Goal: Task Accomplishment & Management: Manage account settings

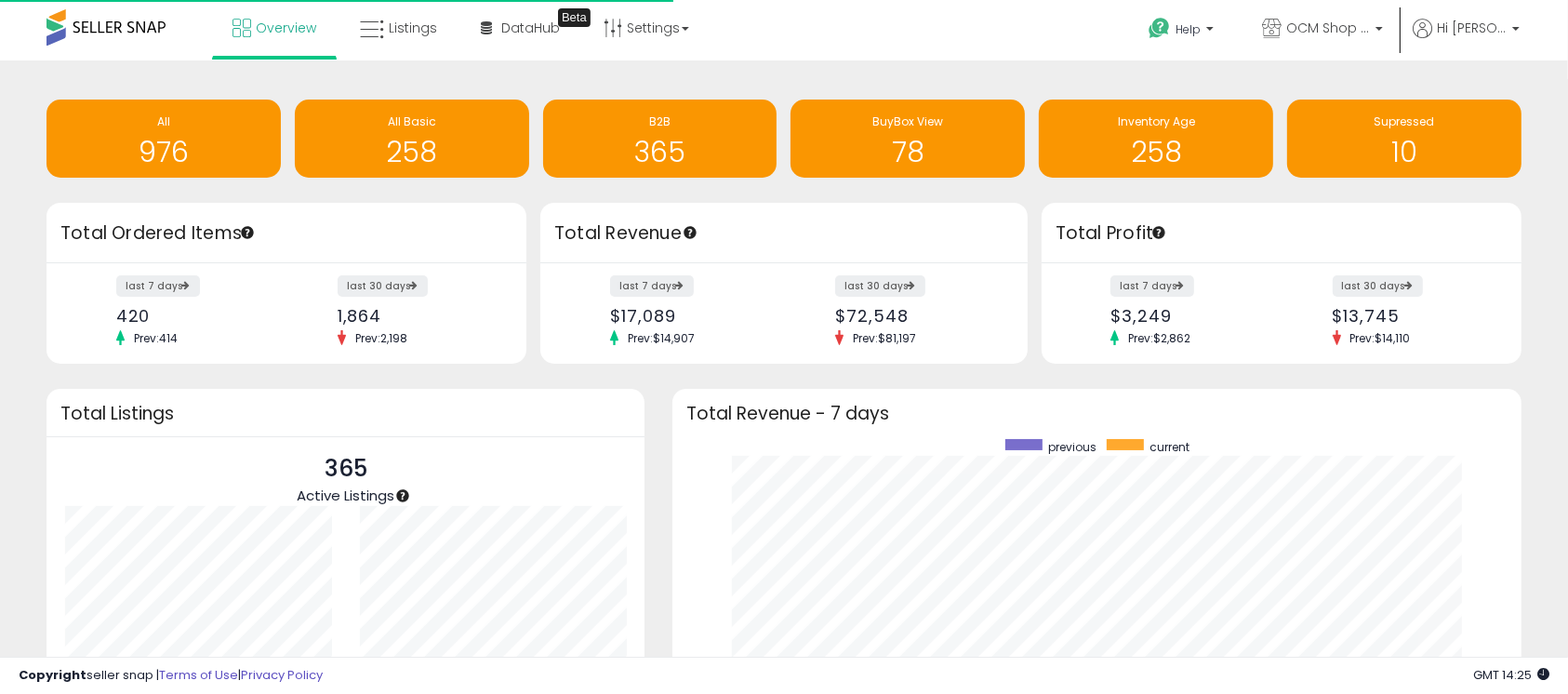
scroll to position [352, 811]
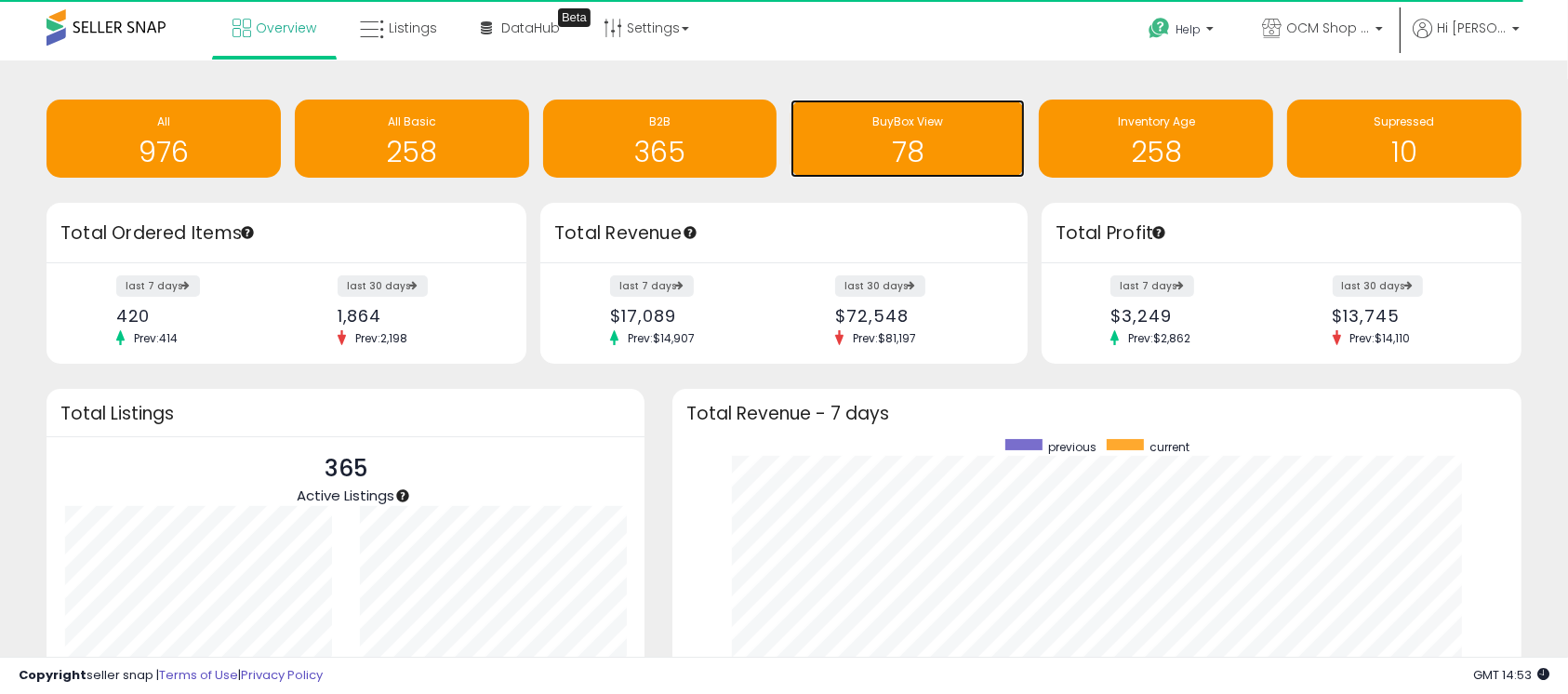
click at [829, 132] on div "78" at bounding box center [908, 140] width 215 height 54
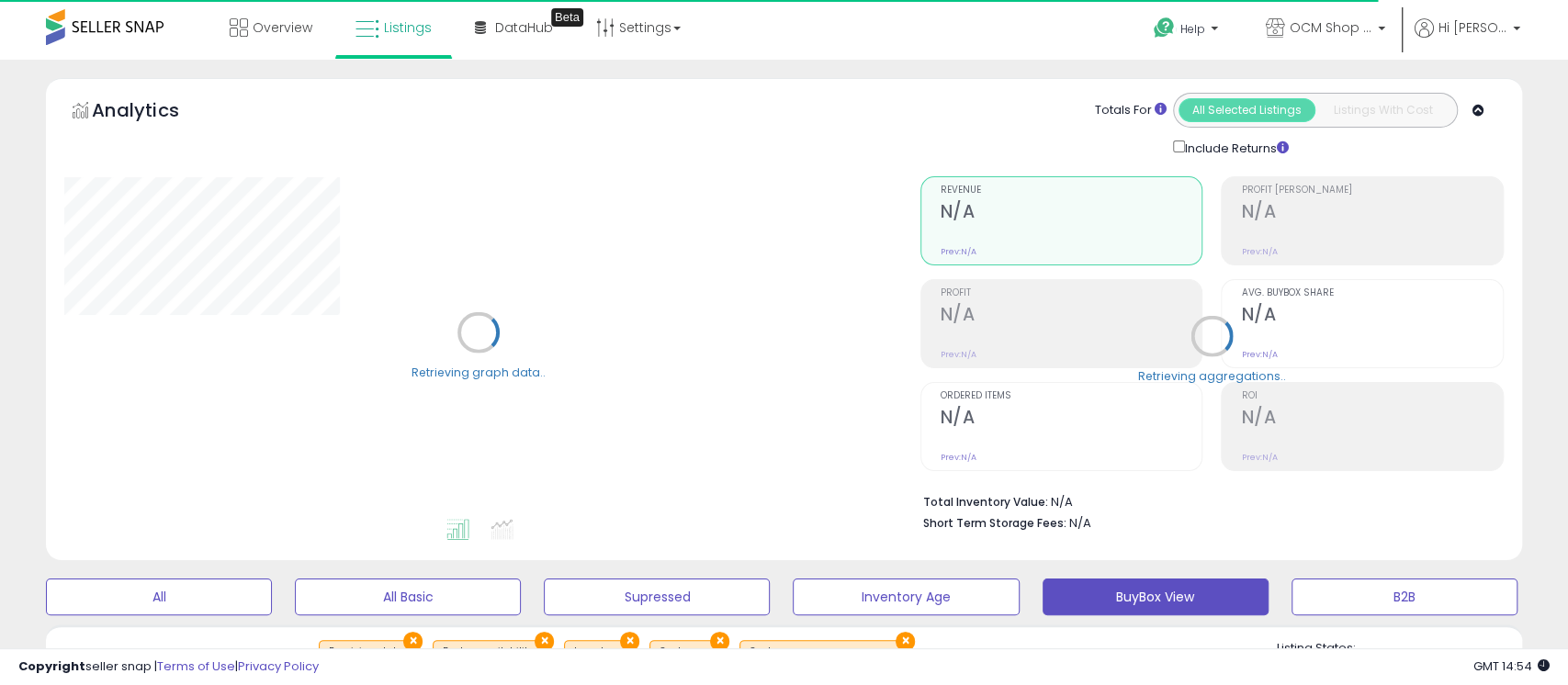
select select "**"
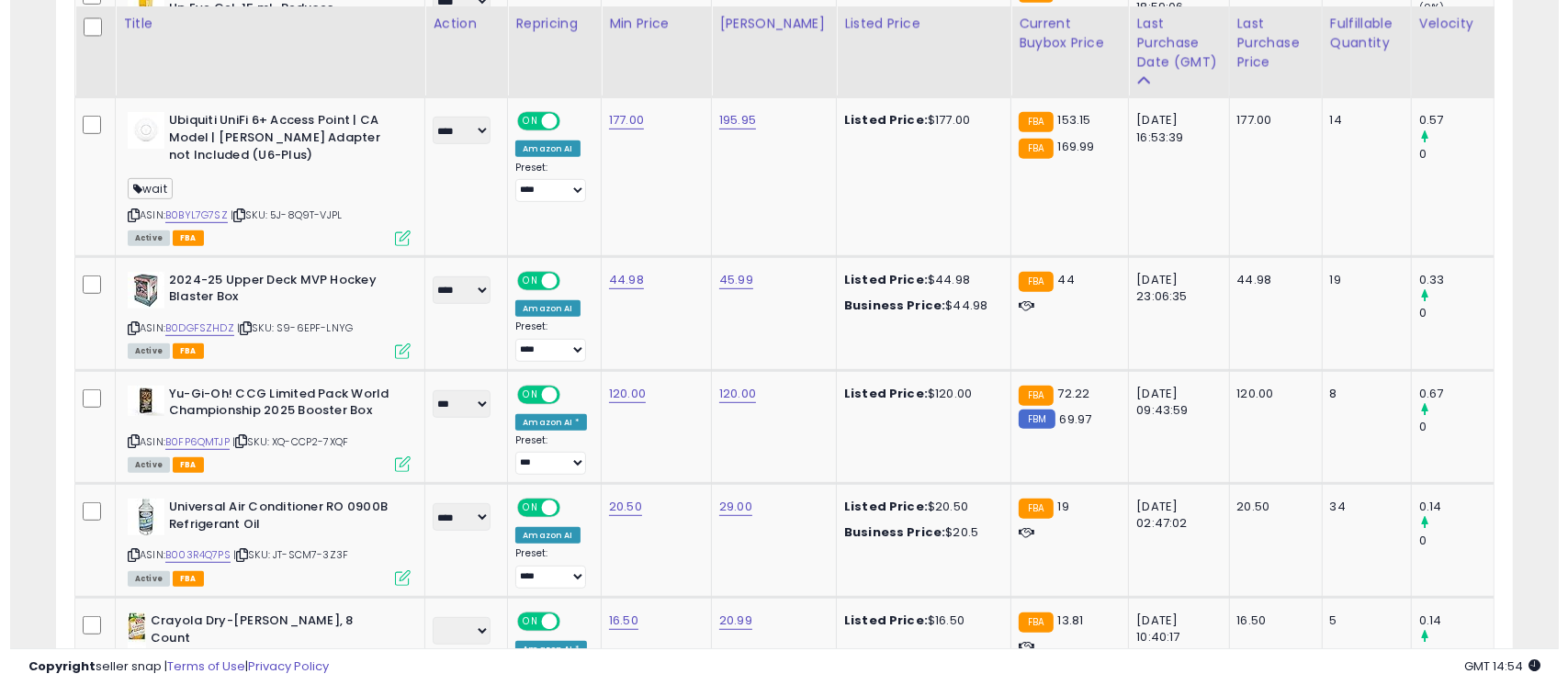
scroll to position [979, 0]
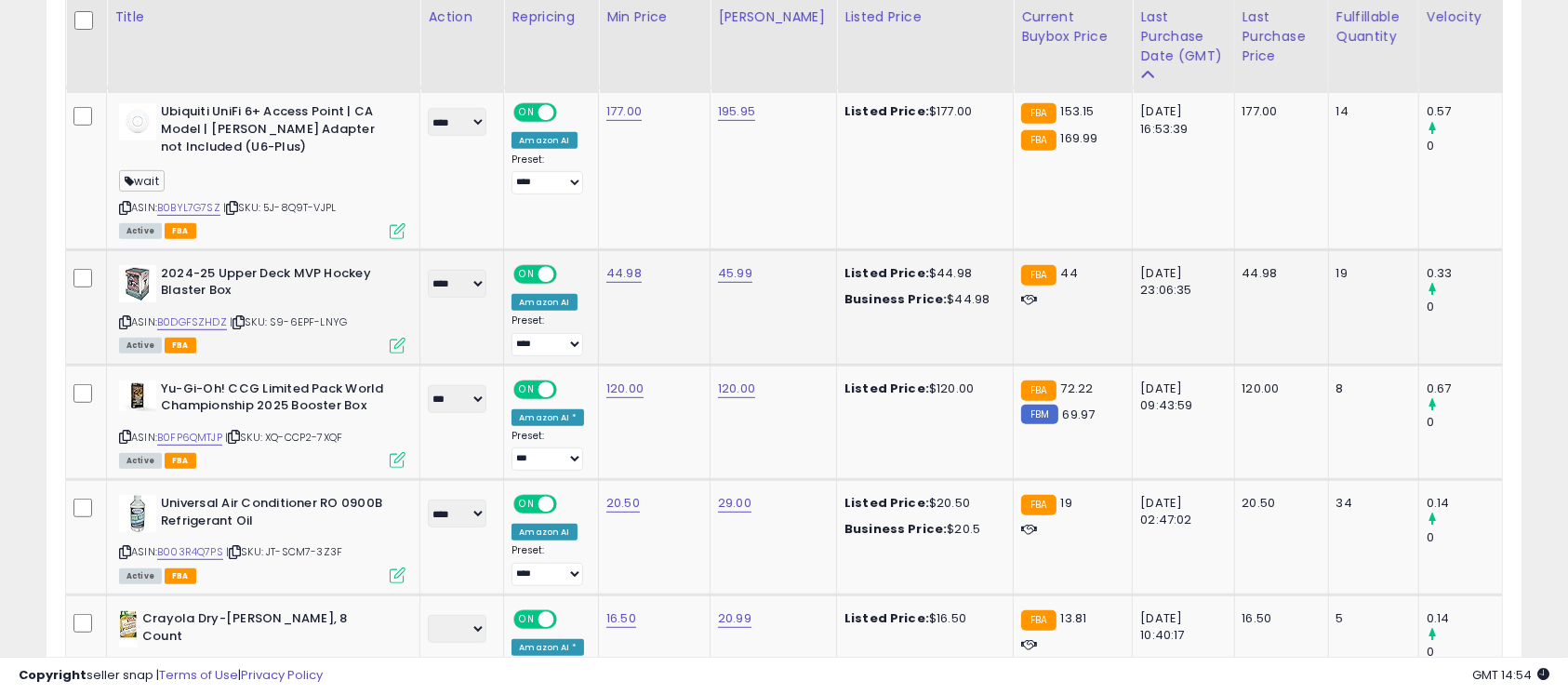
click at [394, 341] on icon at bounding box center [397, 346] width 16 height 16
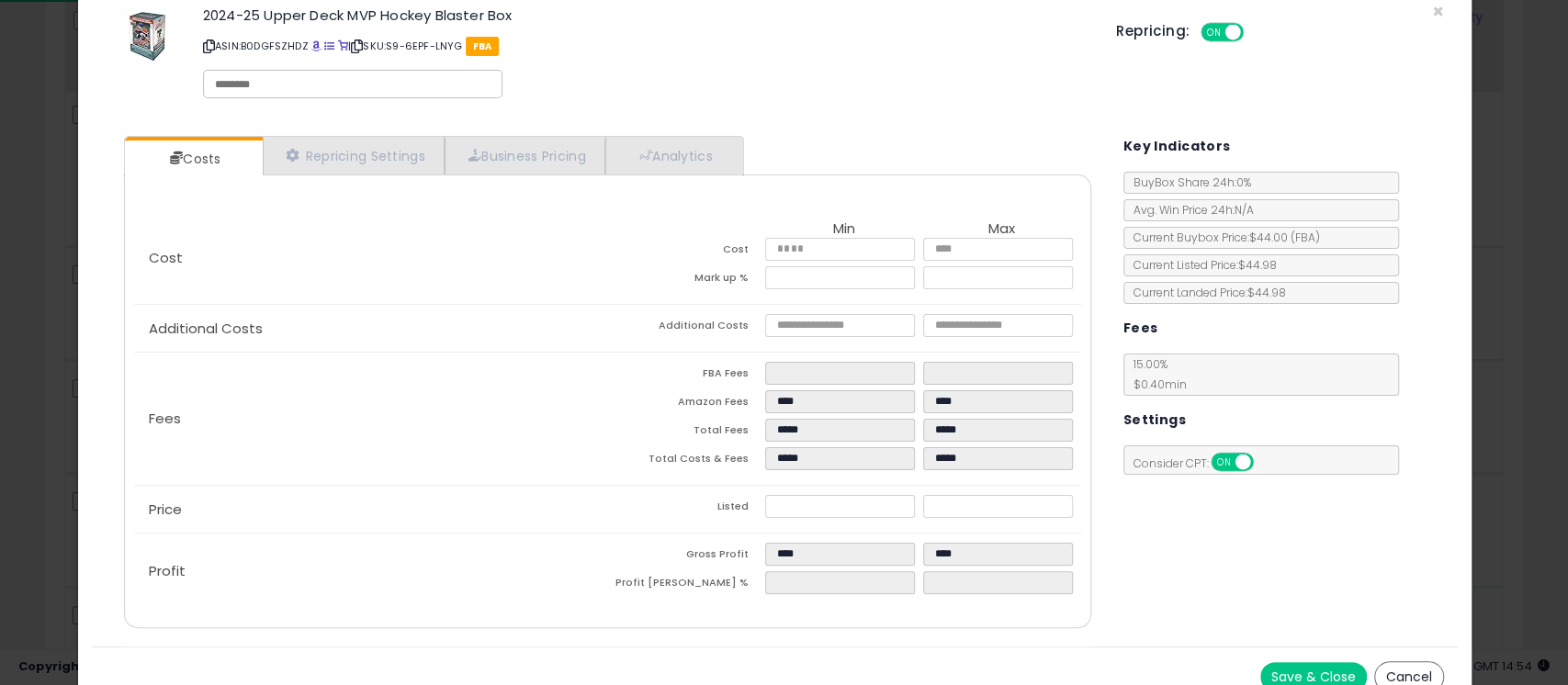
scroll to position [58, 0]
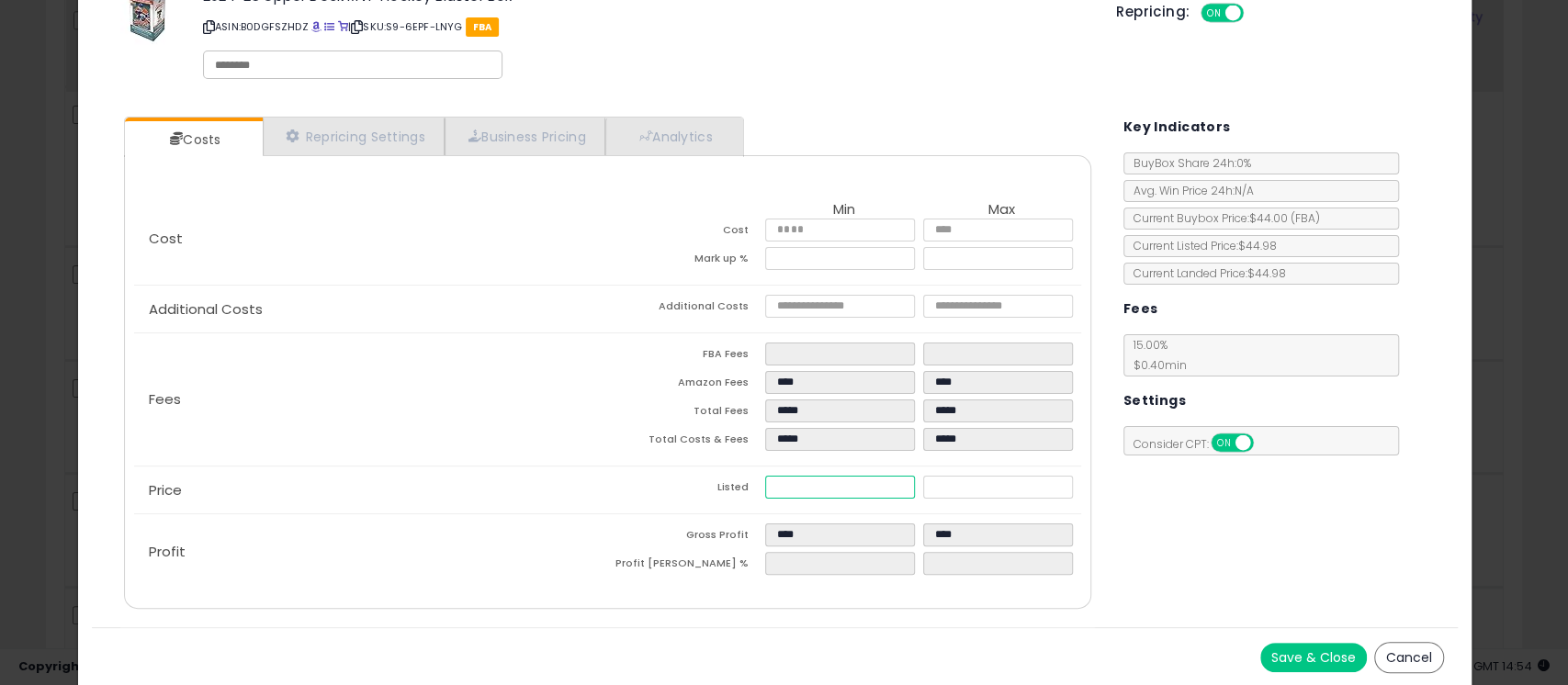
drag, startPoint x: 824, startPoint y: 481, endPoint x: 783, endPoint y: 485, distance: 41.2
click at [783, 485] on input "*****" at bounding box center [839, 488] width 149 height 23
type input "*****"
type input "******"
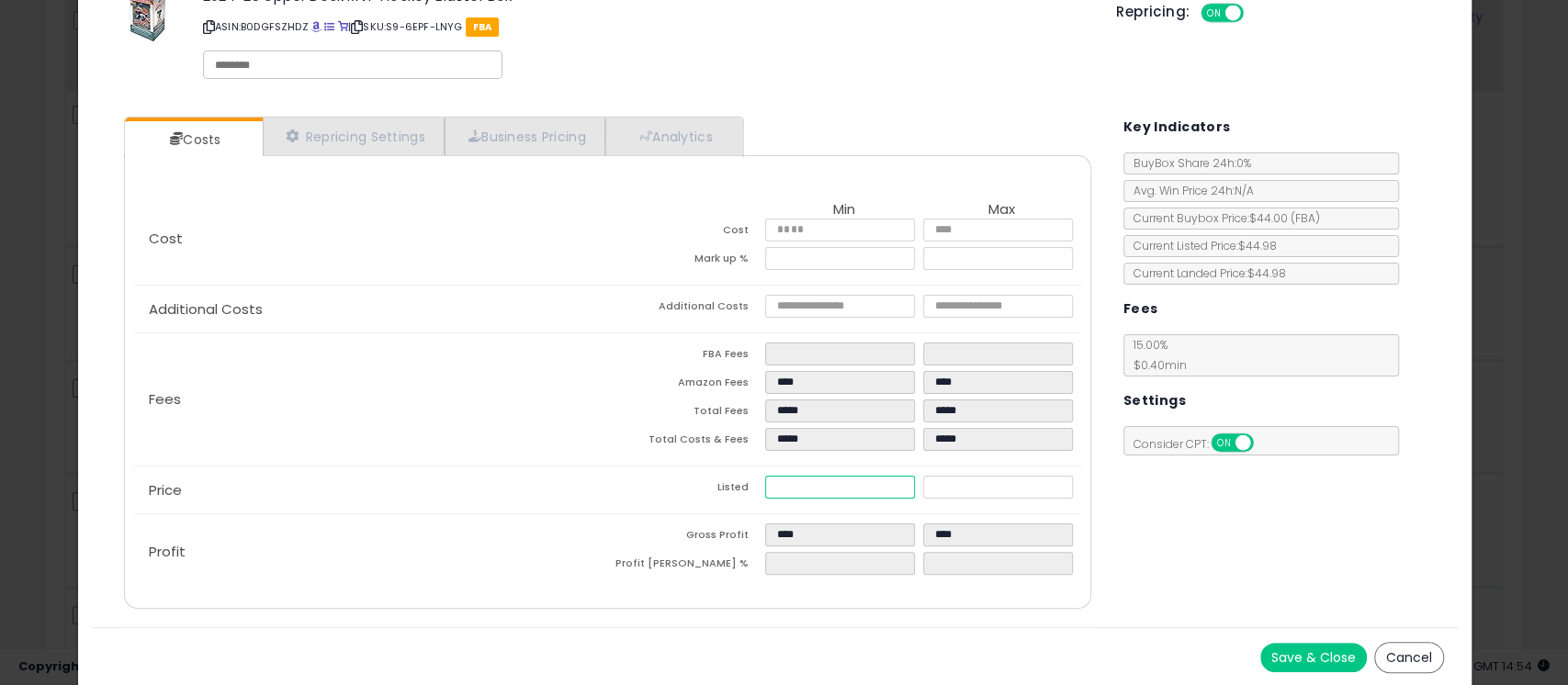
type input "***"
type input "****"
type input "*****"
type input "**"
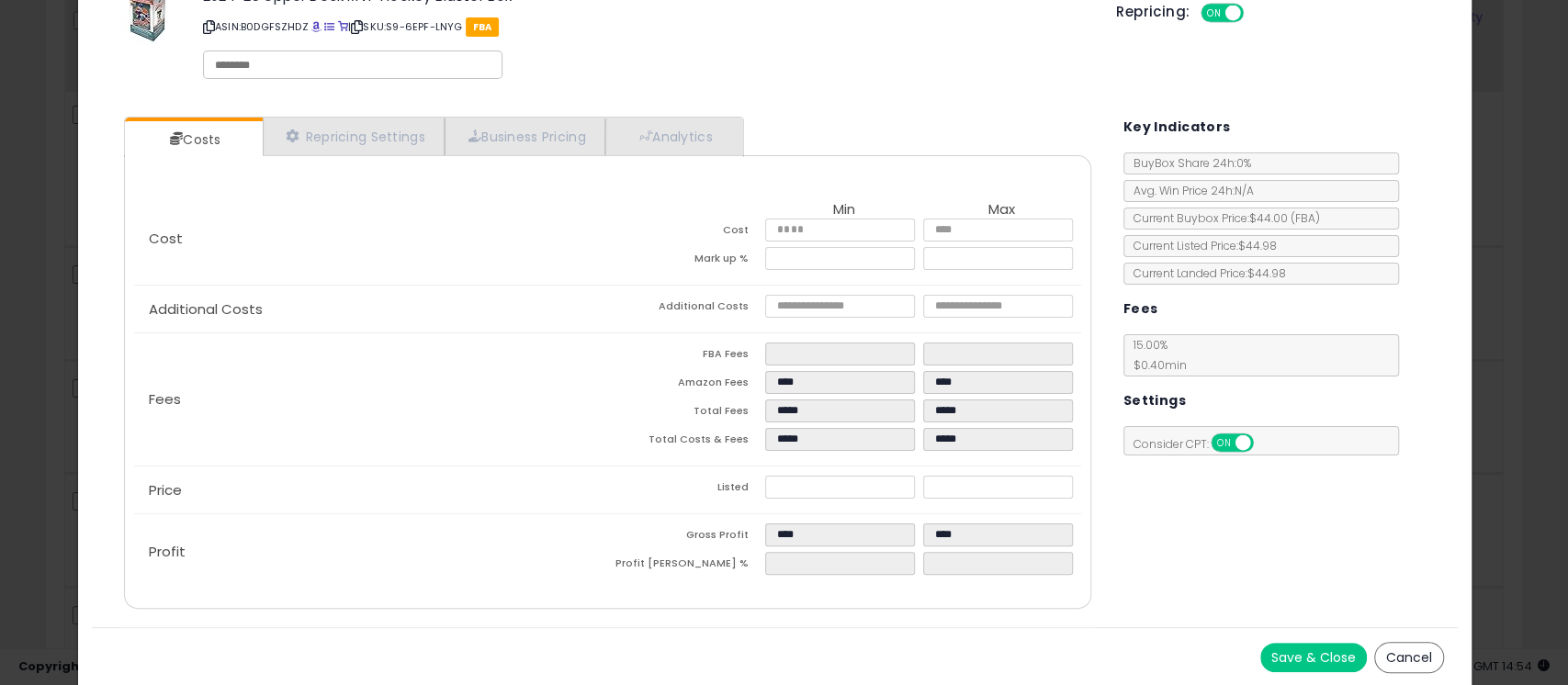
type input "*****"
type input "****"
click at [1303, 654] on button "Save & Close" at bounding box center [1312, 658] width 106 height 29
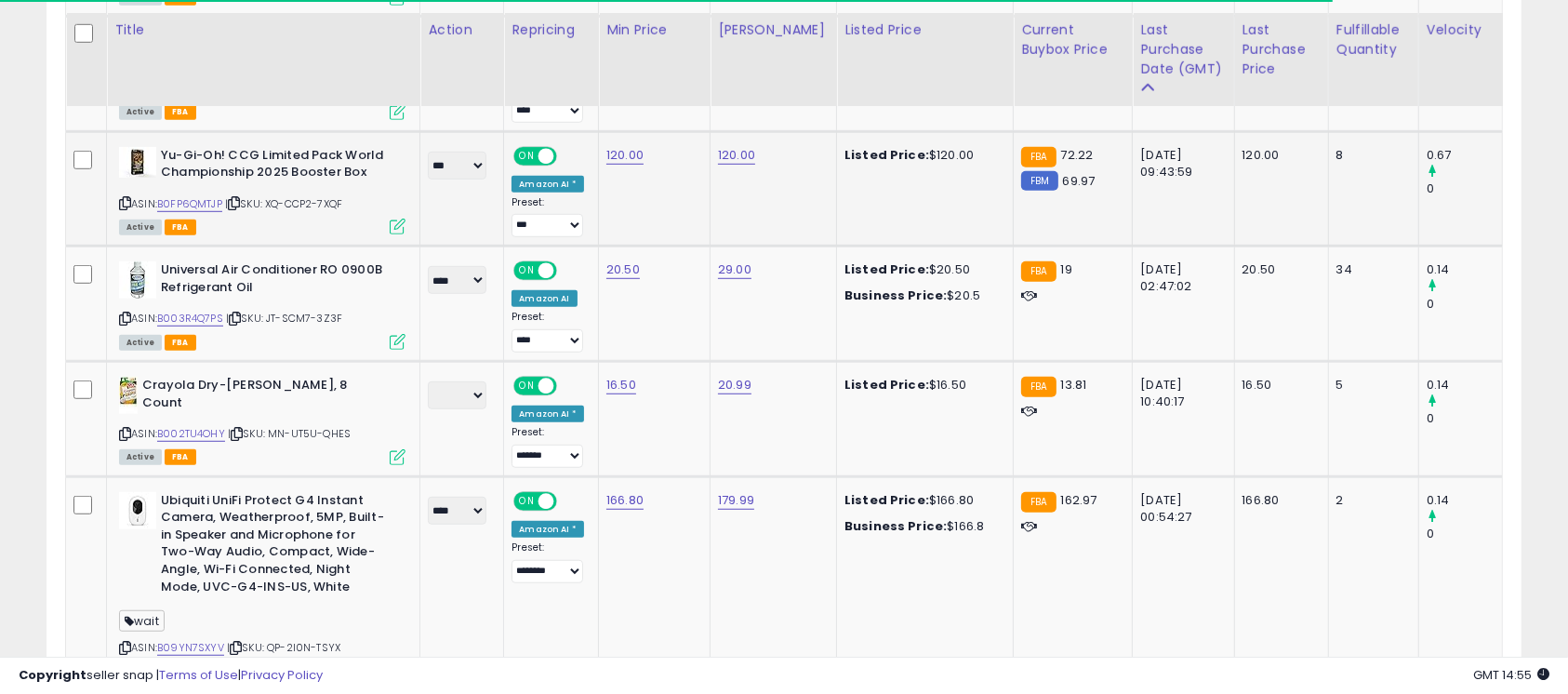
scroll to position [1241, 0]
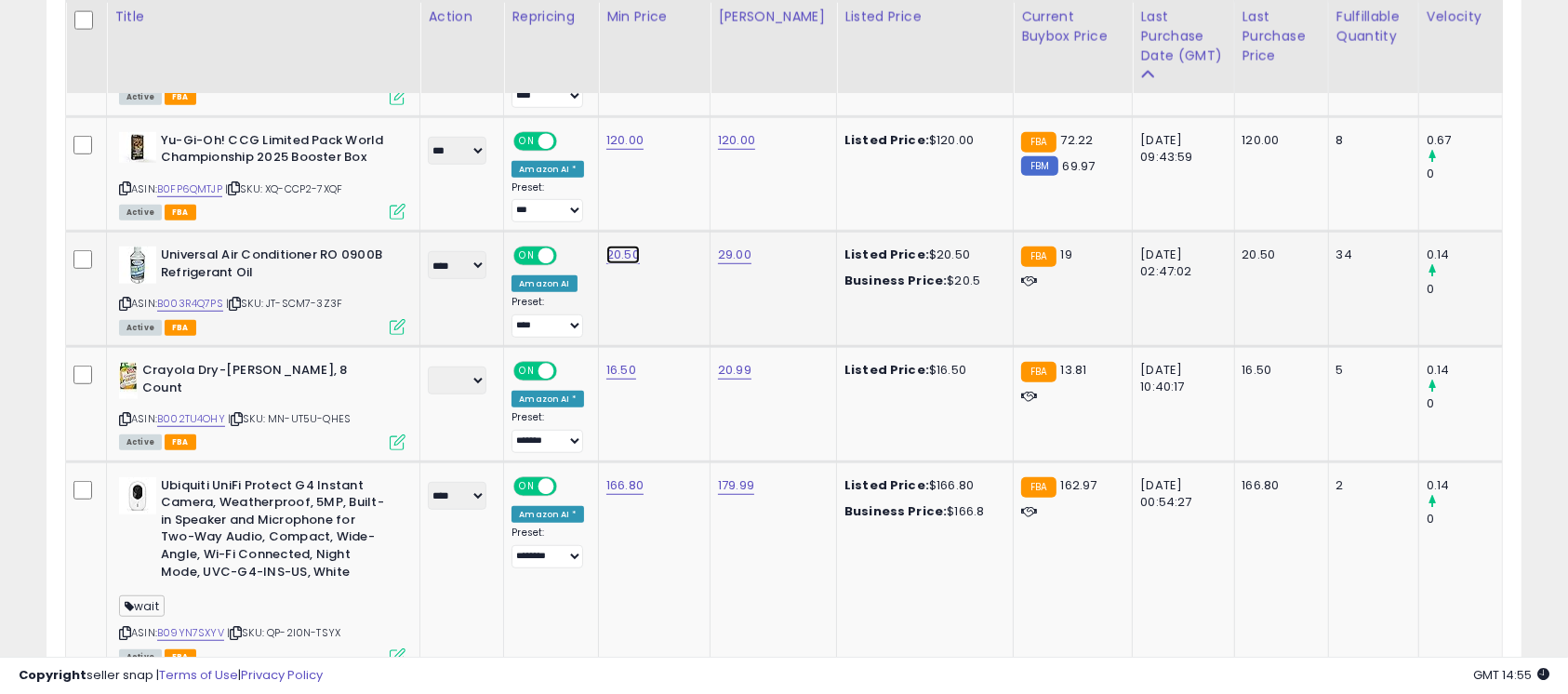
click at [619, 256] on link "20.50" at bounding box center [623, 254] width 34 height 19
type input "*"
type input "**"
click at [692, 208] on button "submit" at bounding box center [676, 207] width 32 height 28
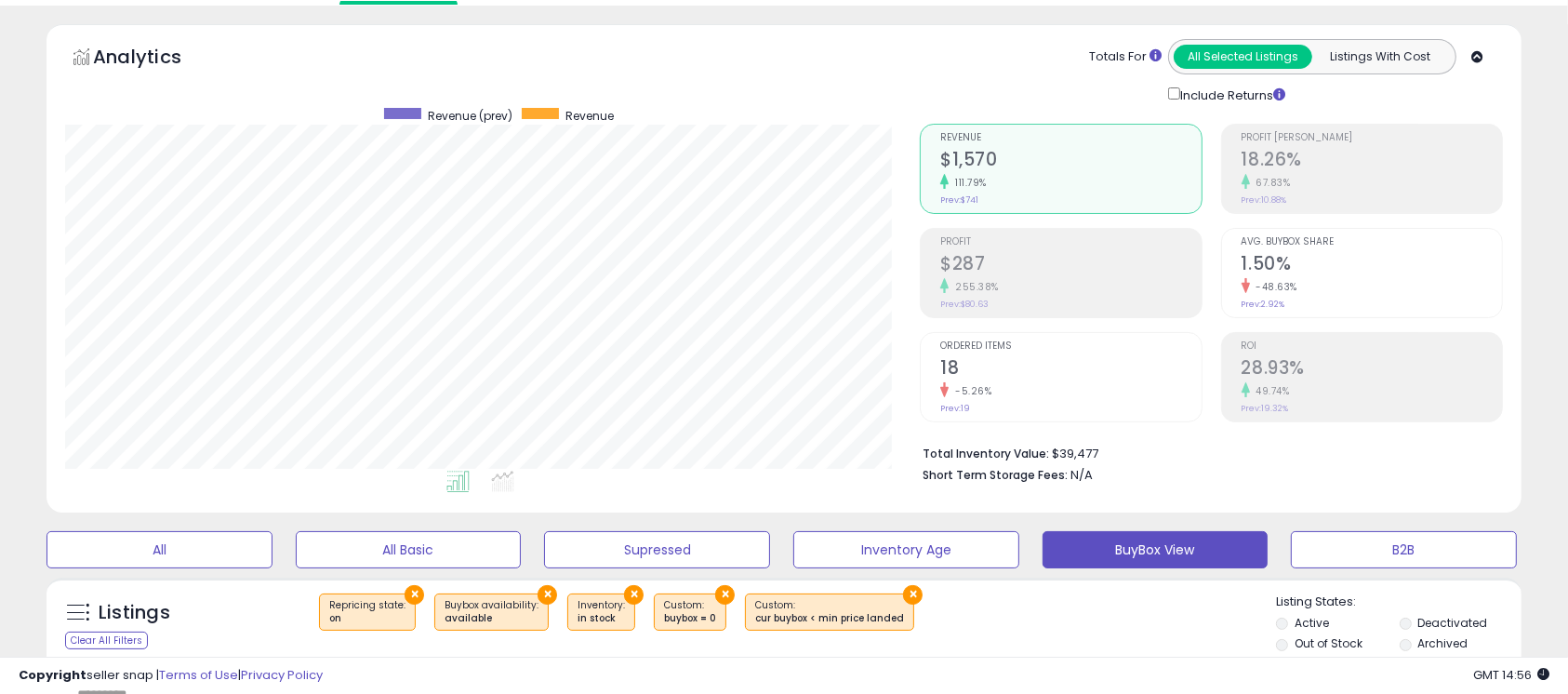
scroll to position [0, 0]
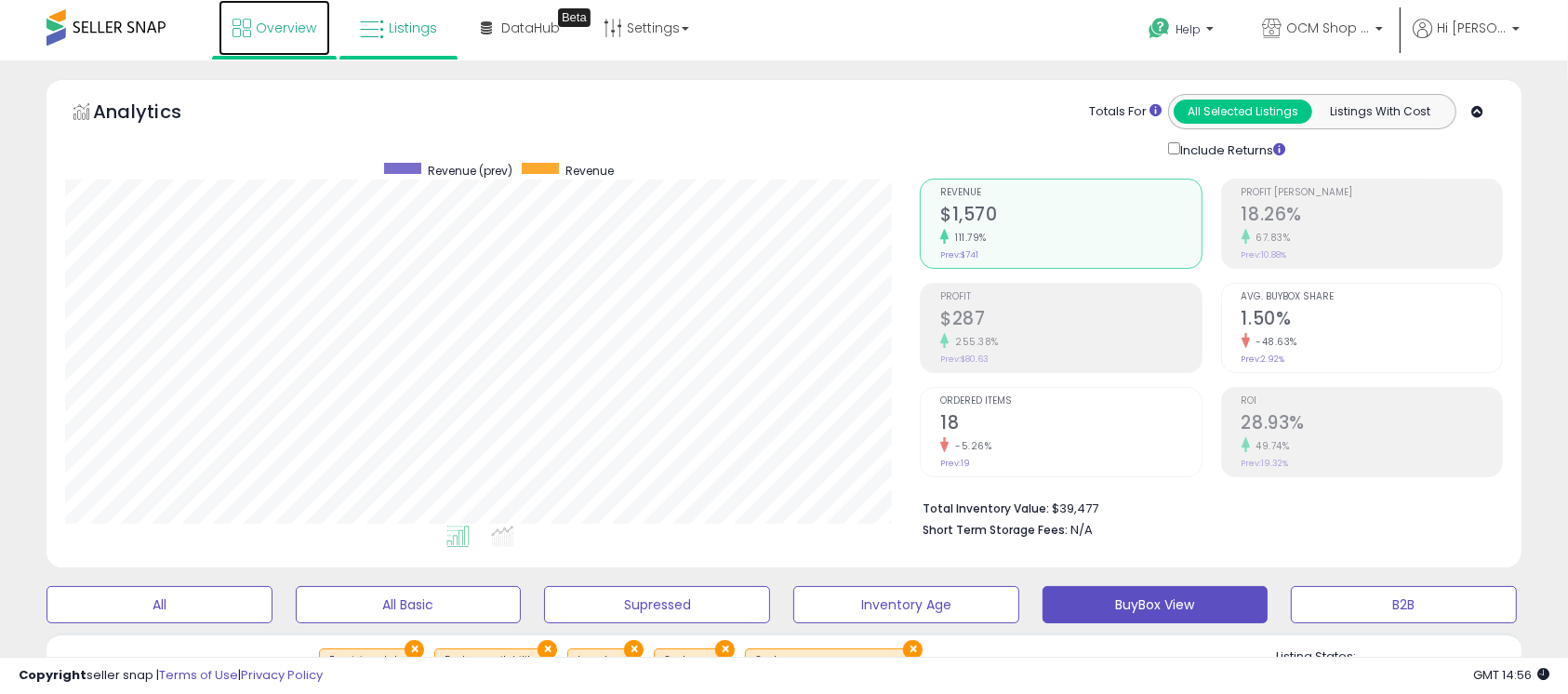
click at [278, 34] on span "Overview" at bounding box center [286, 28] width 60 height 19
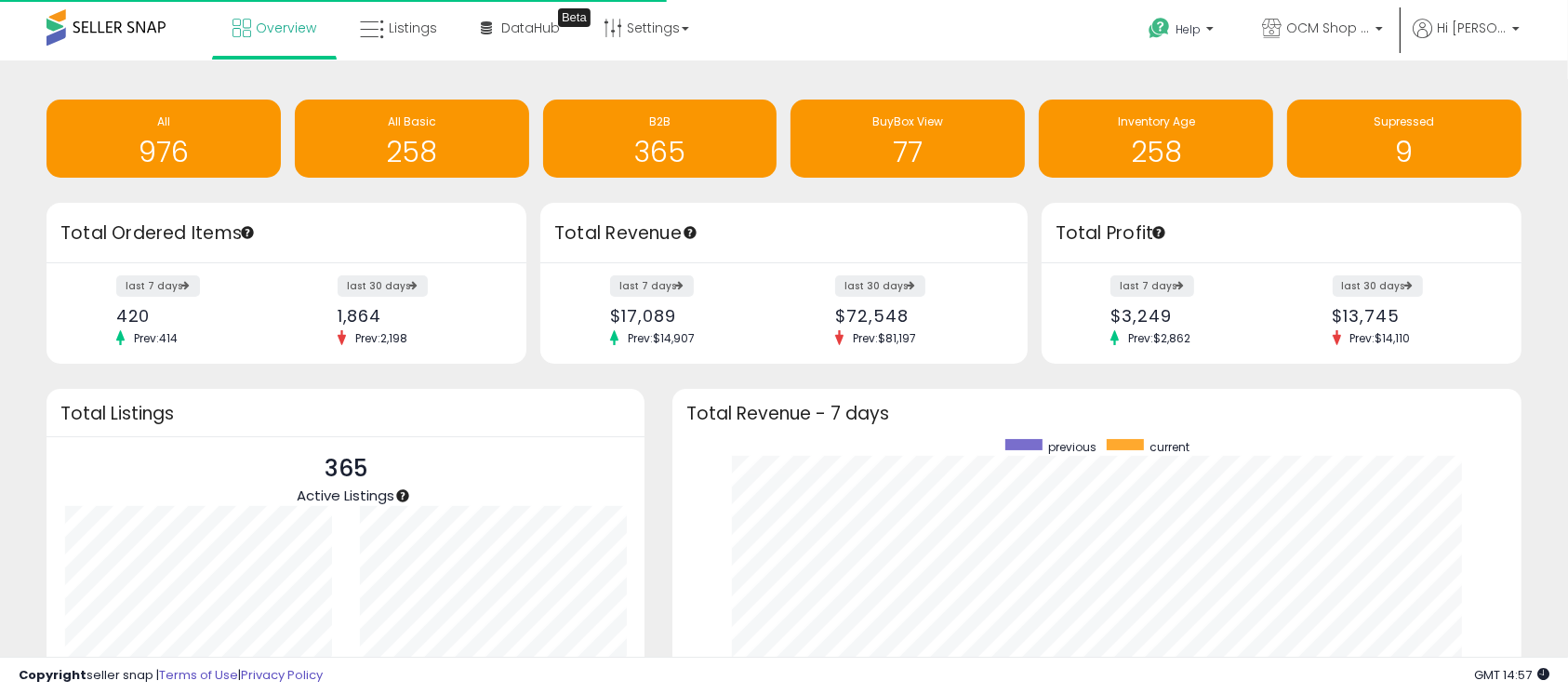
scroll to position [352, 811]
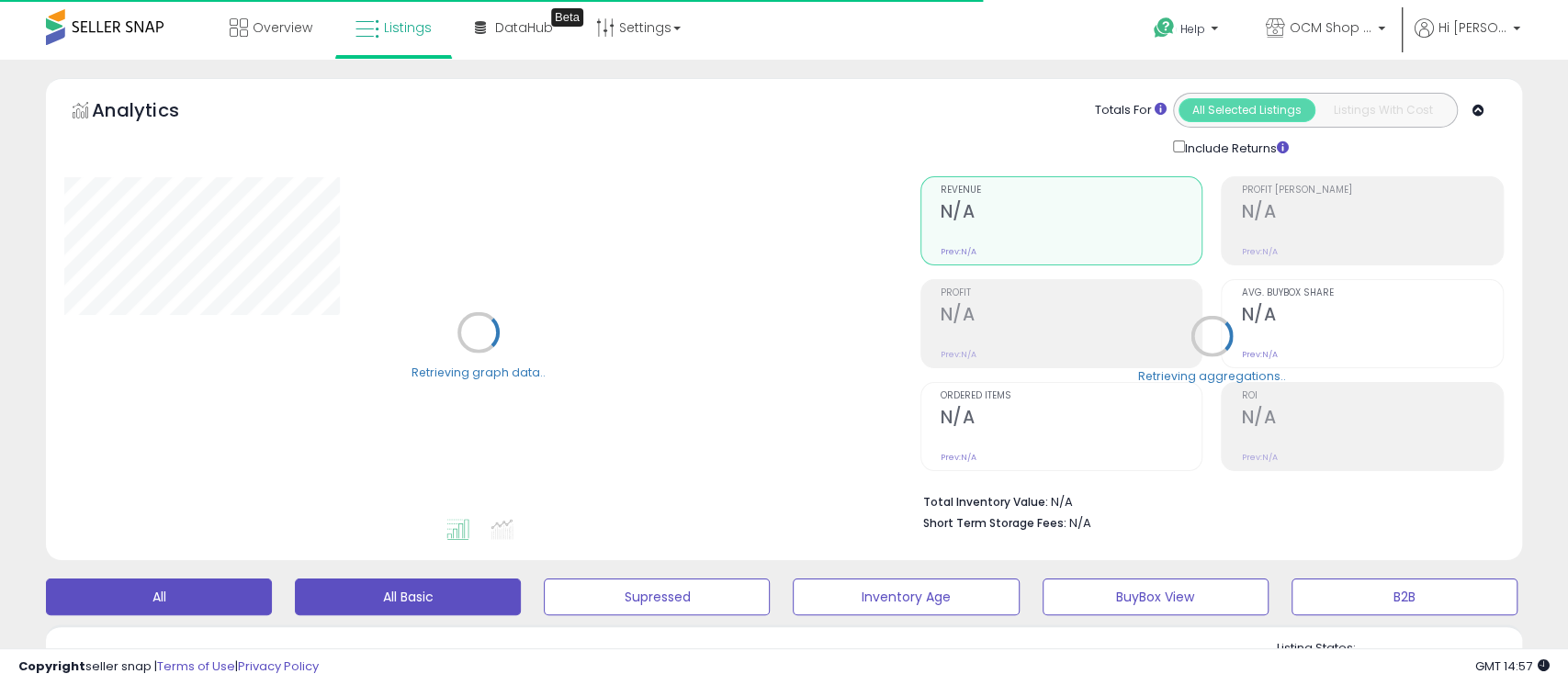
select select "**"
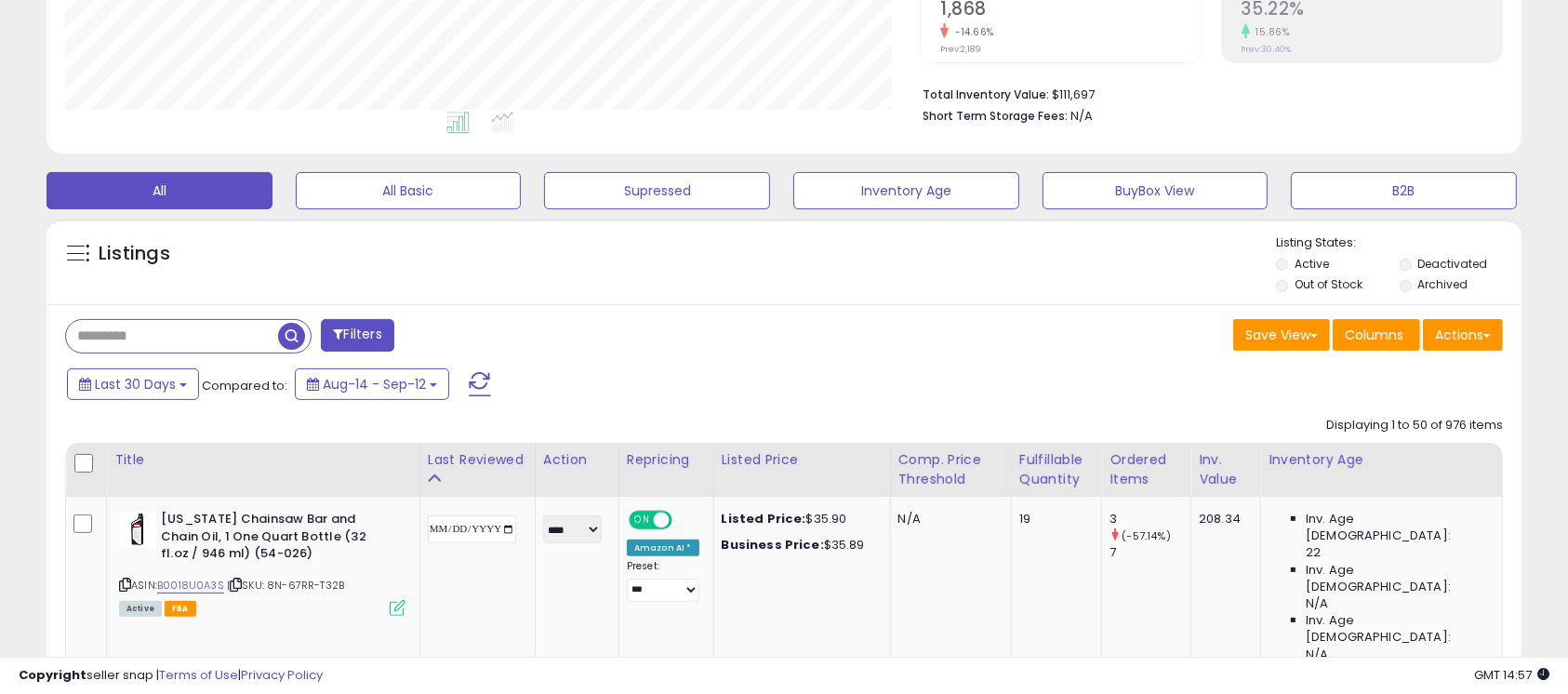
scroll to position [413, 0]
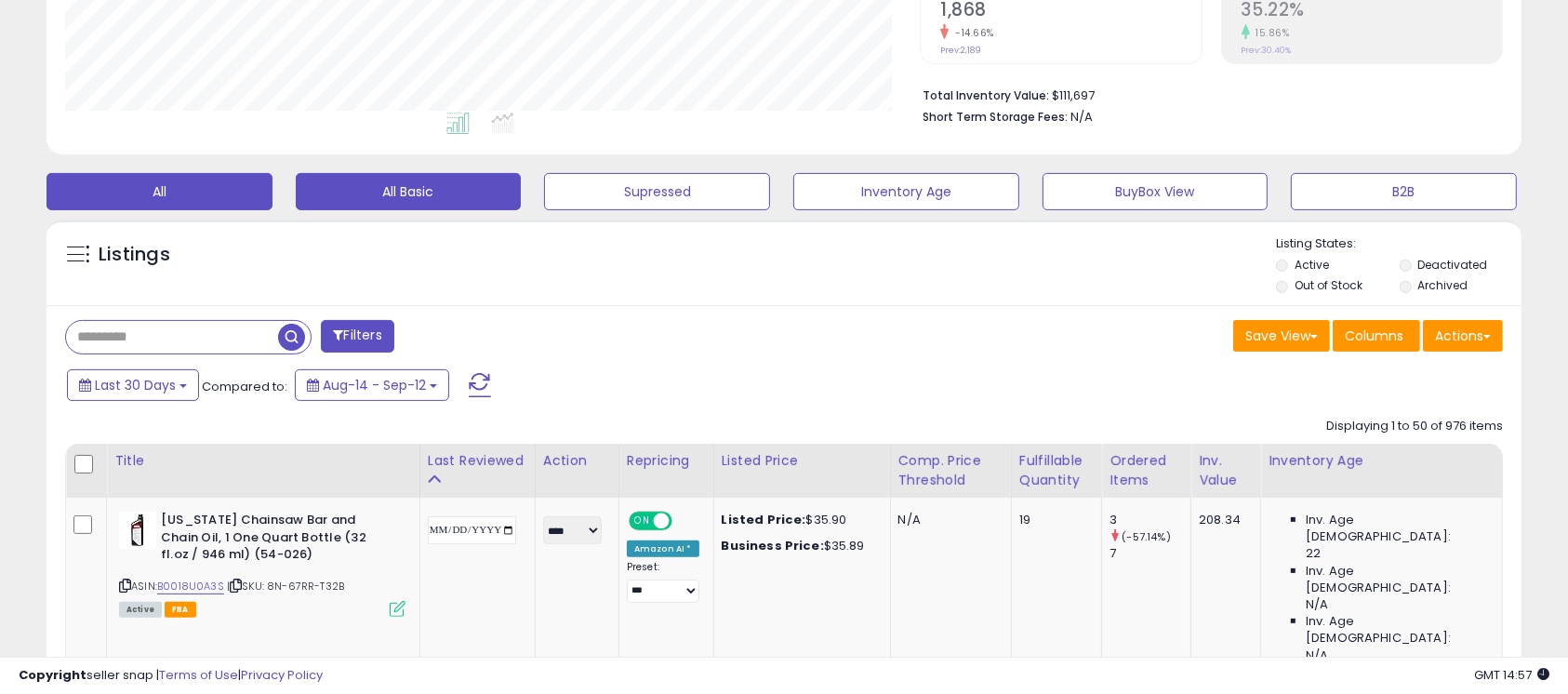
click at [446, 194] on button "All Basic" at bounding box center [408, 192] width 226 height 38
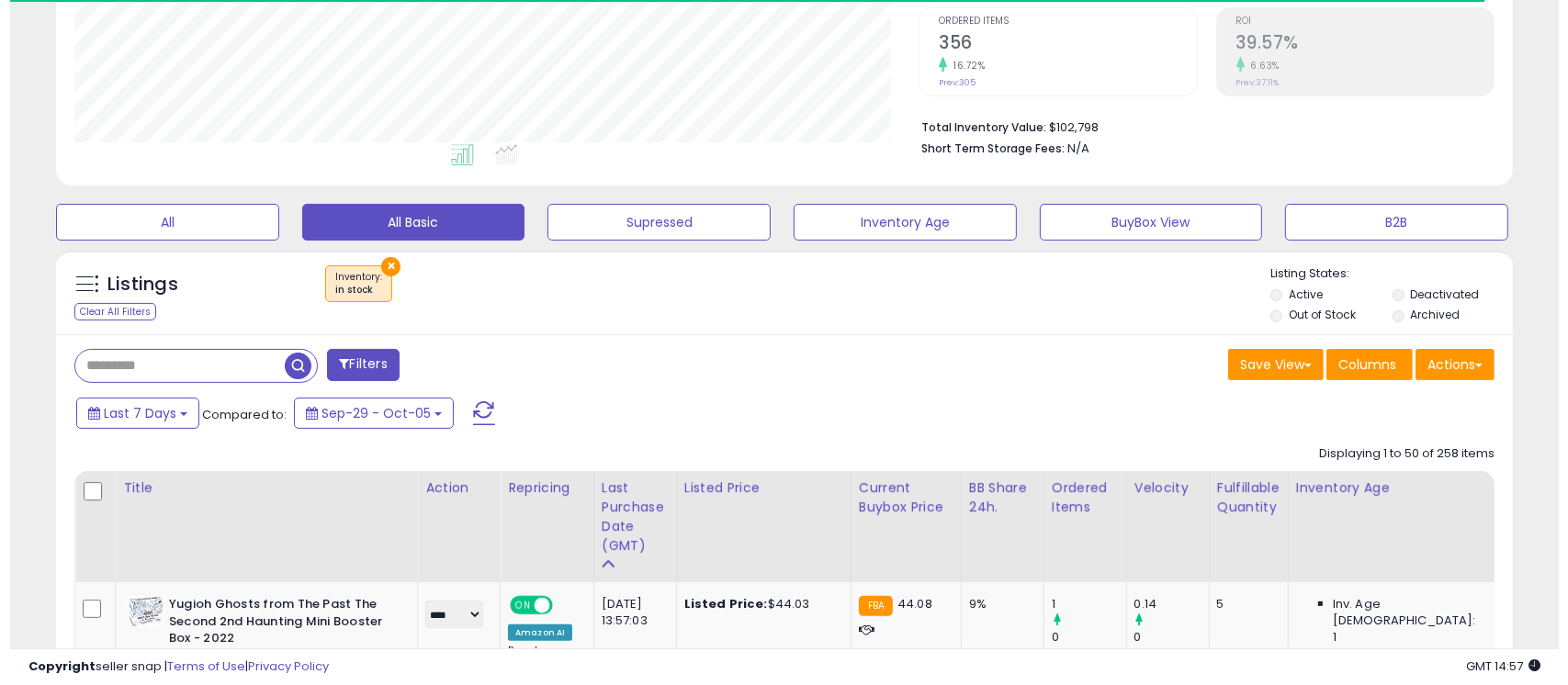
scroll to position [377, 845]
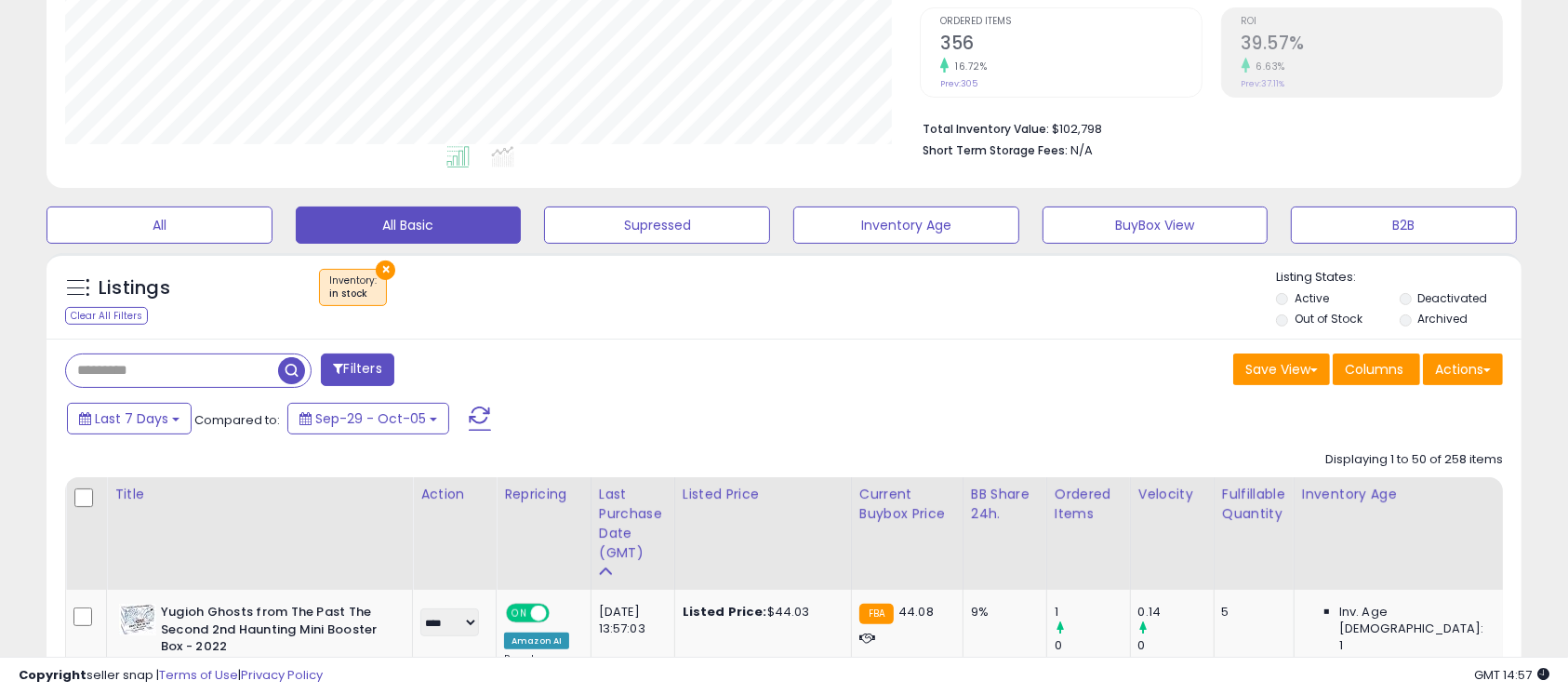
click at [375, 268] on button "×" at bounding box center [385, 271] width 20 height 20
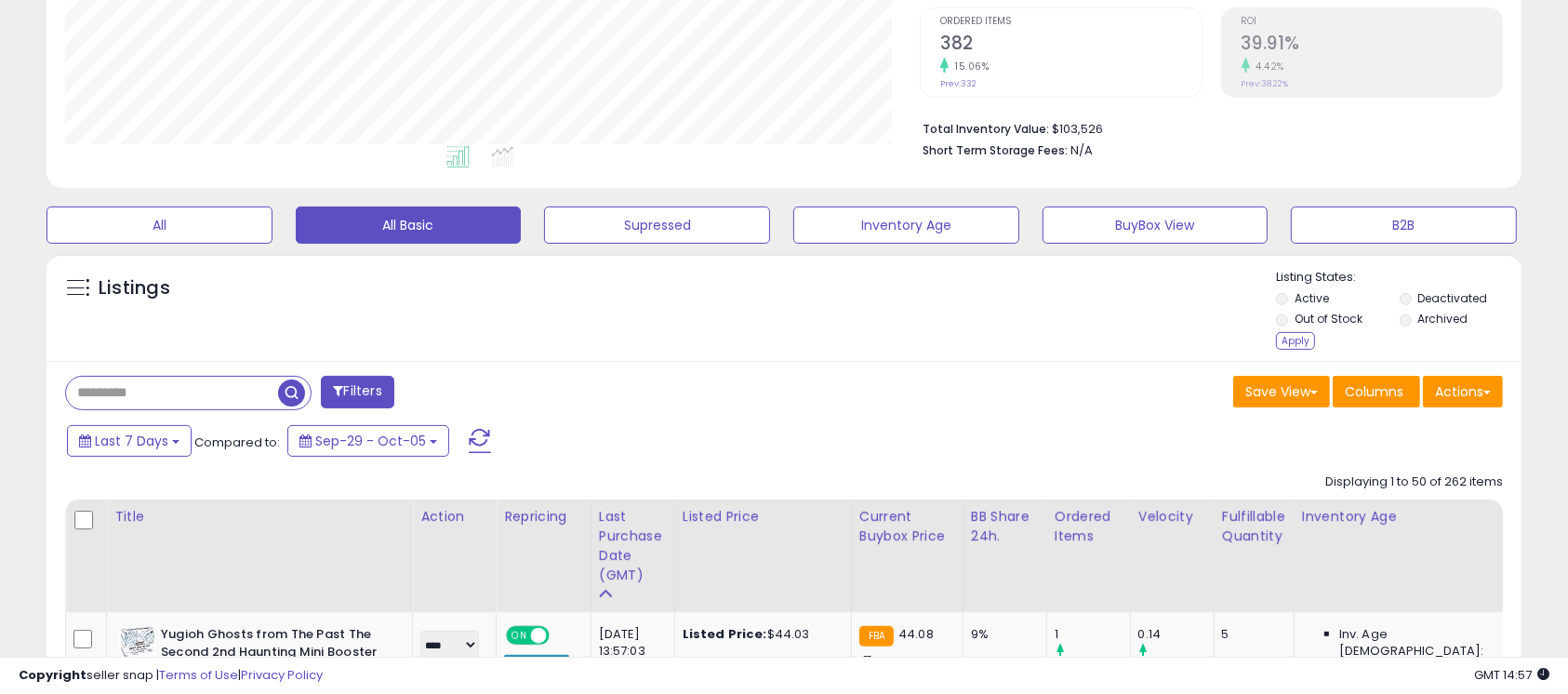
drag, startPoint x: 1302, startPoint y: 342, endPoint x: 1113, endPoint y: 354, distance: 189.4
click at [1118, 339] on div "Apply" at bounding box center [1295, 341] width 40 height 18
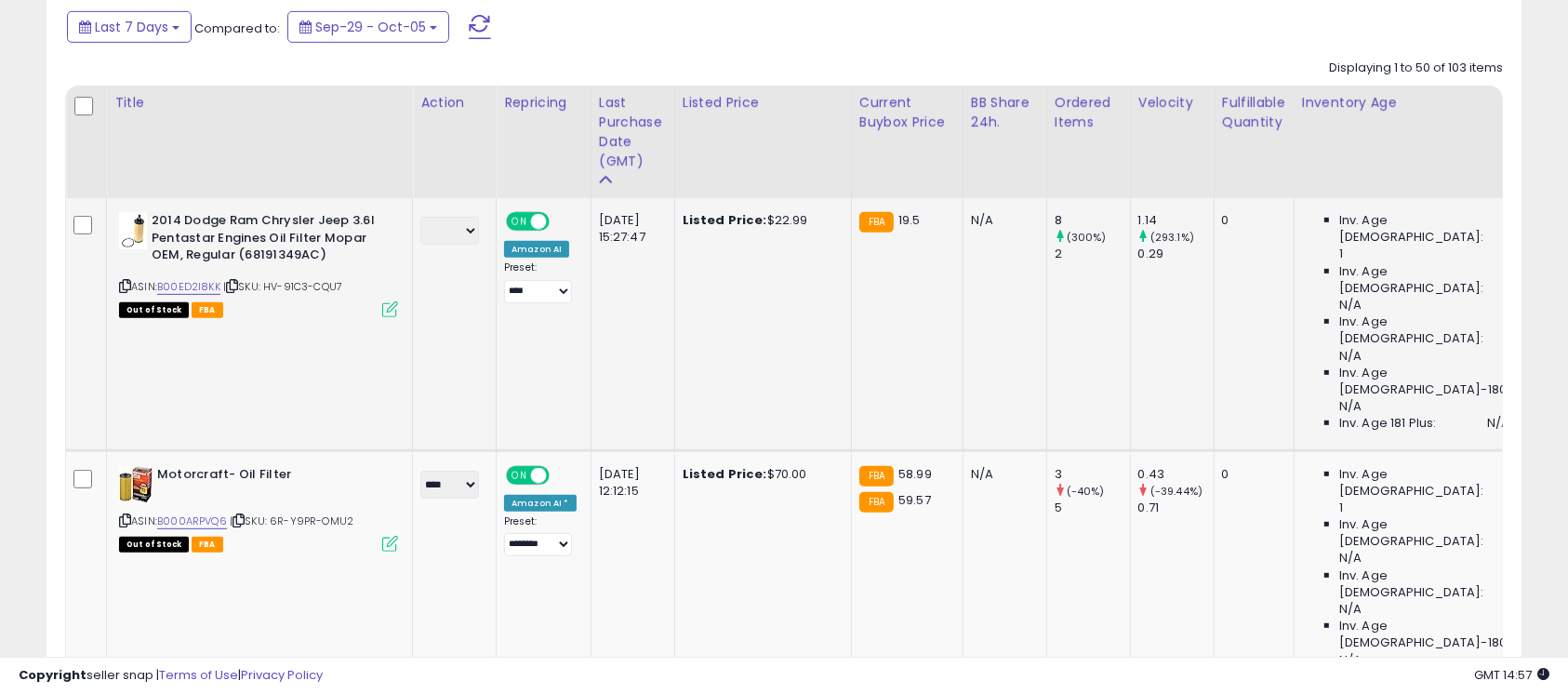
scroll to position [794, 0]
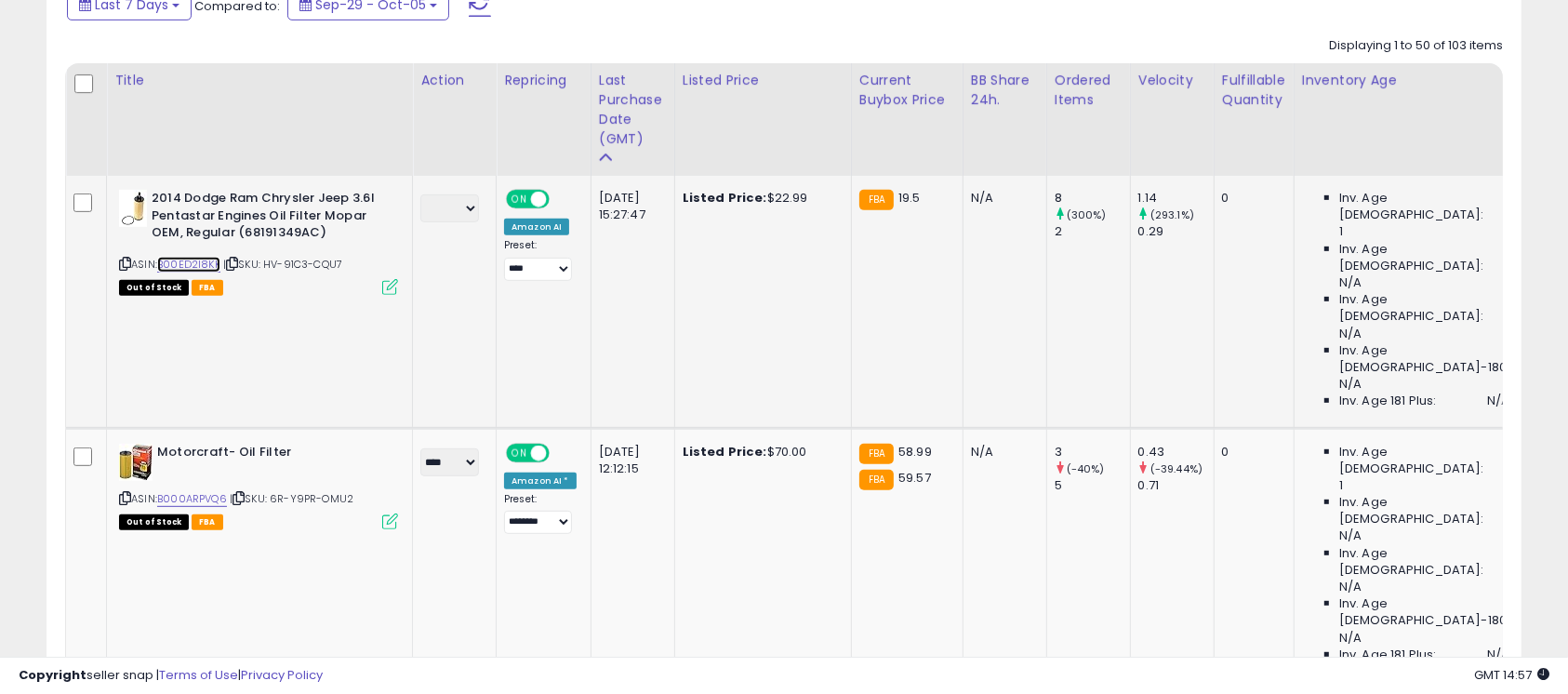
click at [214, 268] on link "B00ED2I8KK" at bounding box center [189, 265] width 63 height 16
click at [206, 491] on link "B000ARPVQ6" at bounding box center [192, 499] width 70 height 16
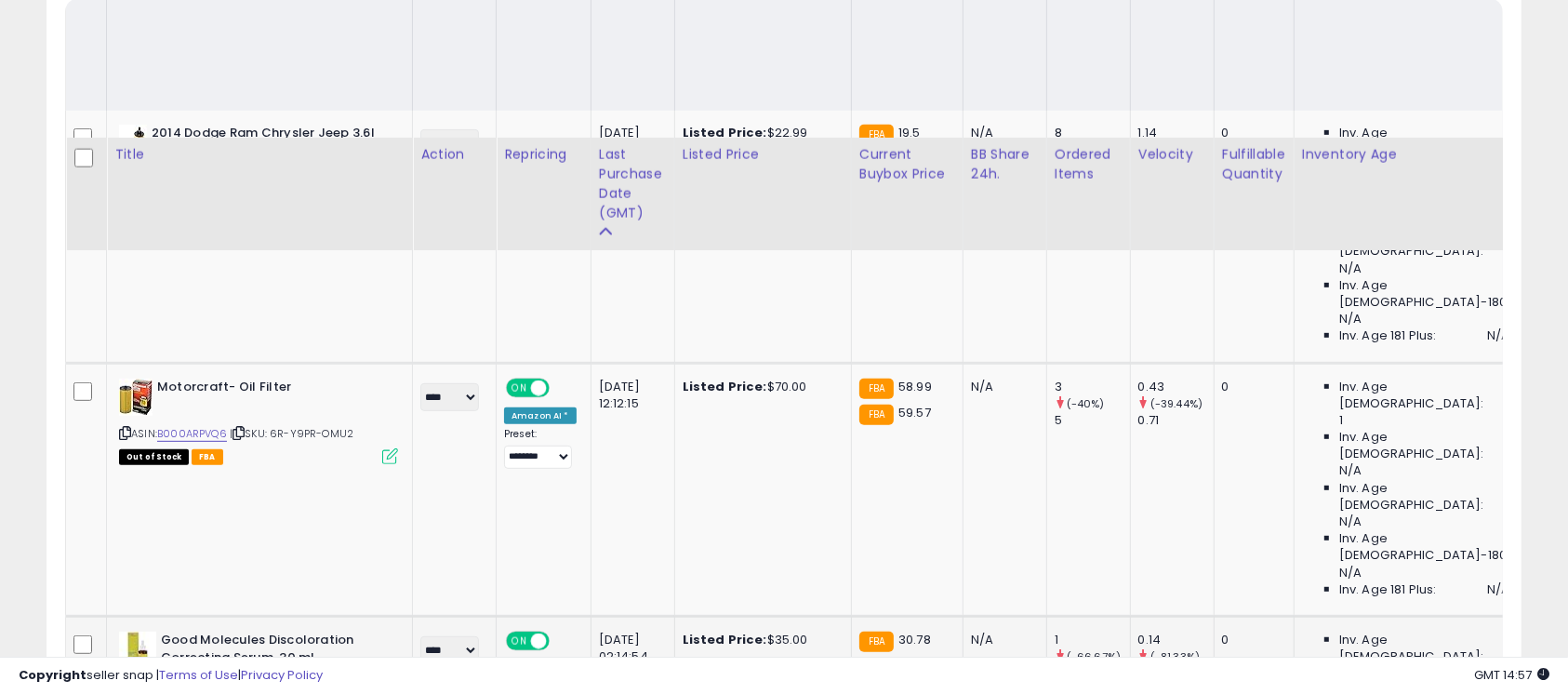
scroll to position [1042, 0]
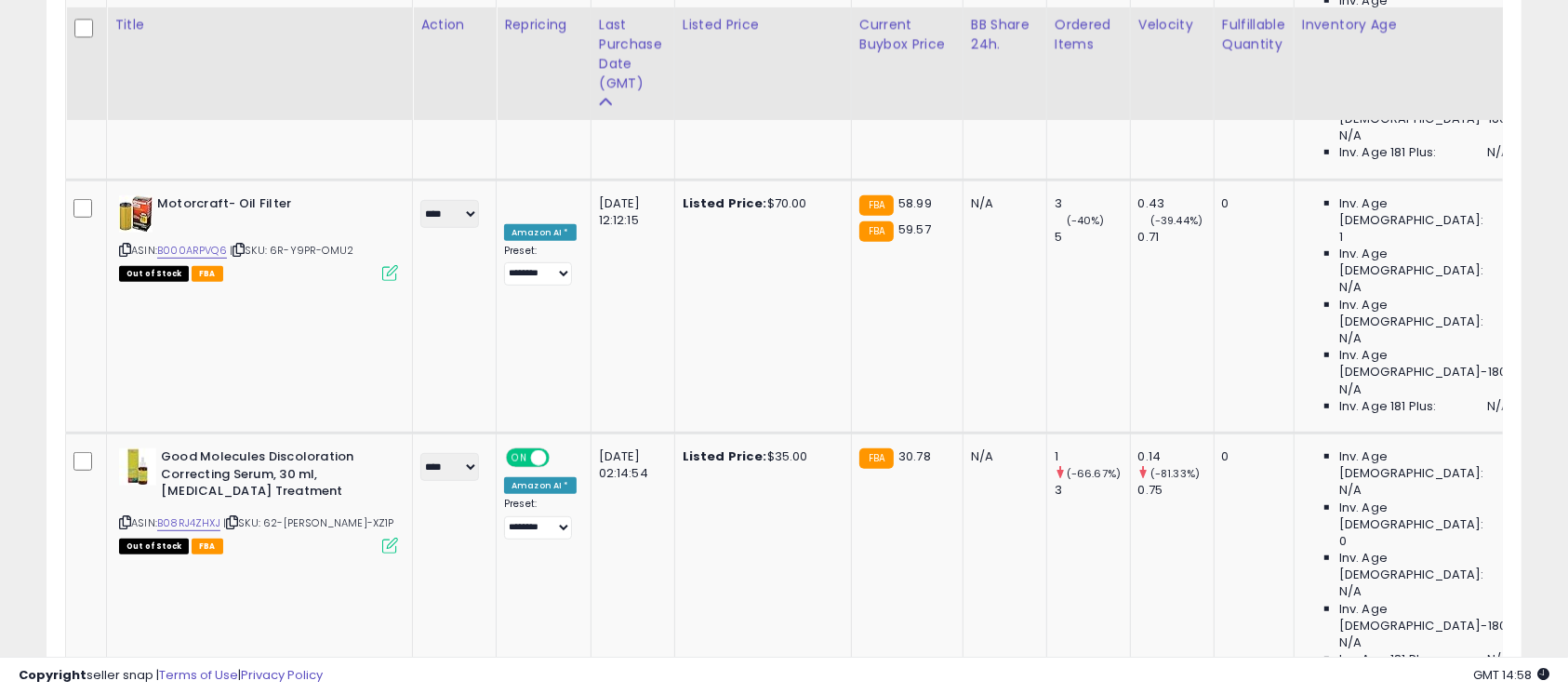
scroll to position [1290, 0]
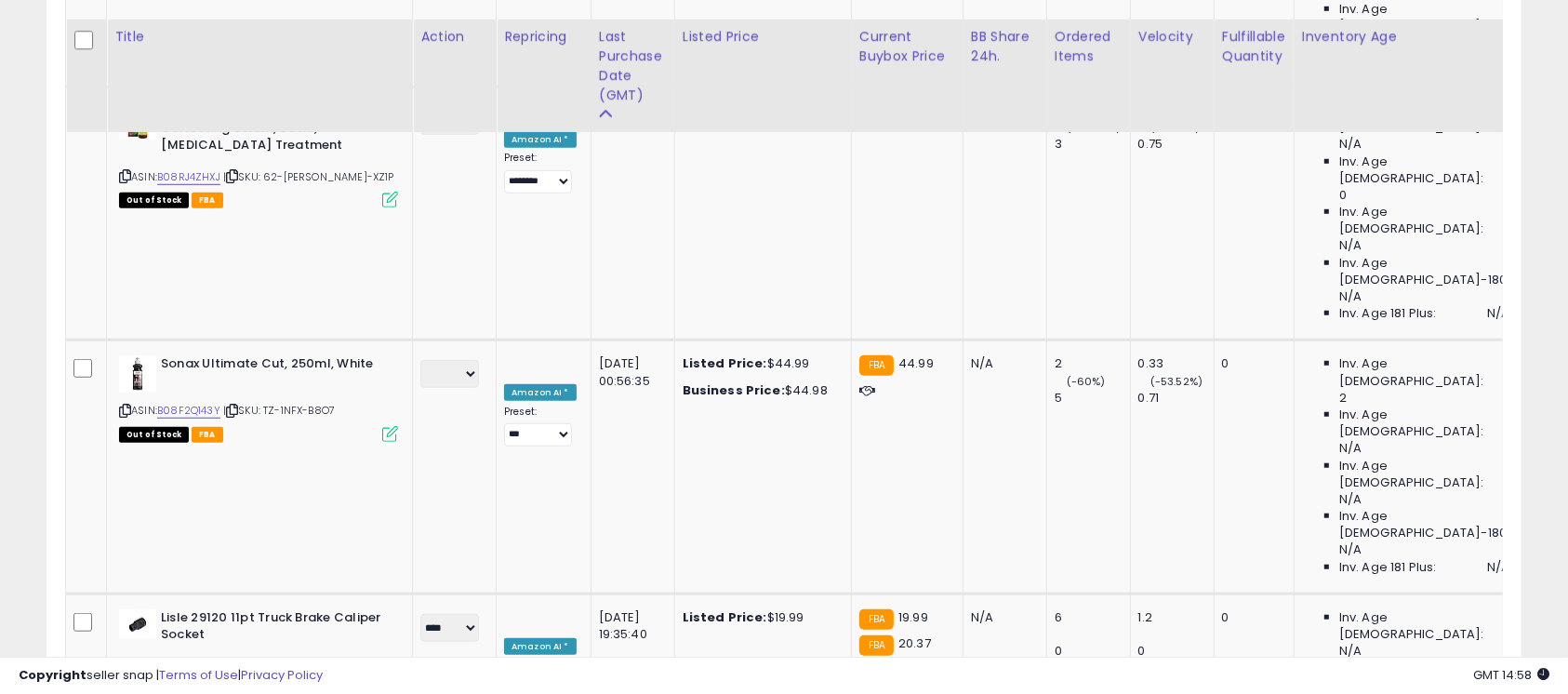
scroll to position [0, 0]
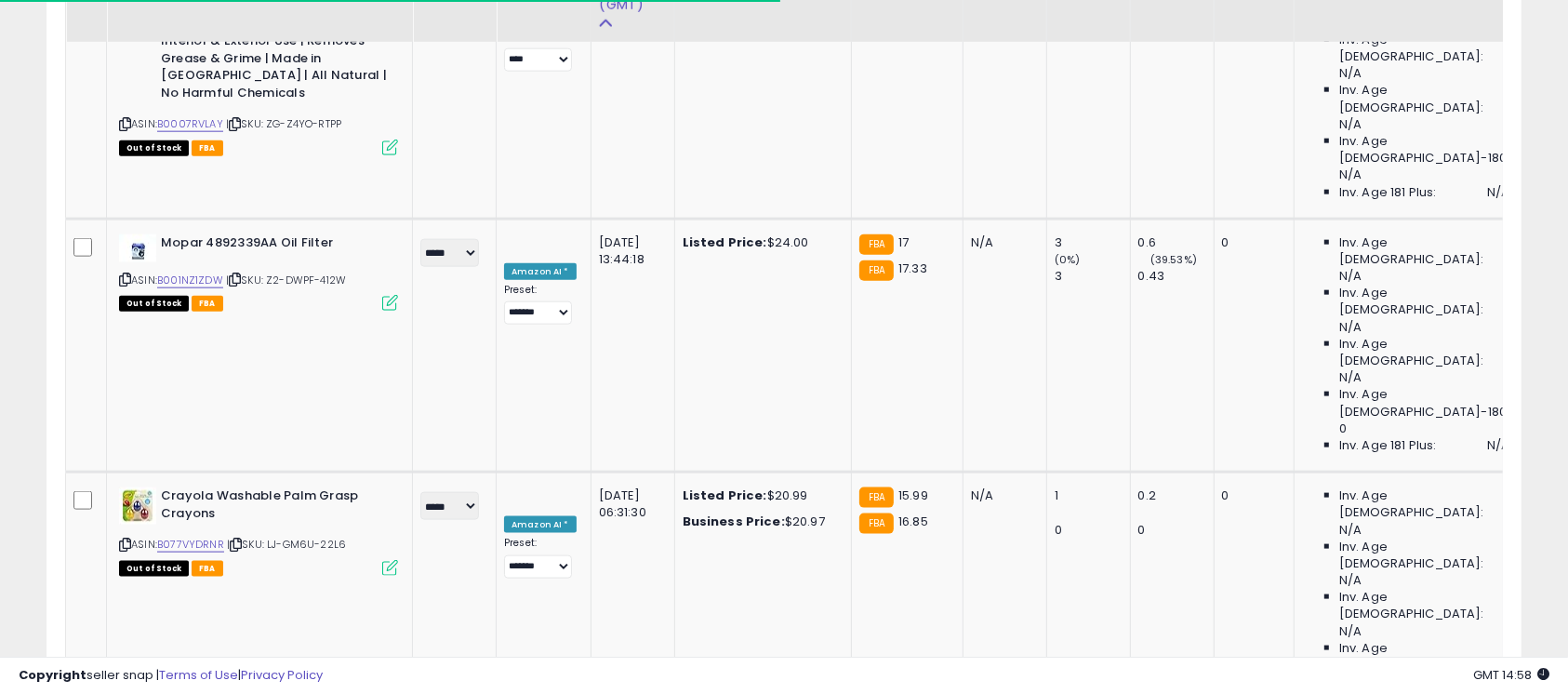
scroll to position [2531, 0]
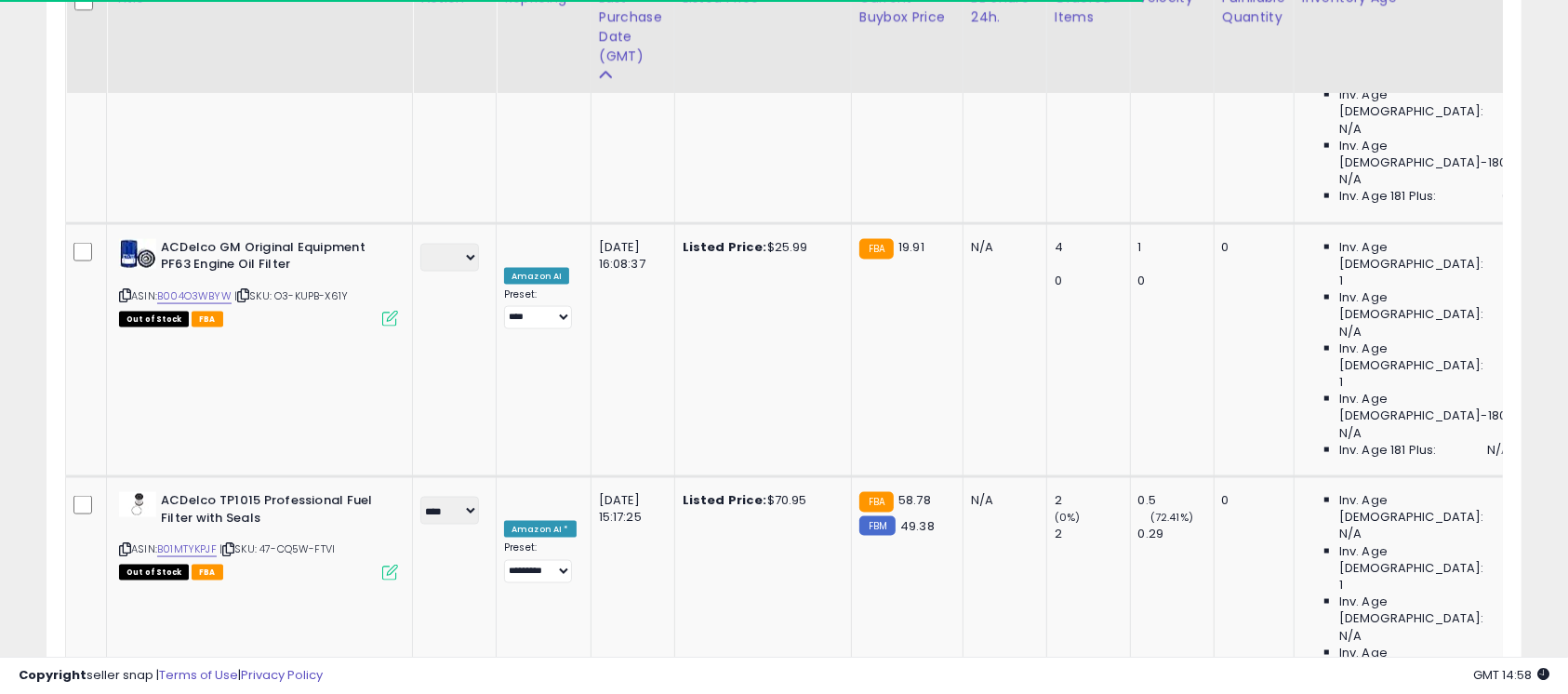
scroll to position [2779, 0]
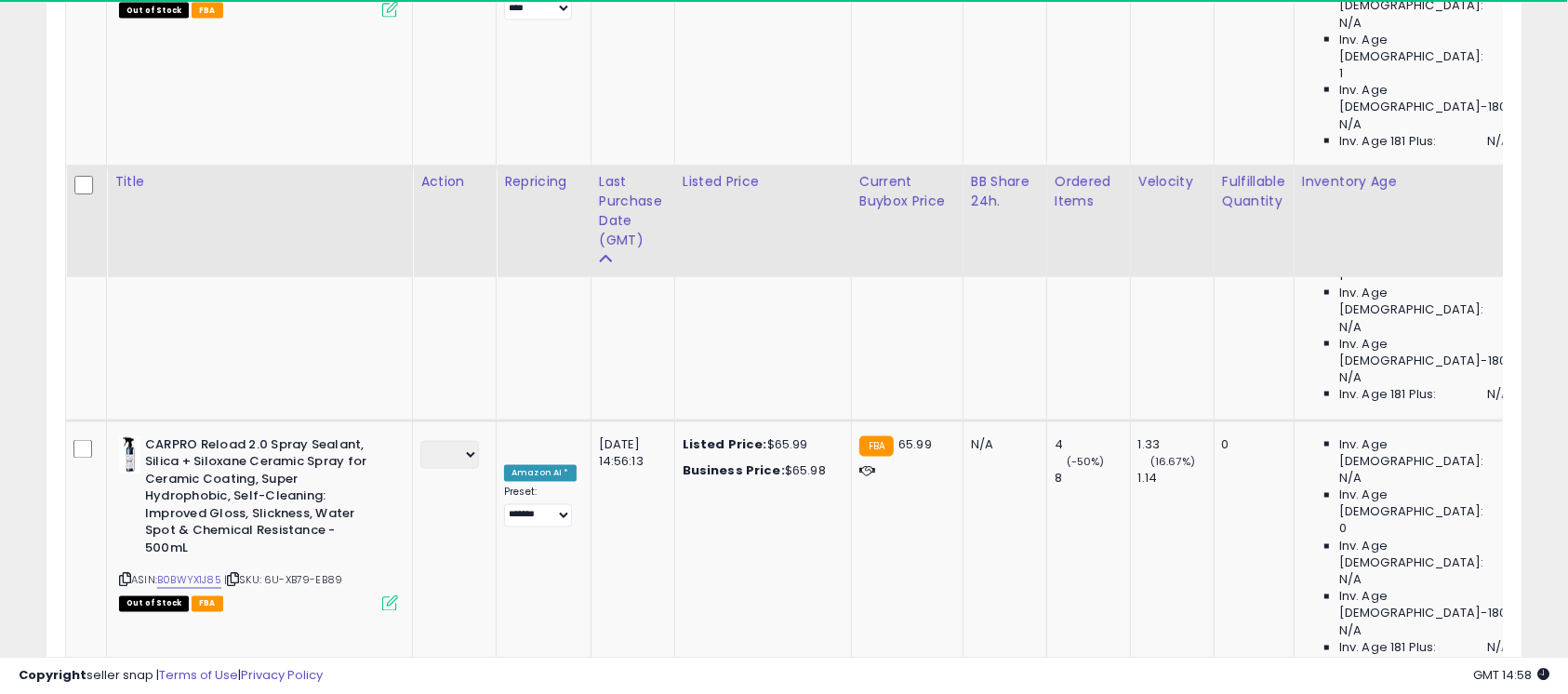
scroll to position [3275, 0]
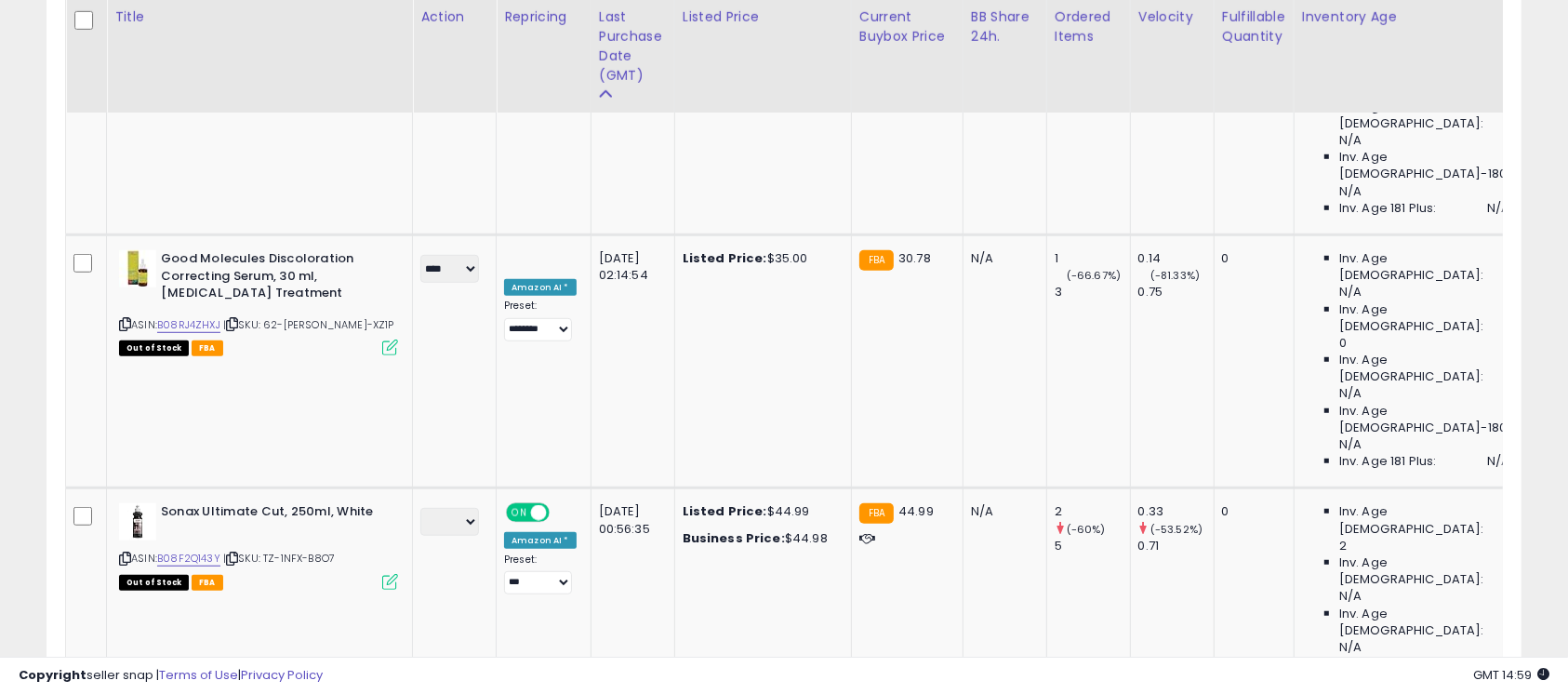
scroll to position [1075, 0]
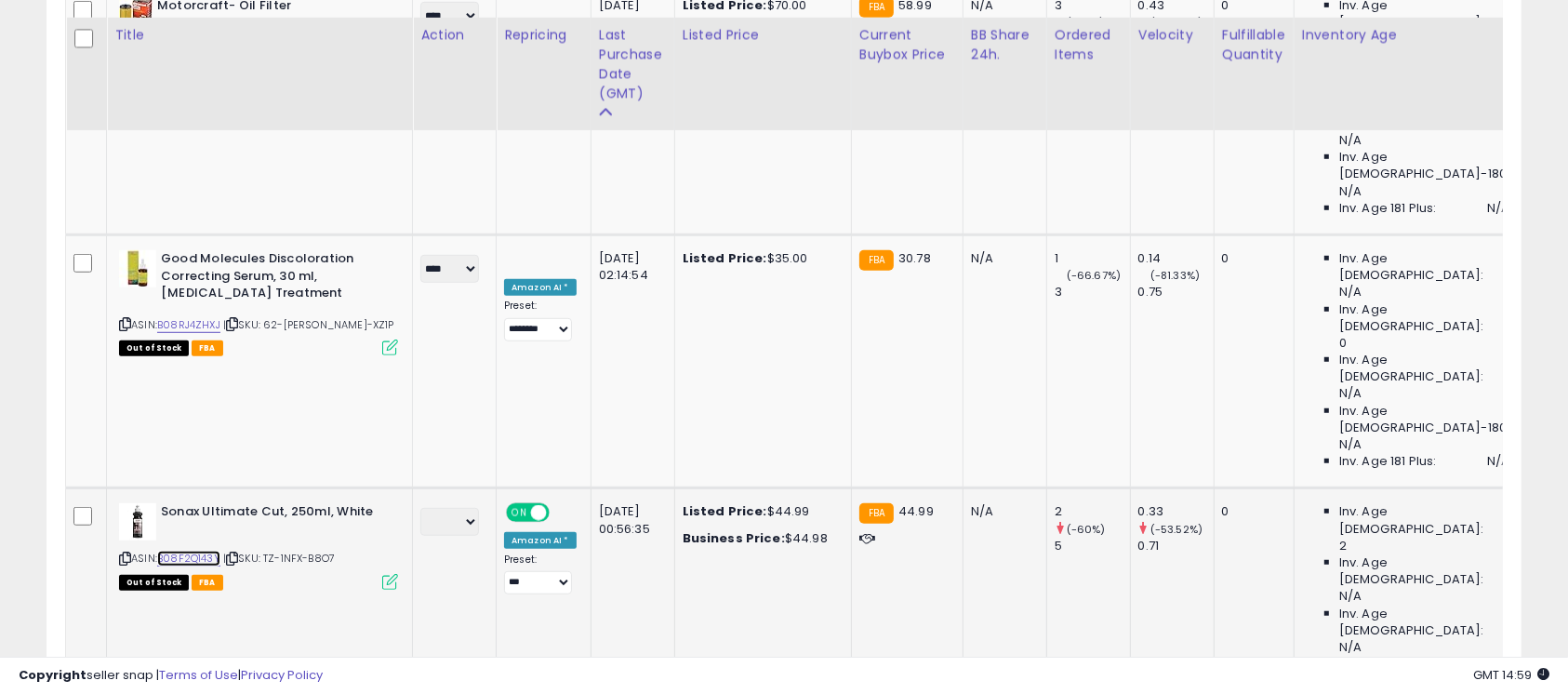
scroll to position [1323, 0]
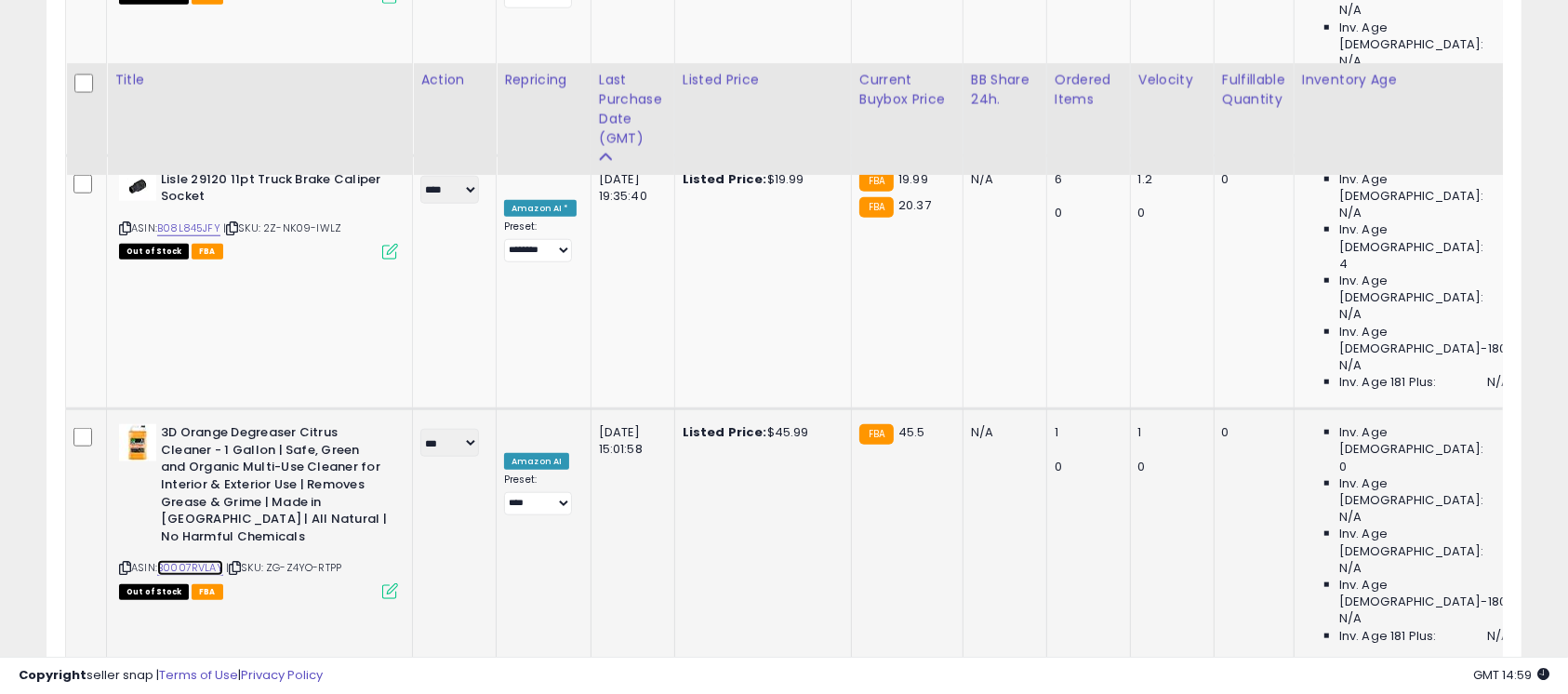
scroll to position [1902, 0]
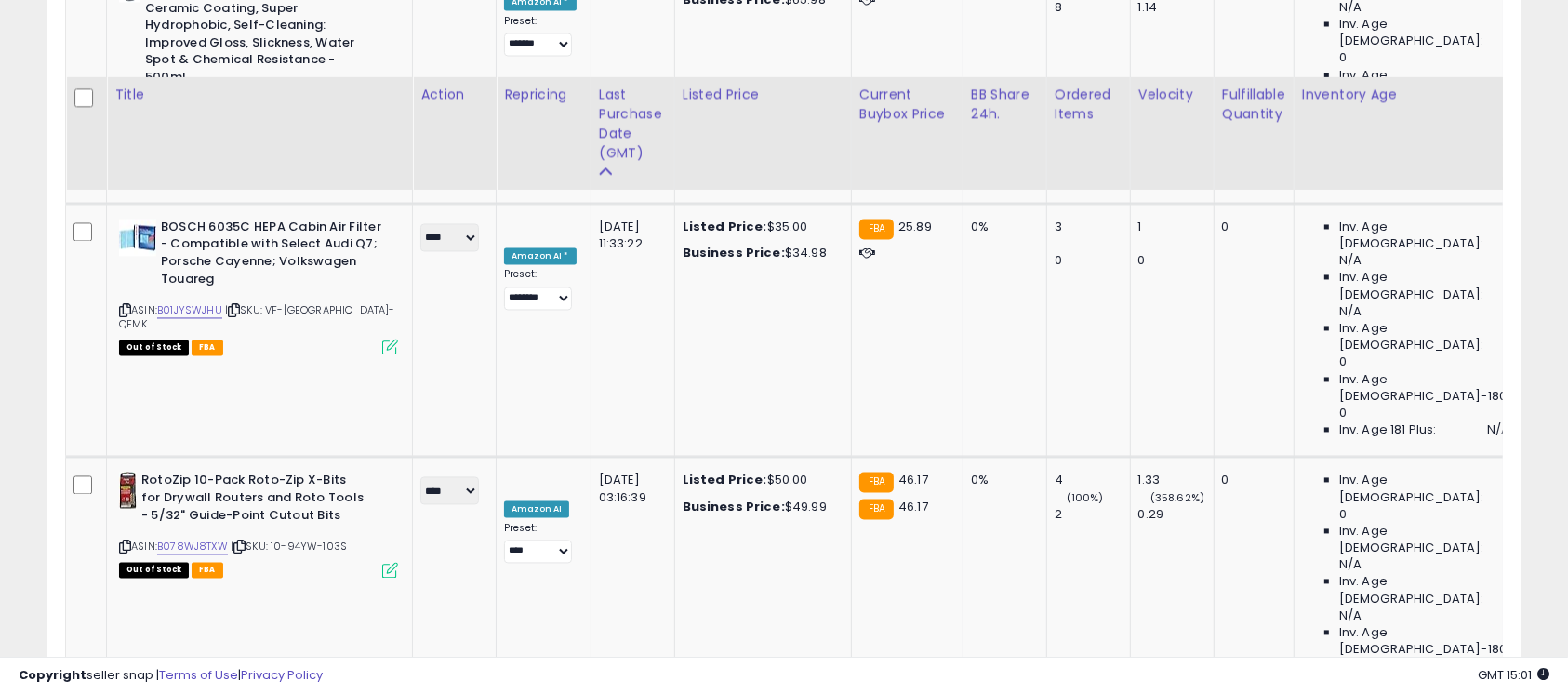
scroll to position [3639, 0]
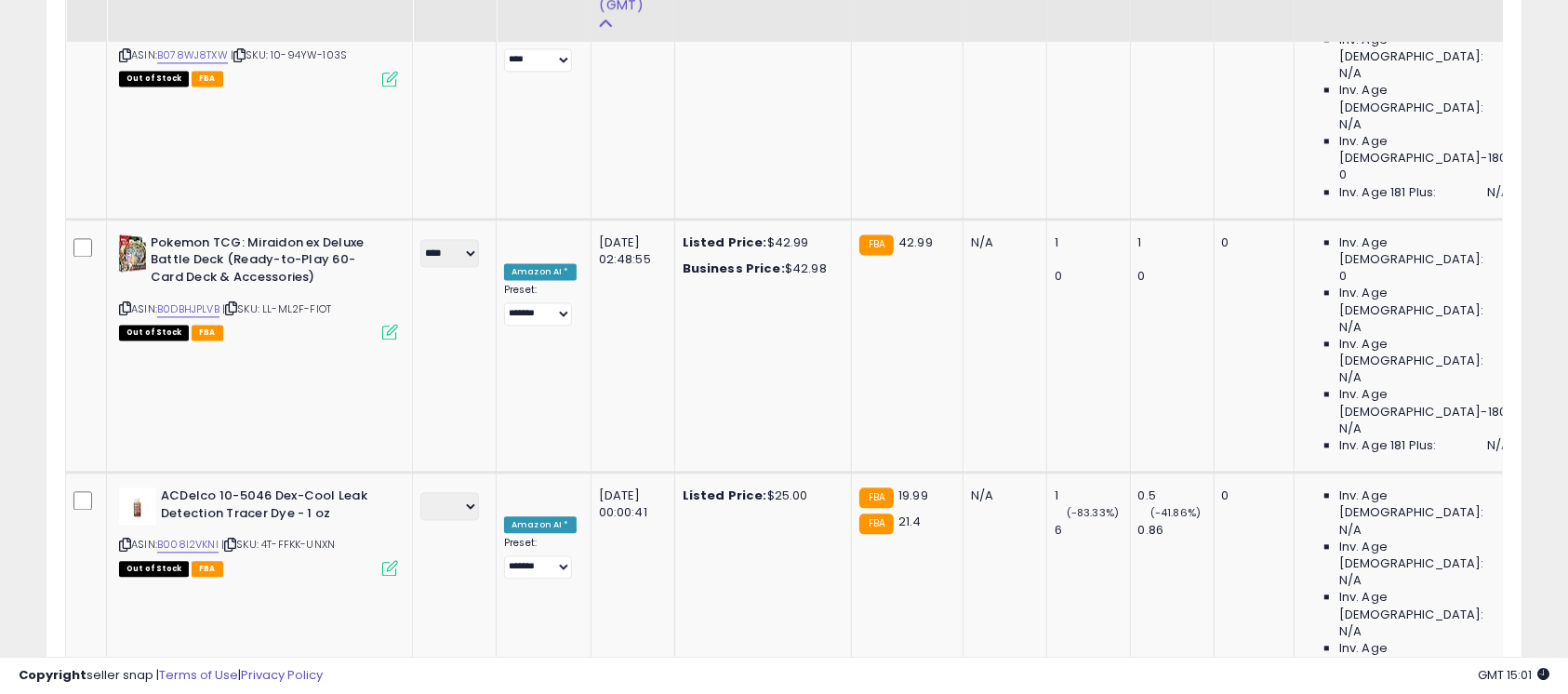
scroll to position [4052, 0]
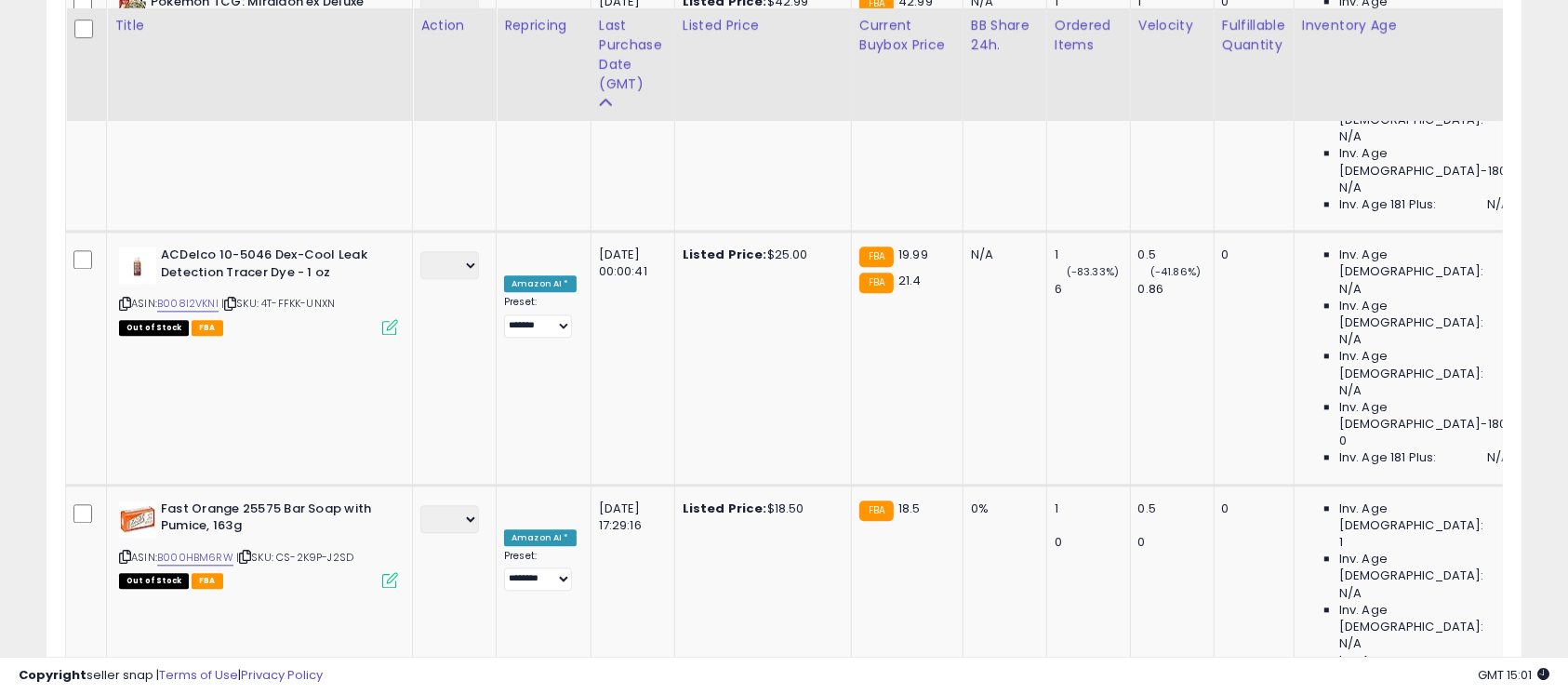
scroll to position [4383, 0]
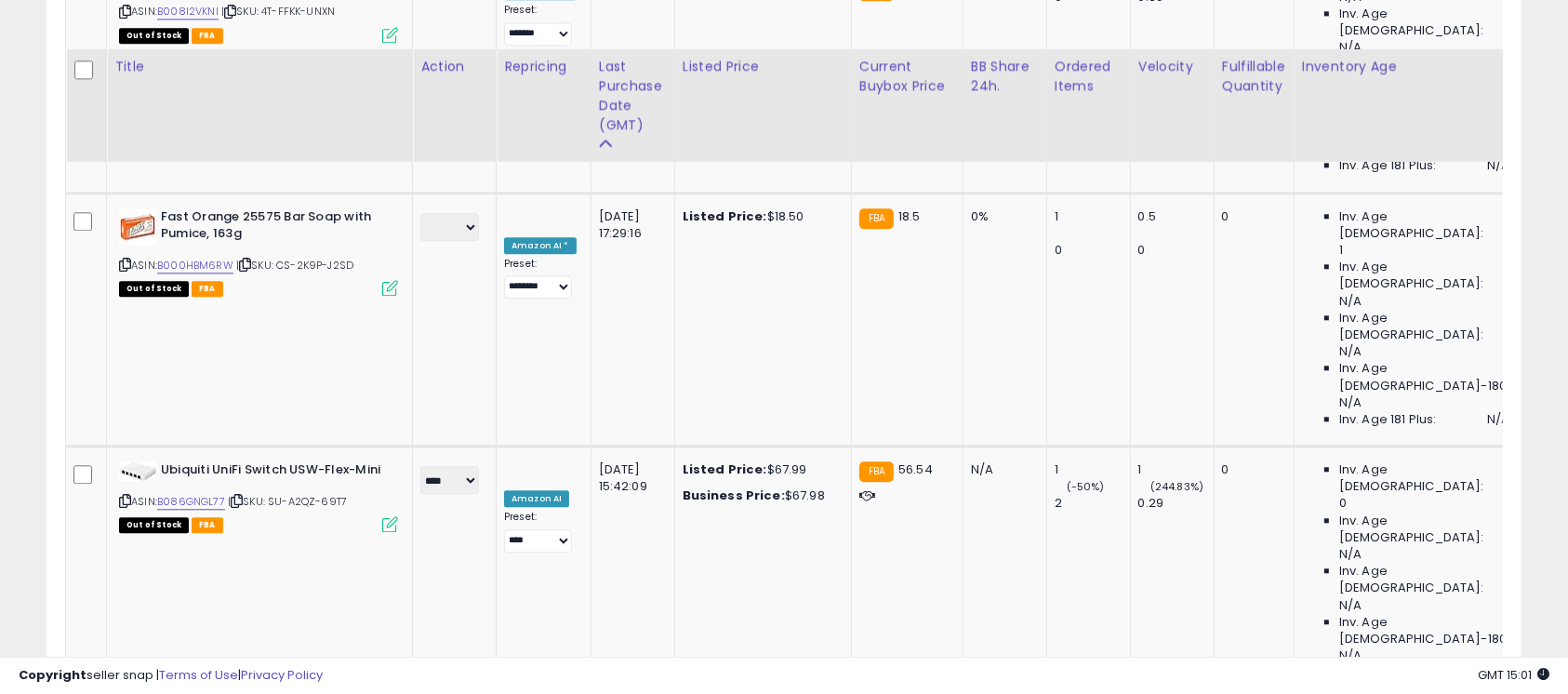
scroll to position [4632, 0]
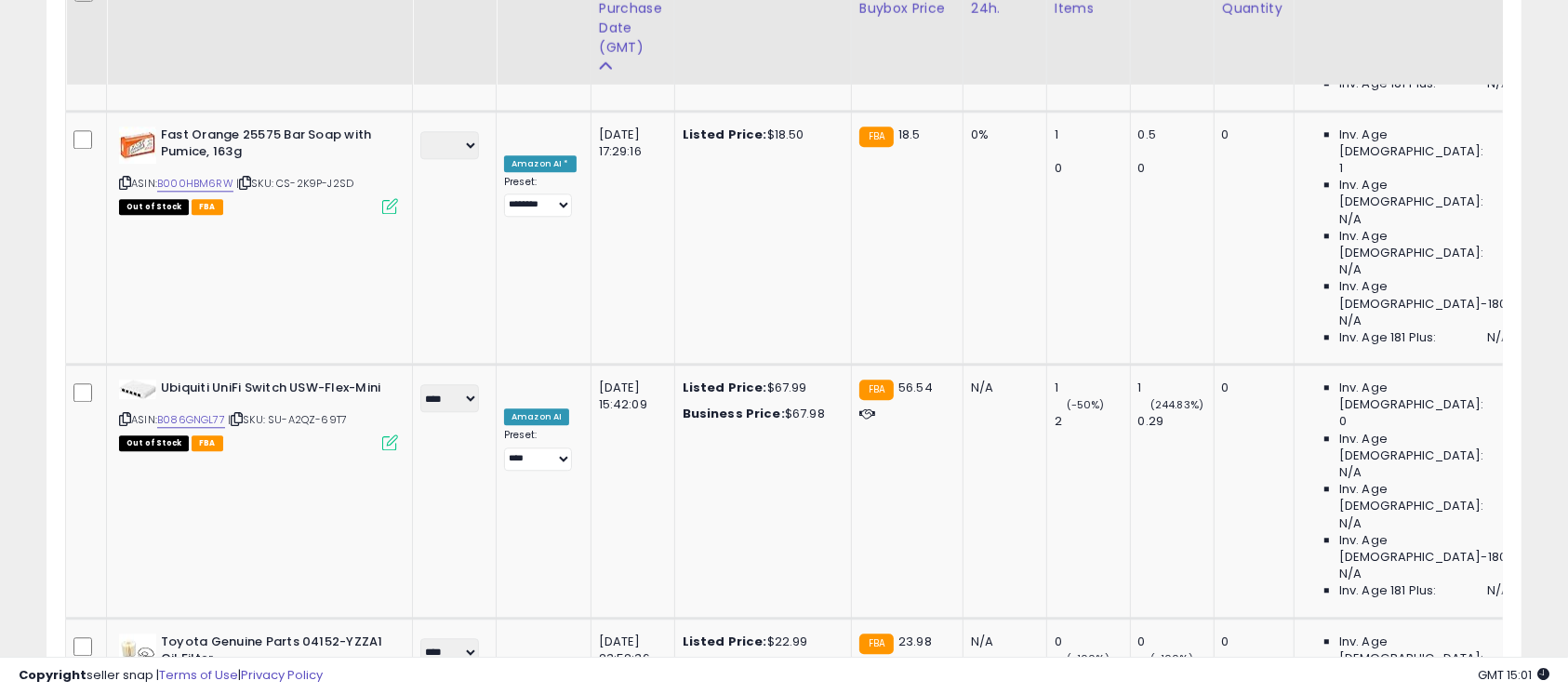
scroll to position [4963, 0]
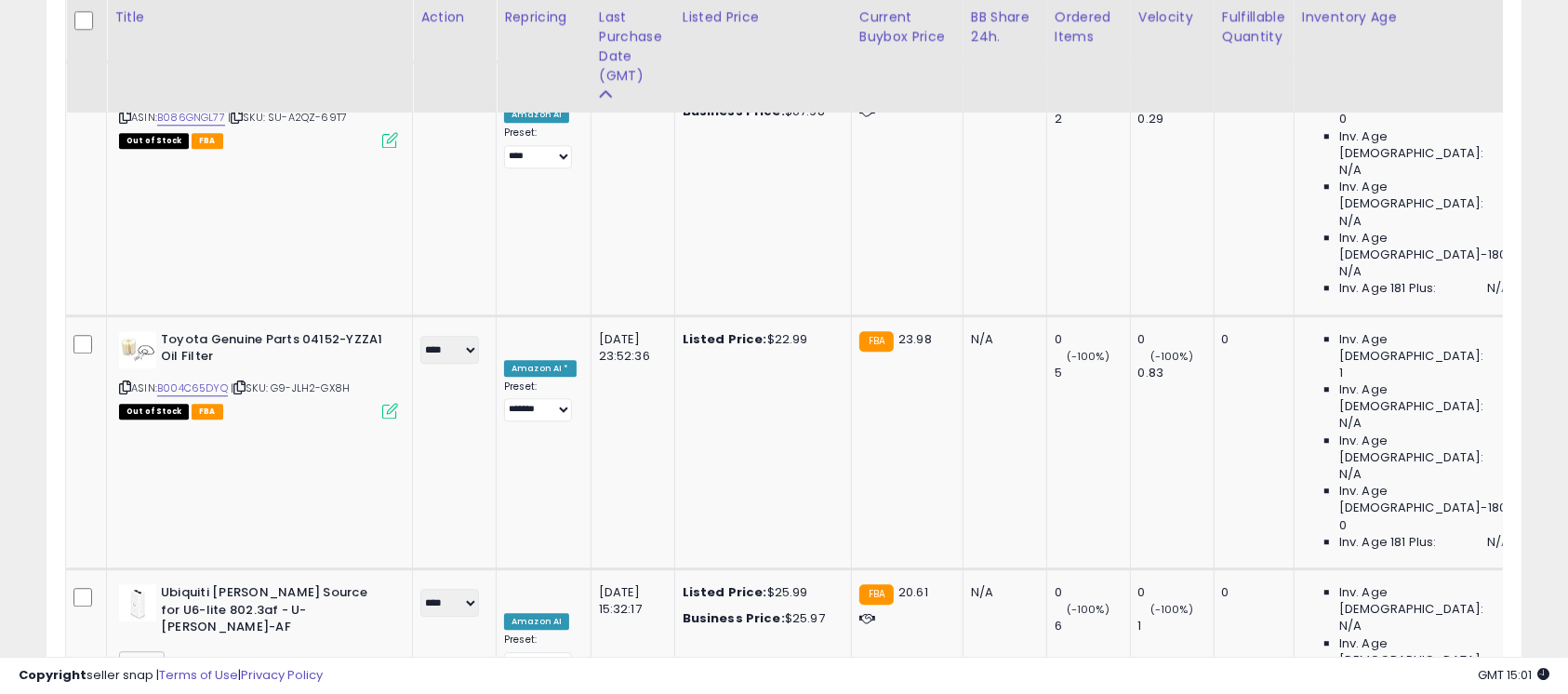
drag, startPoint x: 240, startPoint y: 409, endPoint x: 213, endPoint y: 422, distance: 30.0
drag, startPoint x: 213, startPoint y: 422, endPoint x: 178, endPoint y: 335, distance: 93.8
drag, startPoint x: 206, startPoint y: 467, endPoint x: 192, endPoint y: 562, distance: 96.0
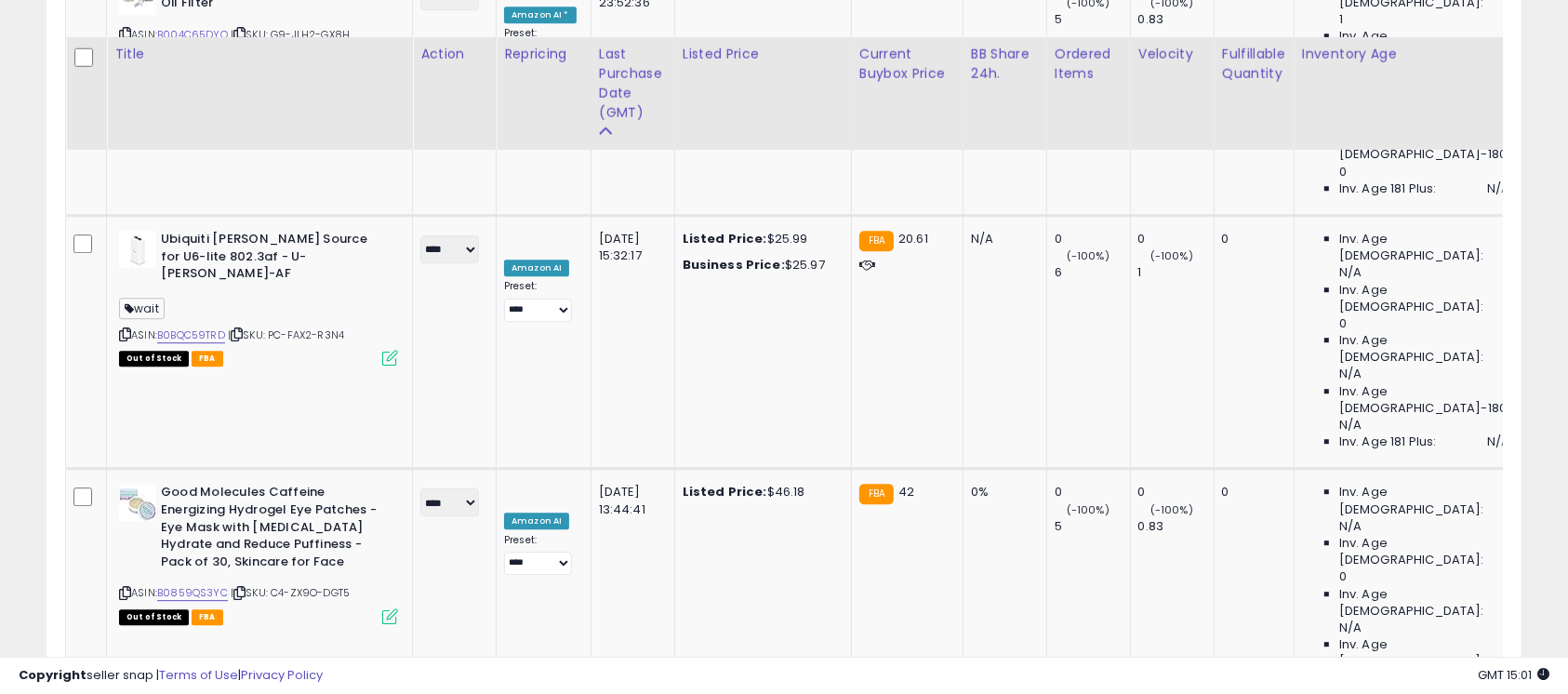
scroll to position [5376, 0]
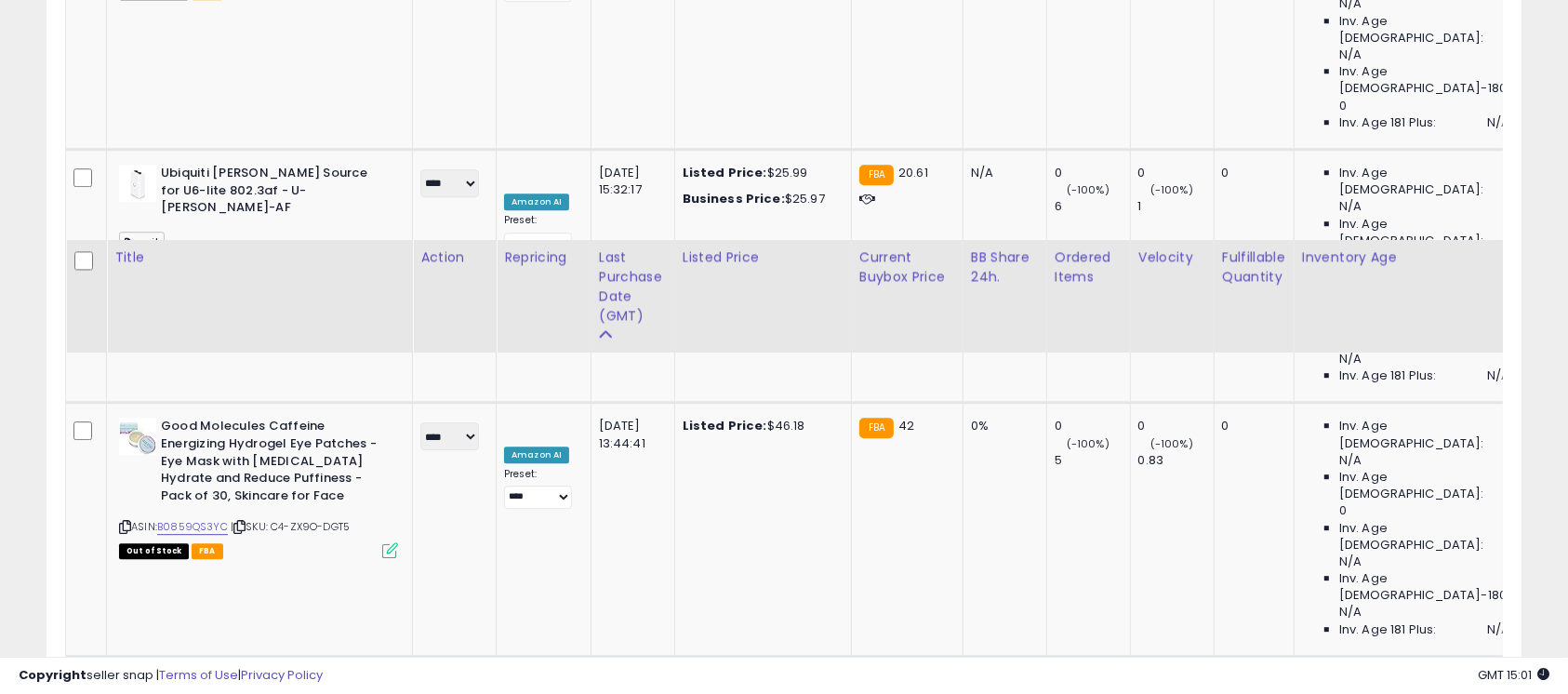
scroll to position [5624, 0]
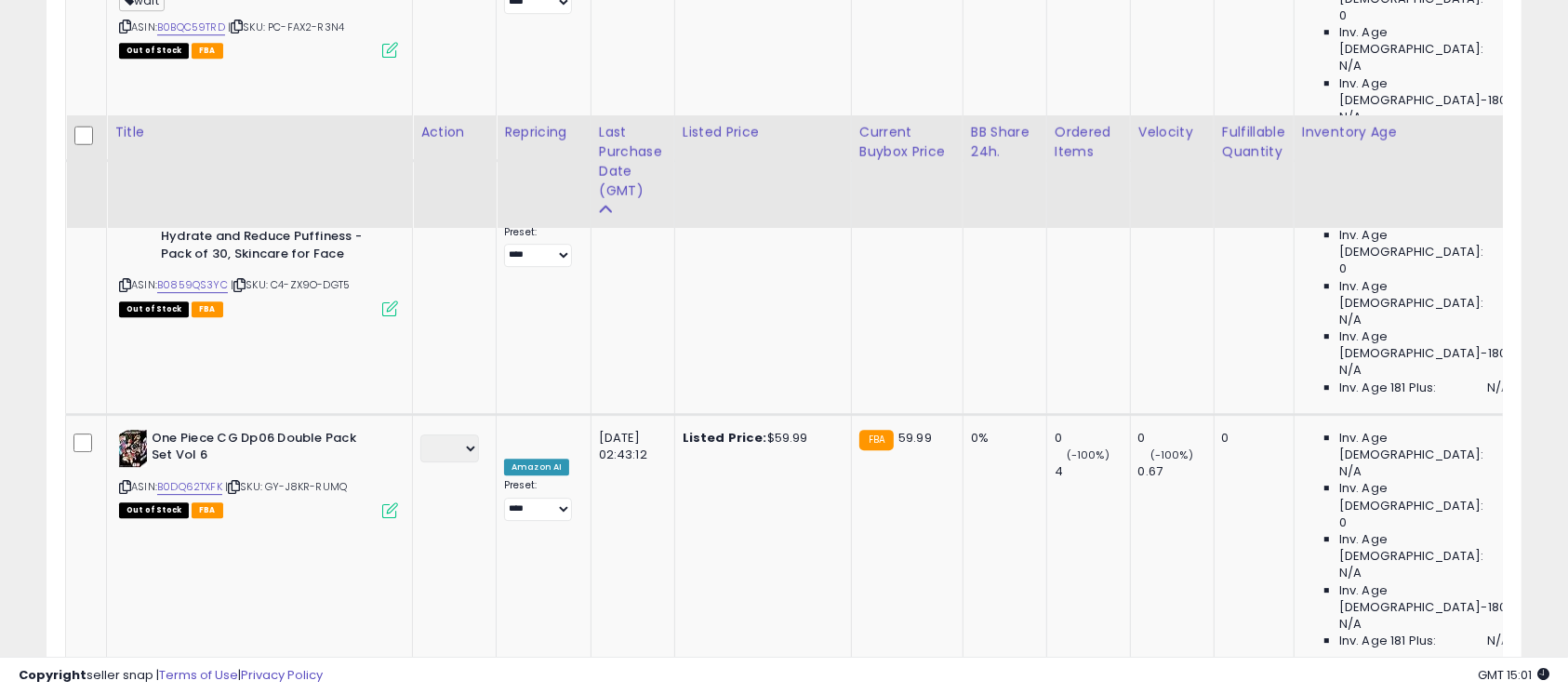
scroll to position [5872, 0]
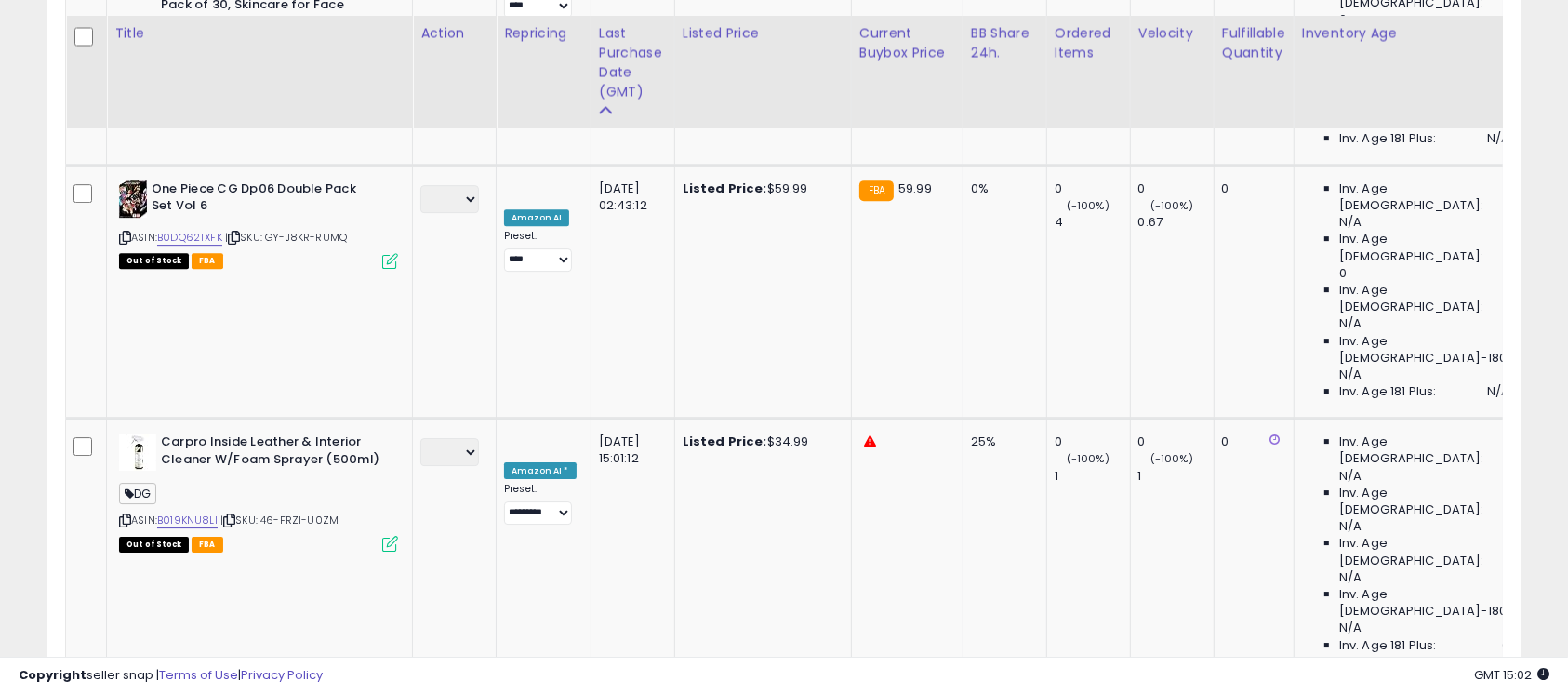
scroll to position [6037, 0]
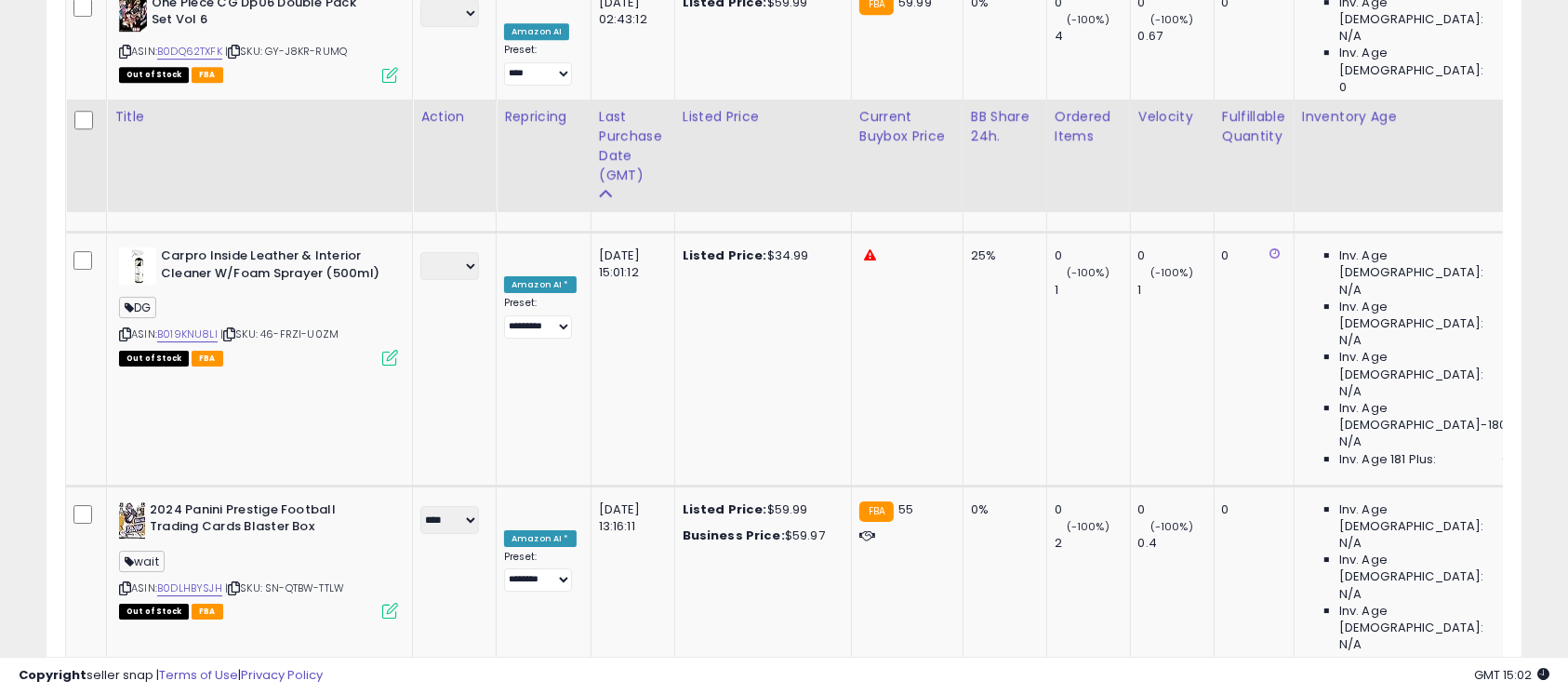
scroll to position [6203, 0]
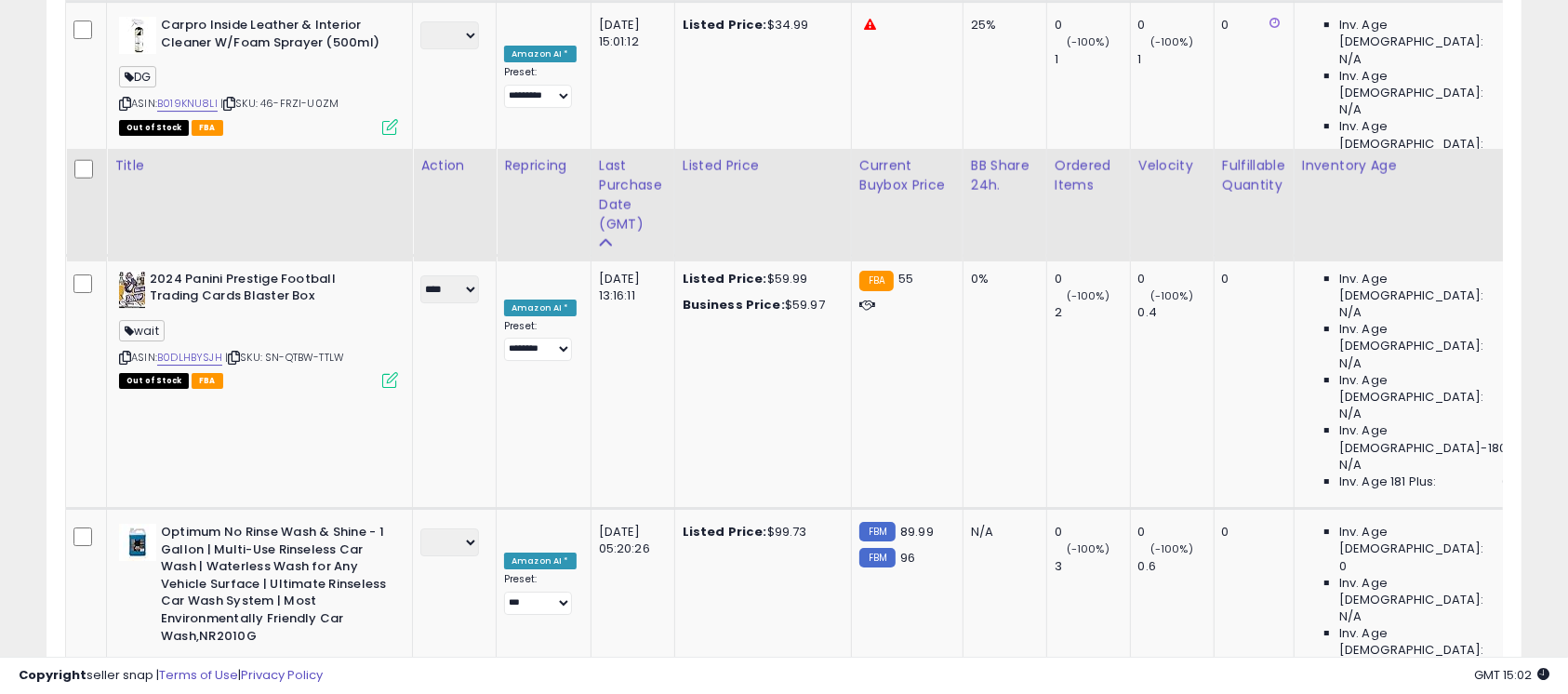
scroll to position [6452, 0]
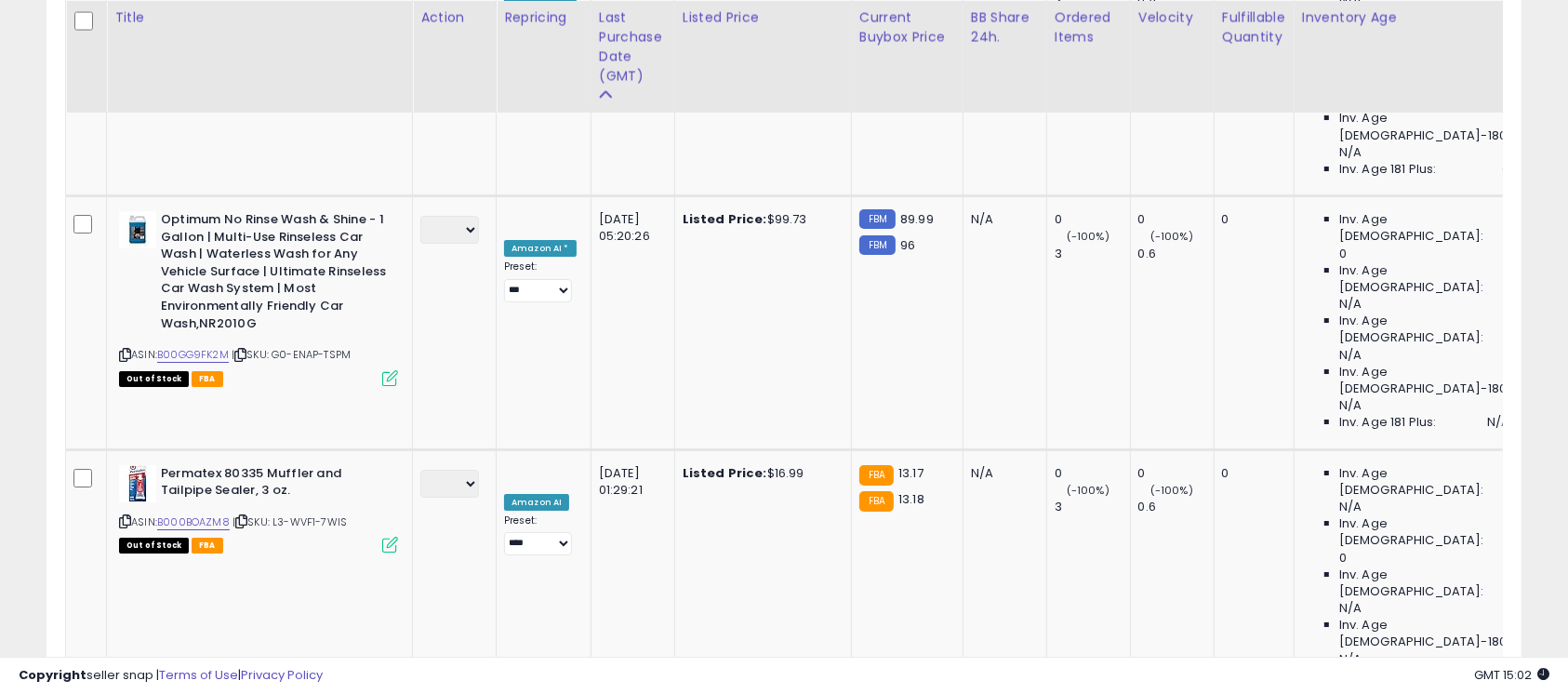
scroll to position [6617, 0]
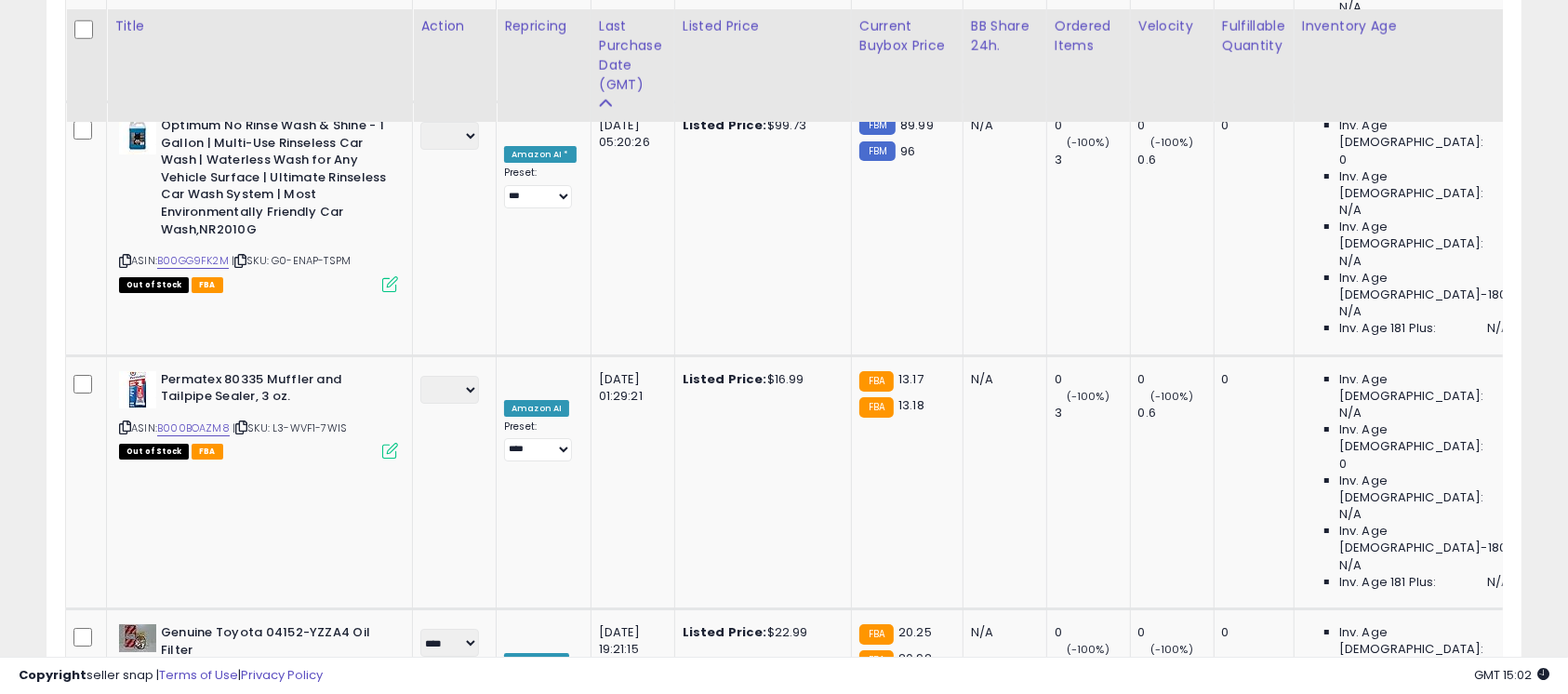
scroll to position [6782, 0]
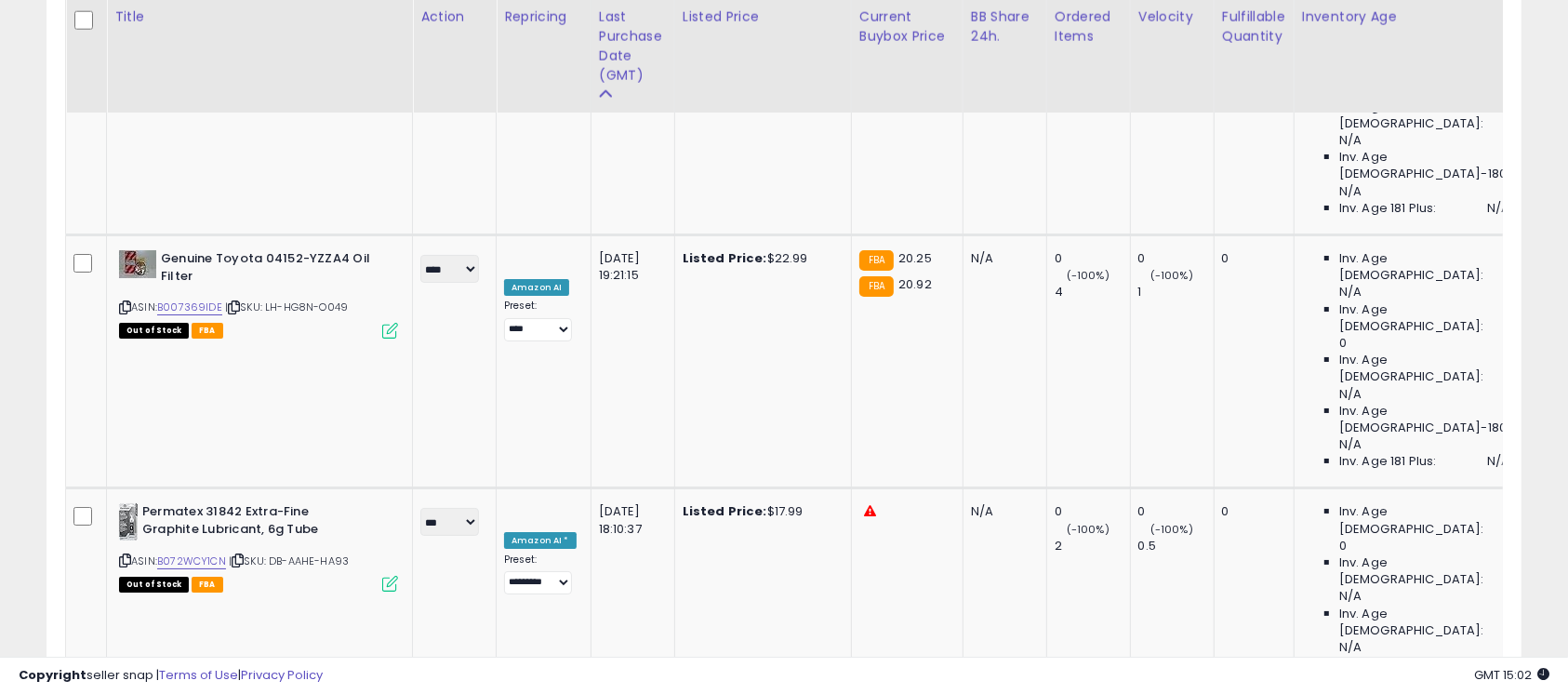
scroll to position [7072, 0]
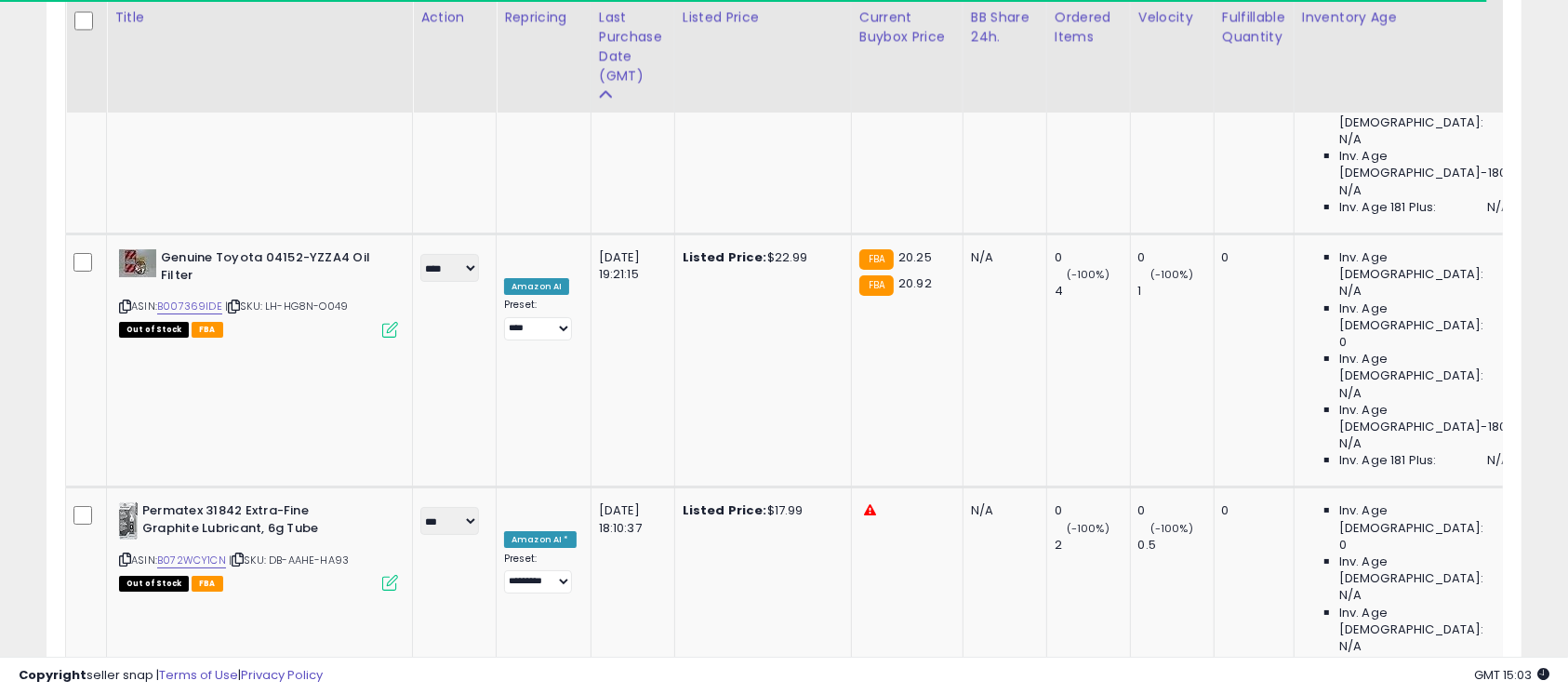
drag, startPoint x: 441, startPoint y: 2, endPoint x: 15, endPoint y: 51, distance: 428.8
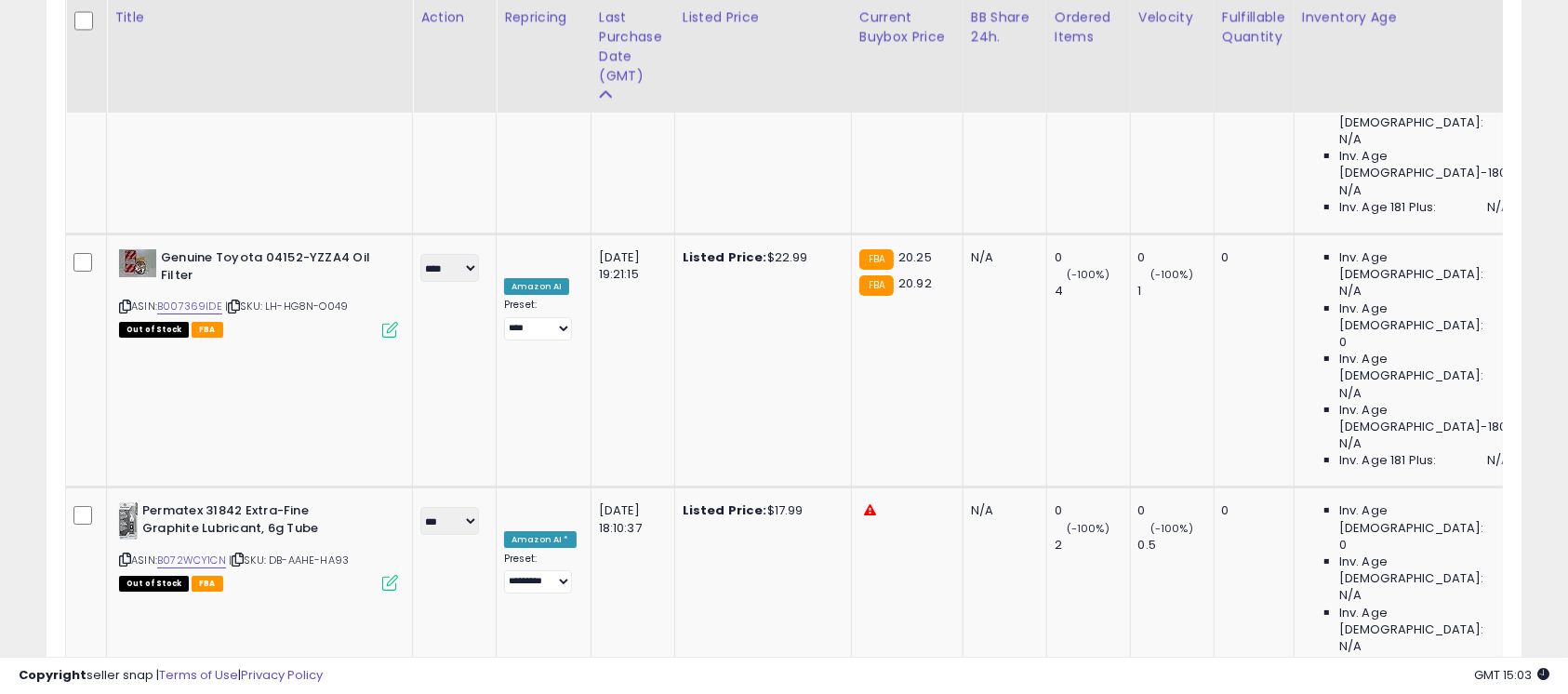
drag, startPoint x: 512, startPoint y: 12, endPoint x: 22, endPoint y: 84, distance: 495.3
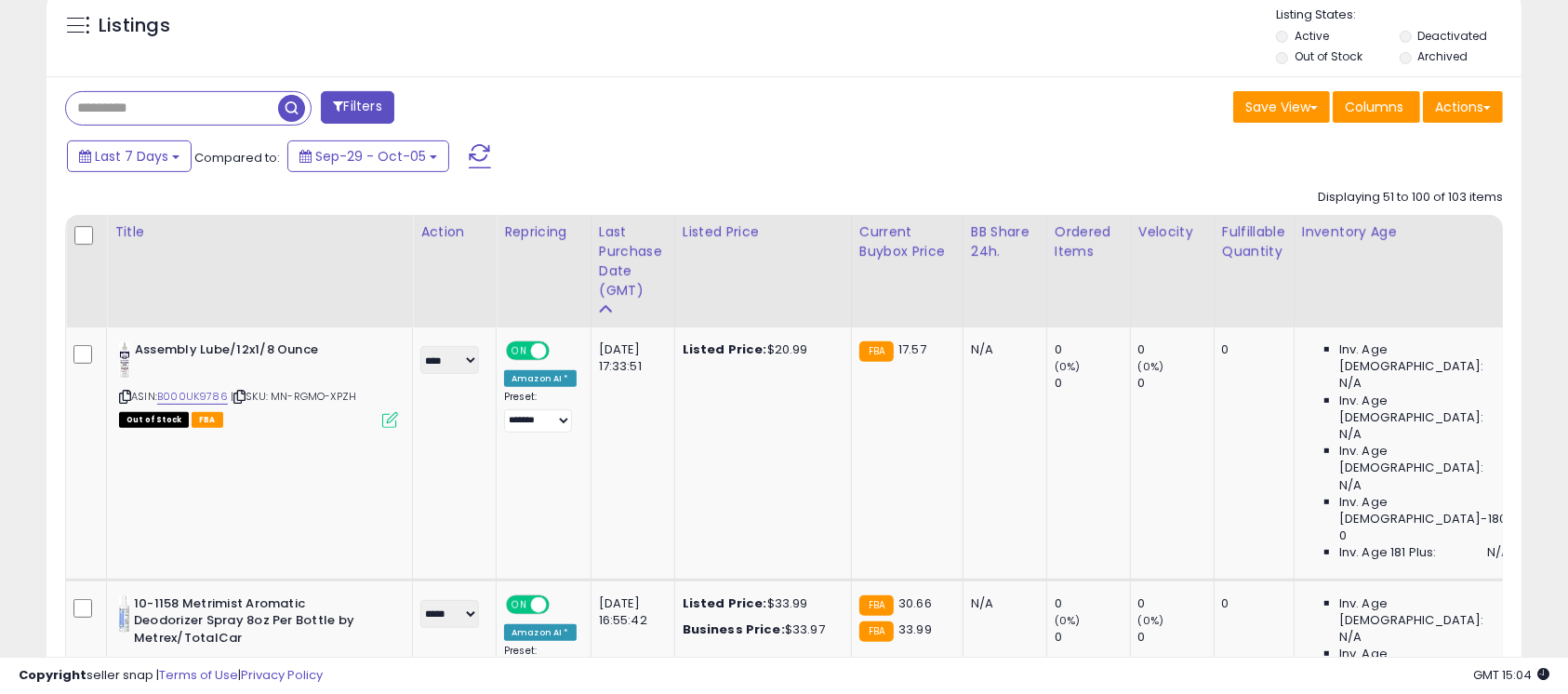
scroll to position [730, 0]
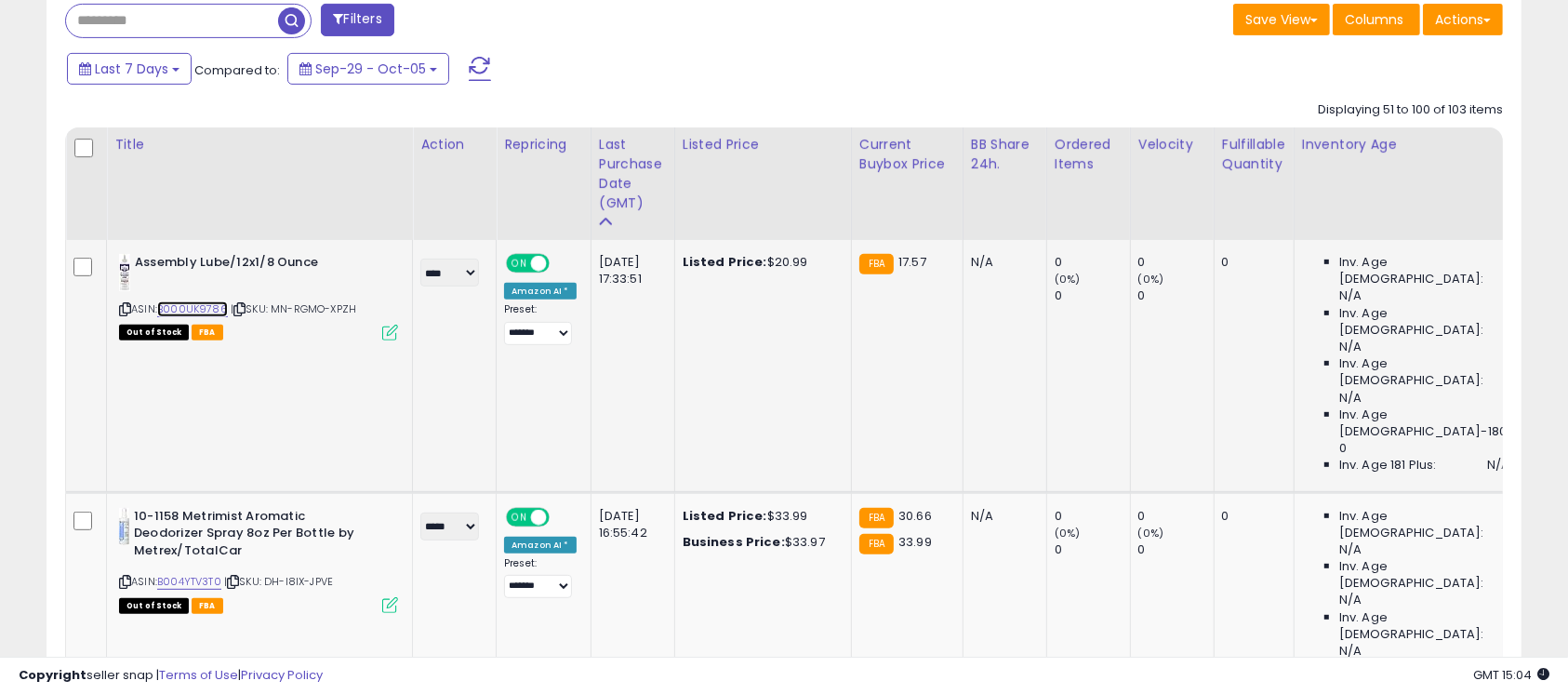
click at [206, 309] on link "B000UK9786" at bounding box center [193, 309] width 71 height 16
click at [211, 508] on link "B004YTV3T0" at bounding box center [189, 582] width 64 height 16
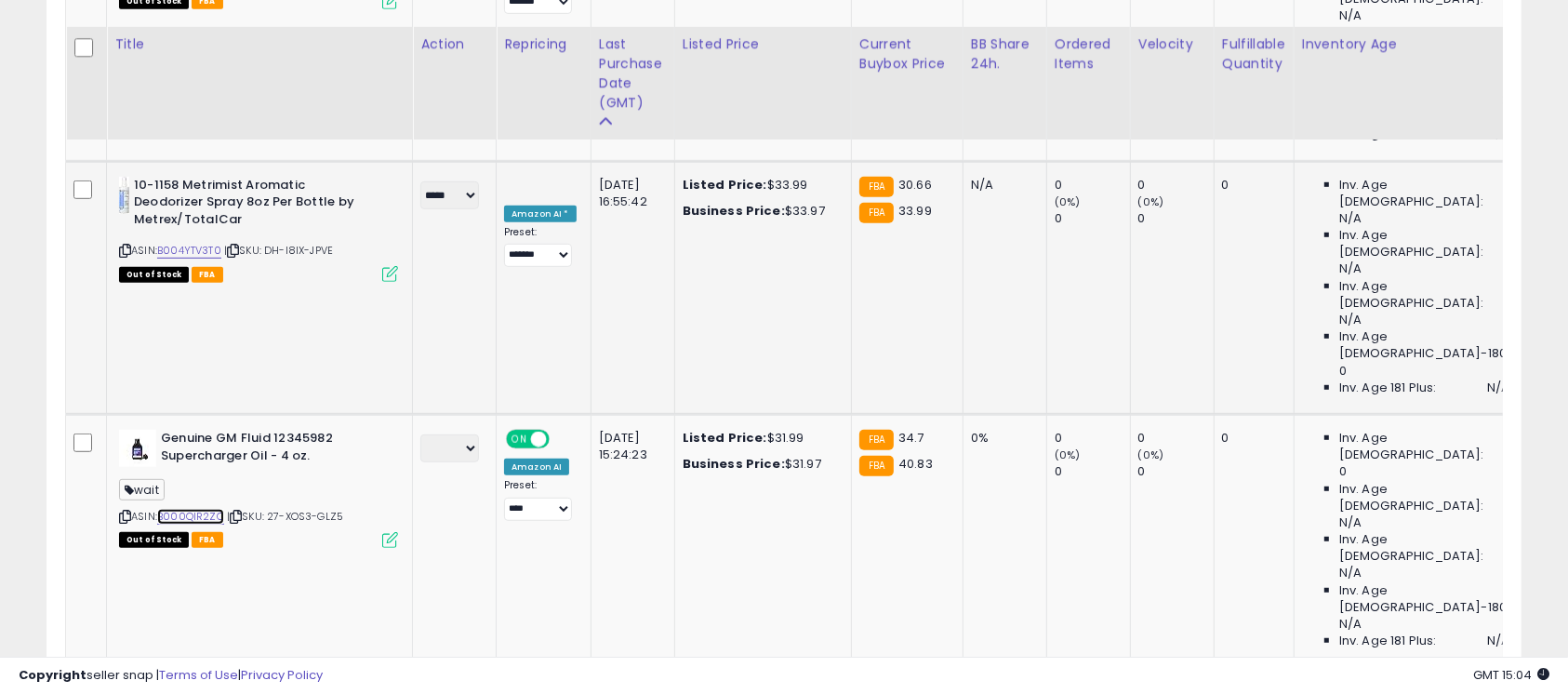
scroll to position [1144, 0]
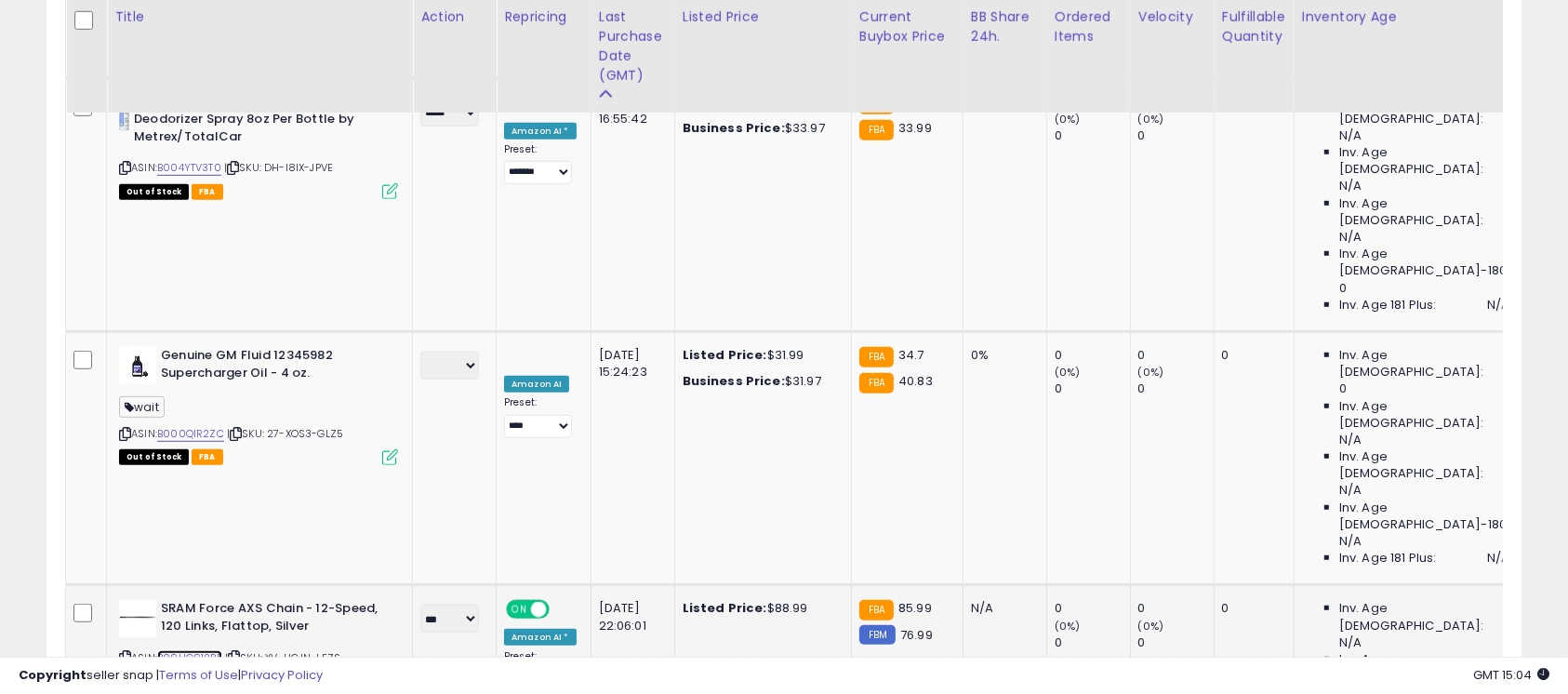
click at [190, 508] on link "B09HG912PP" at bounding box center [190, 658] width 65 height 16
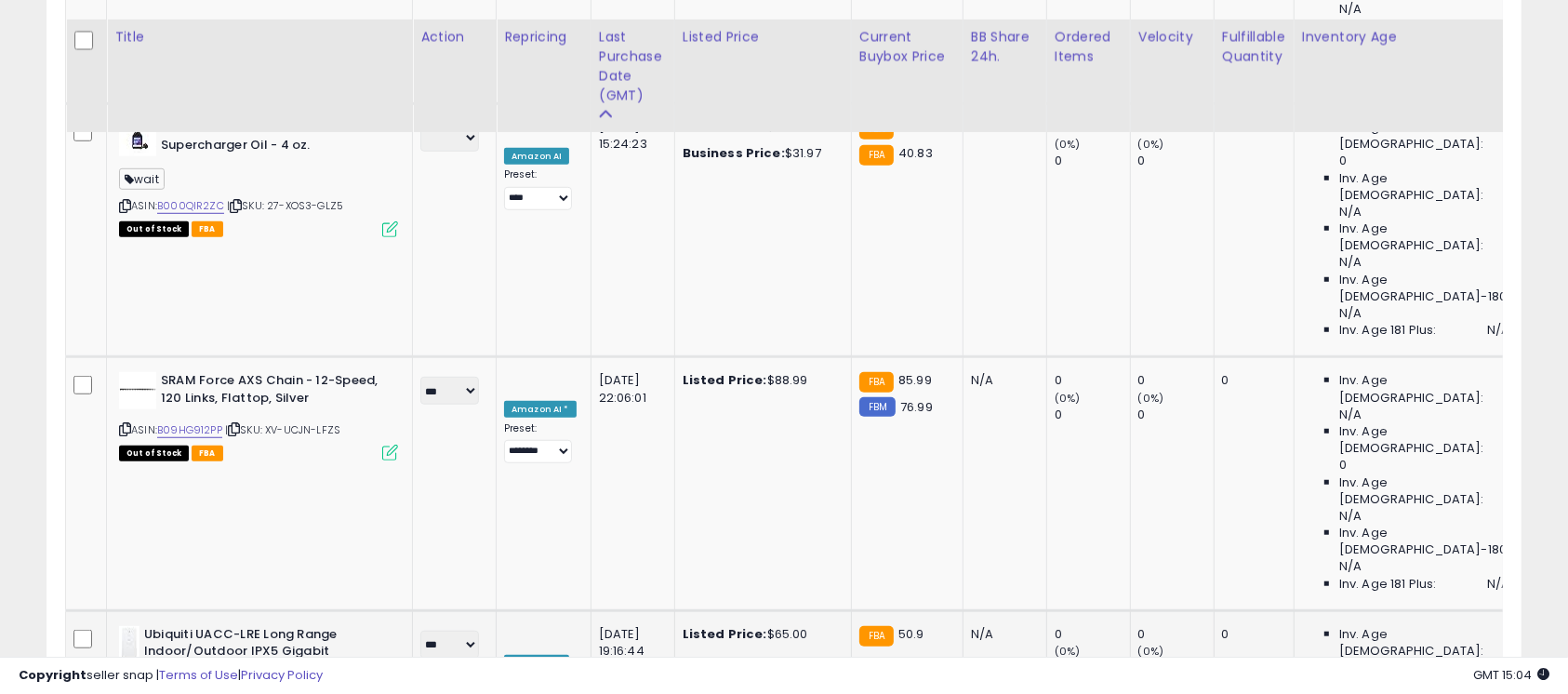
scroll to position [1392, 0]
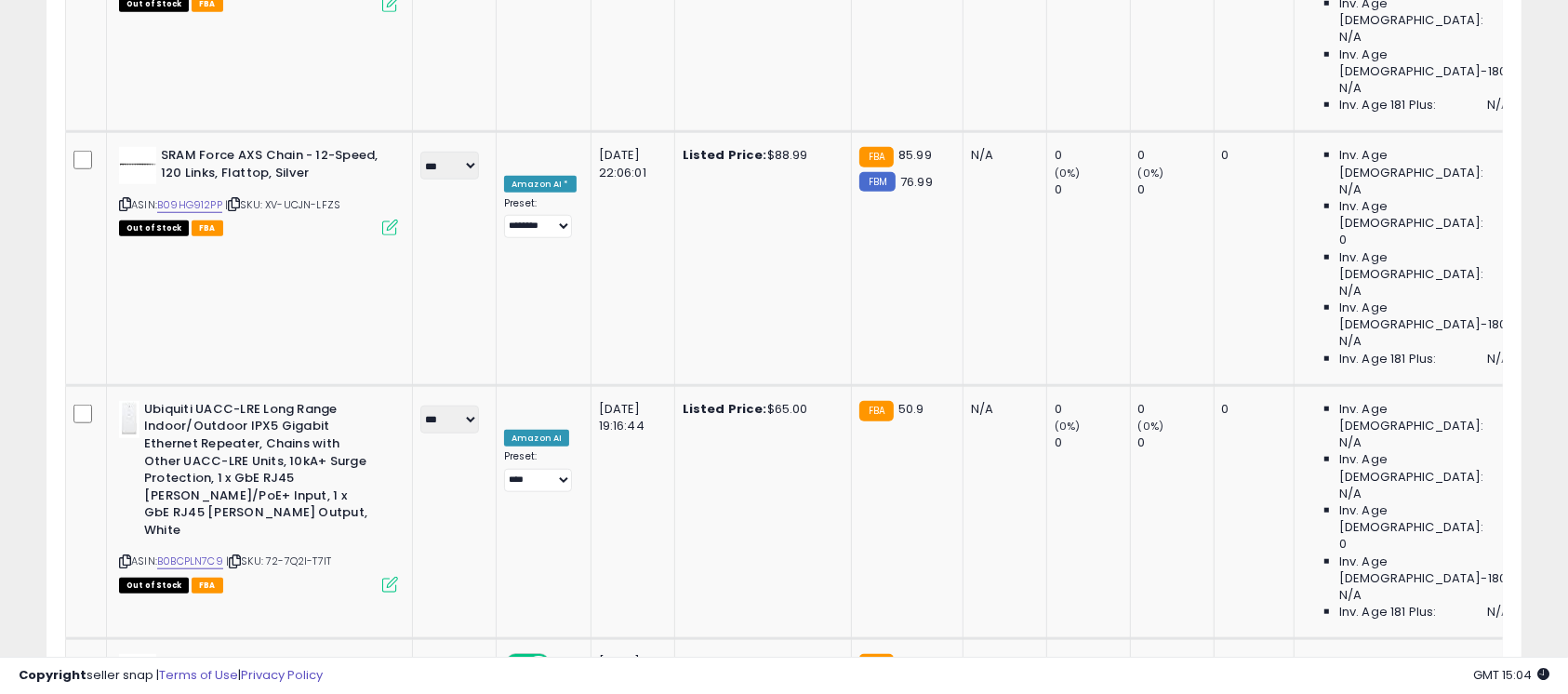
scroll to position [1640, 0]
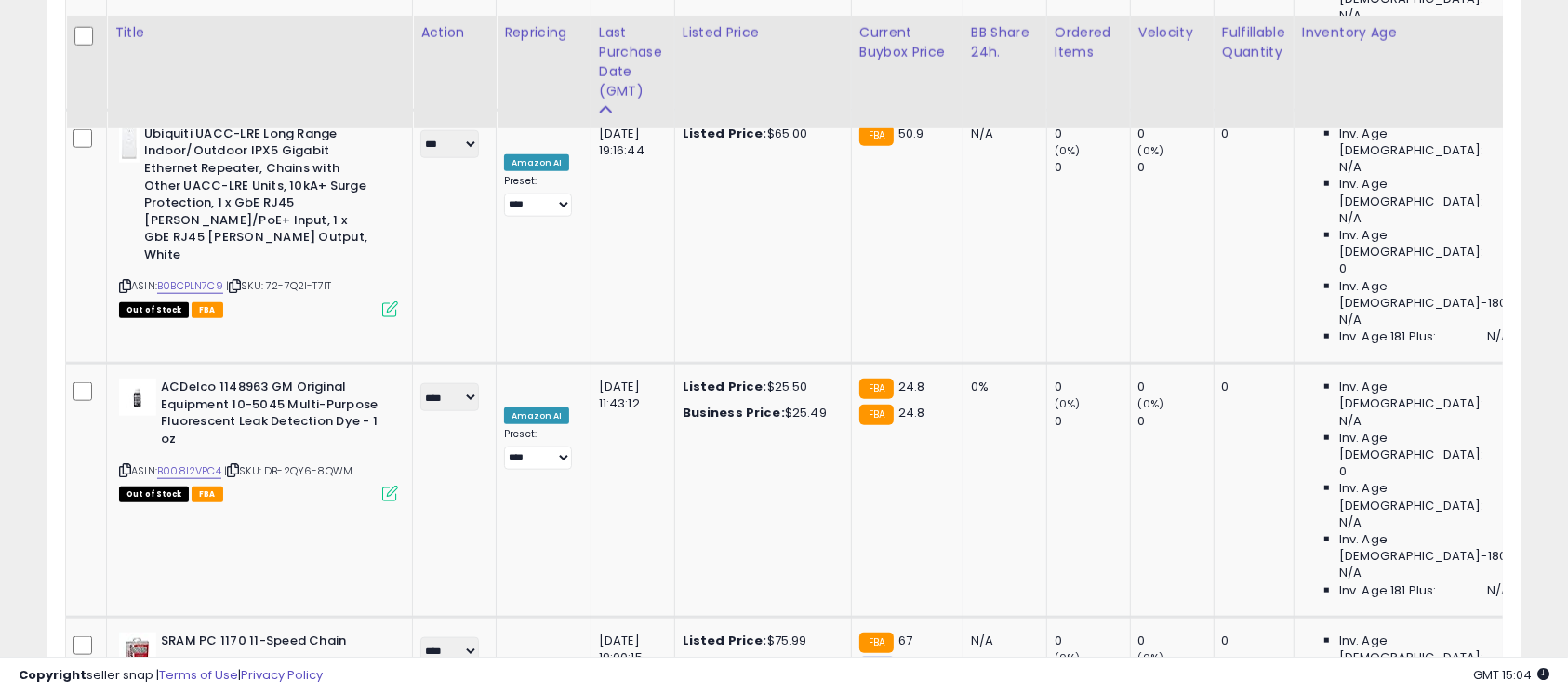
scroll to position [1888, 0]
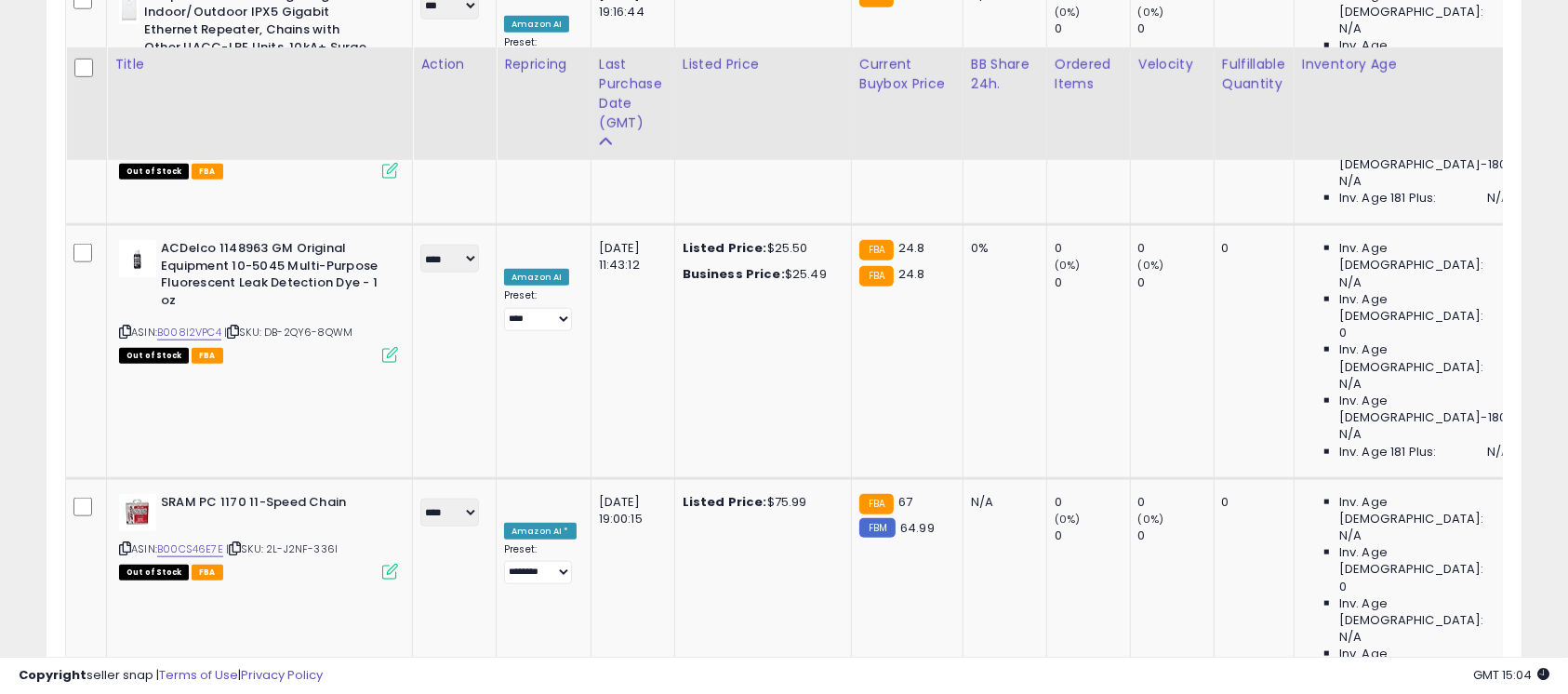
scroll to position [2136, 0]
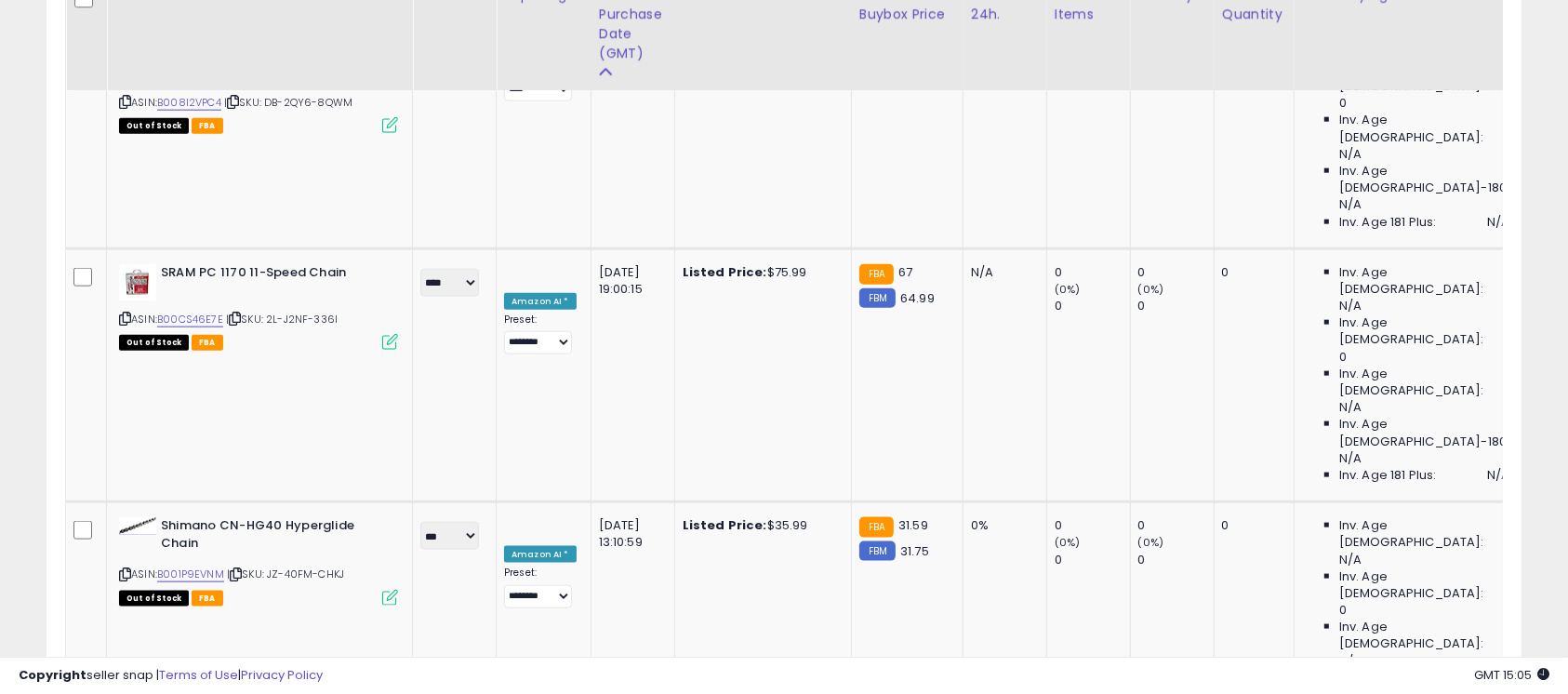
scroll to position [2385, 0]
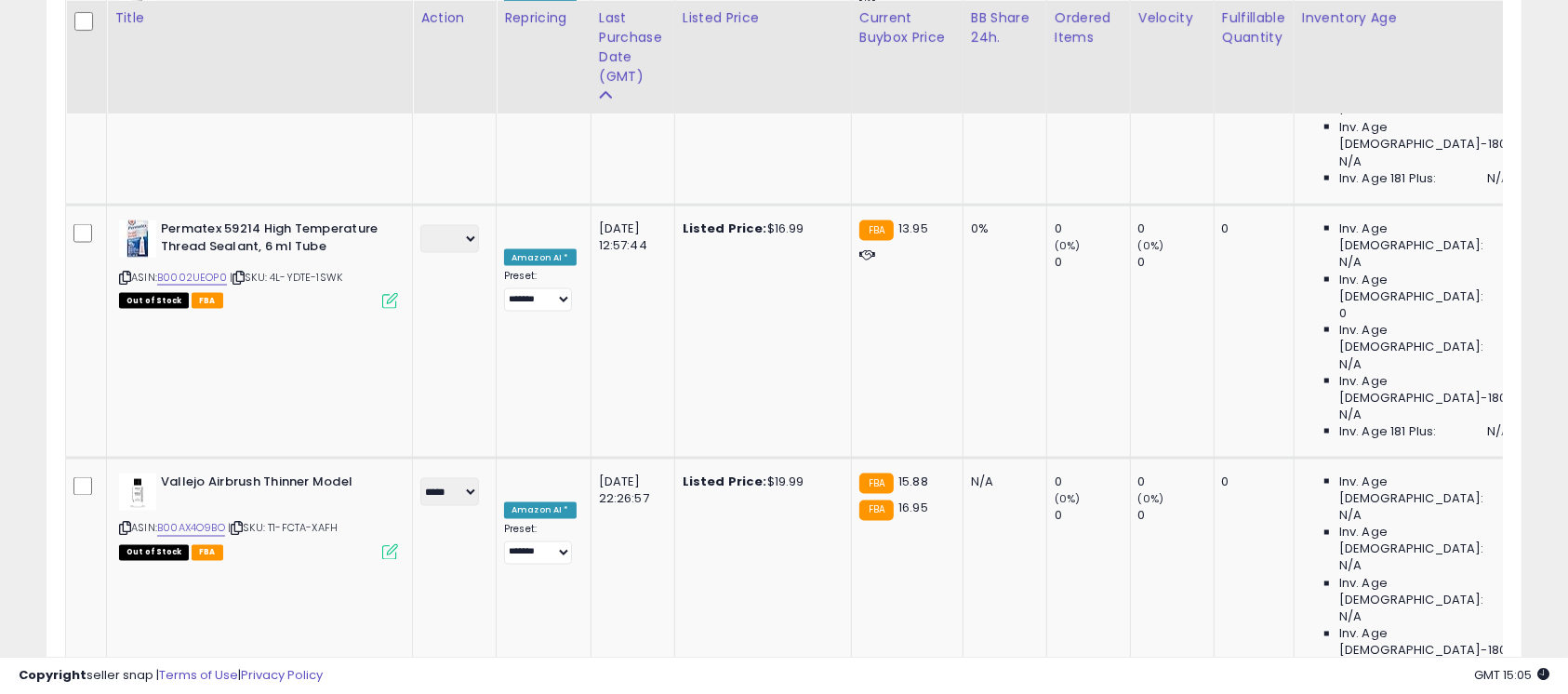
scroll to position [3046, 0]
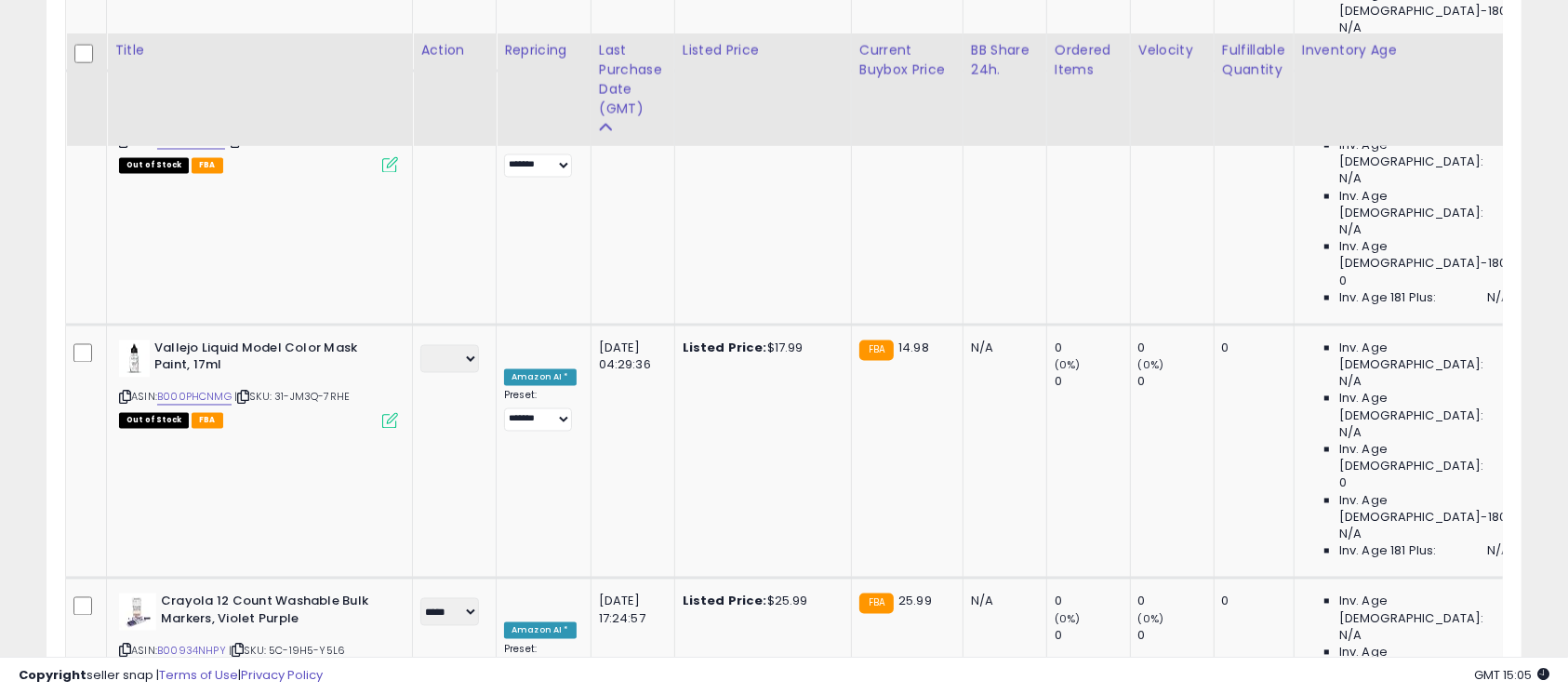
scroll to position [3542, 0]
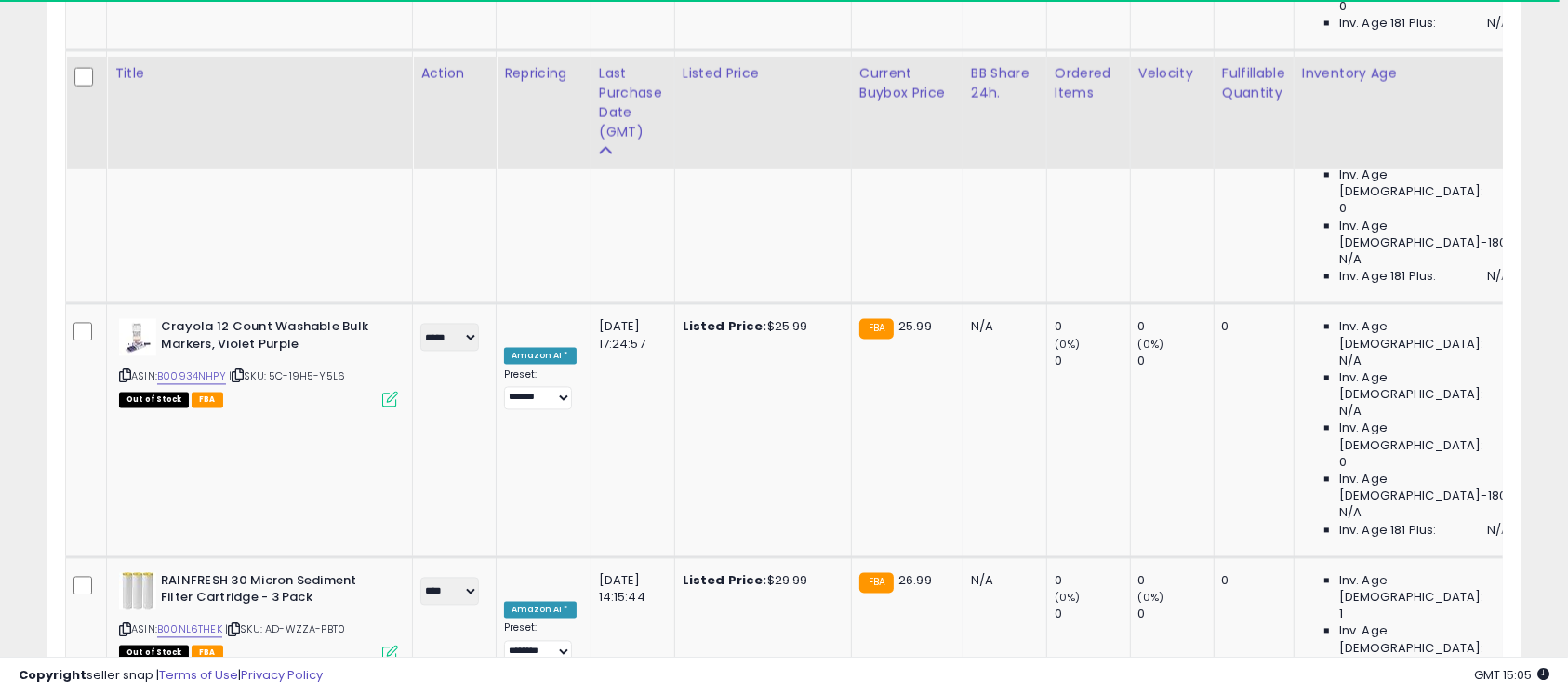
scroll to position [3790, 0]
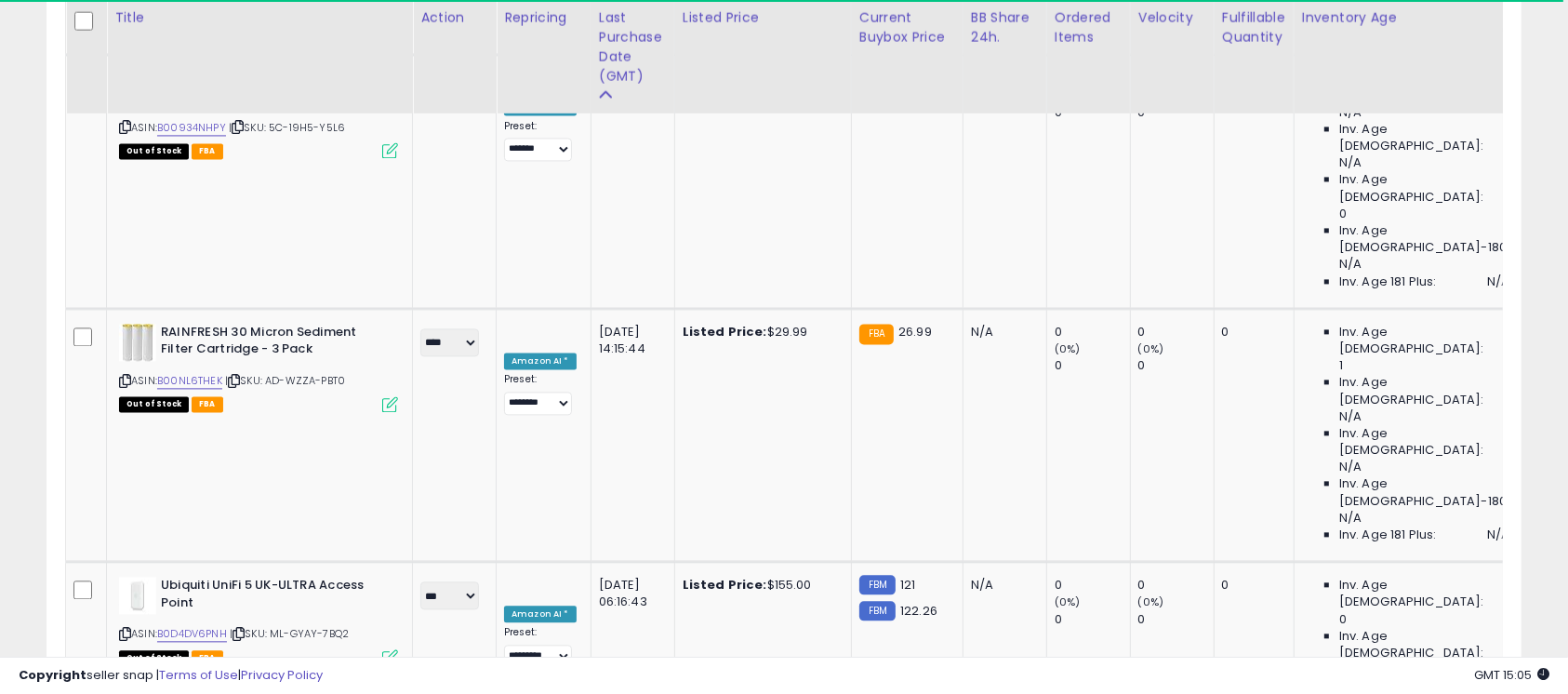
scroll to position [4038, 0]
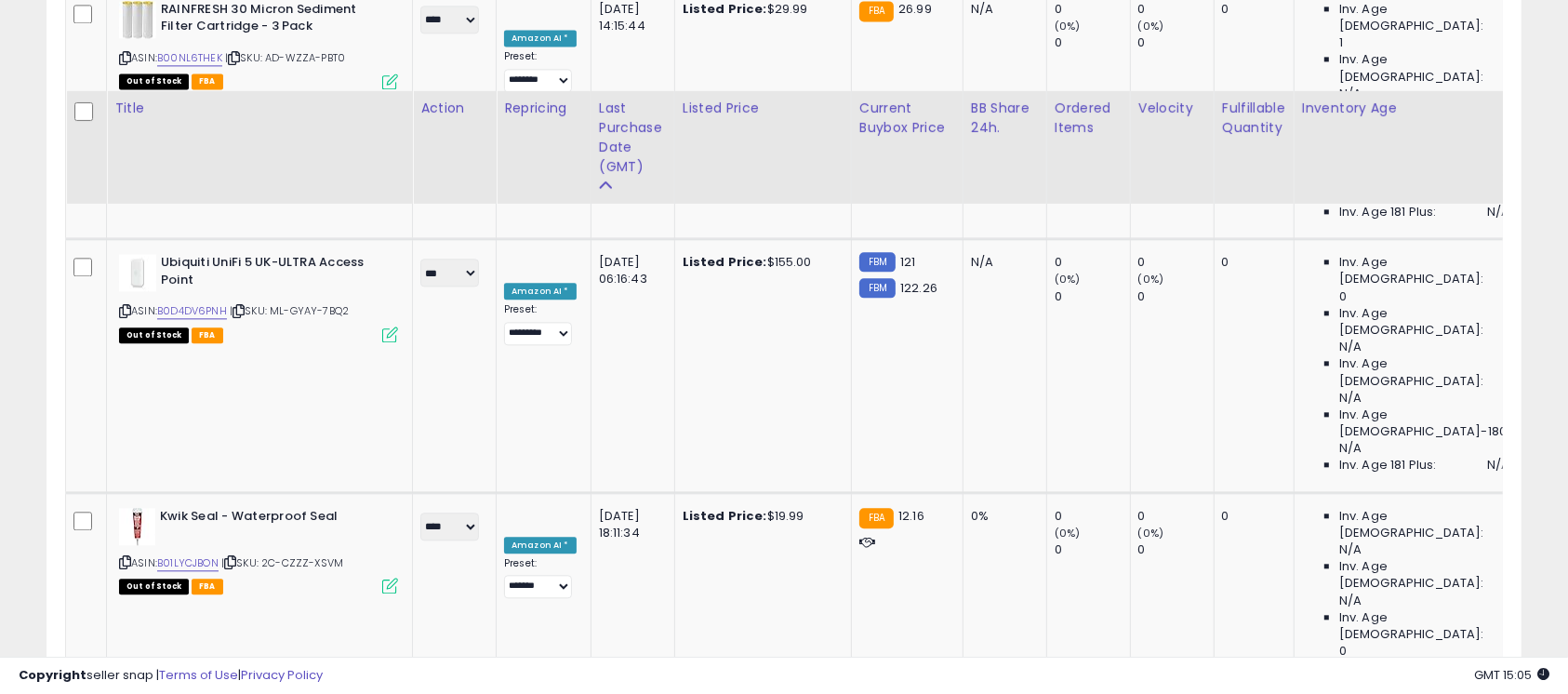
scroll to position [4370, 0]
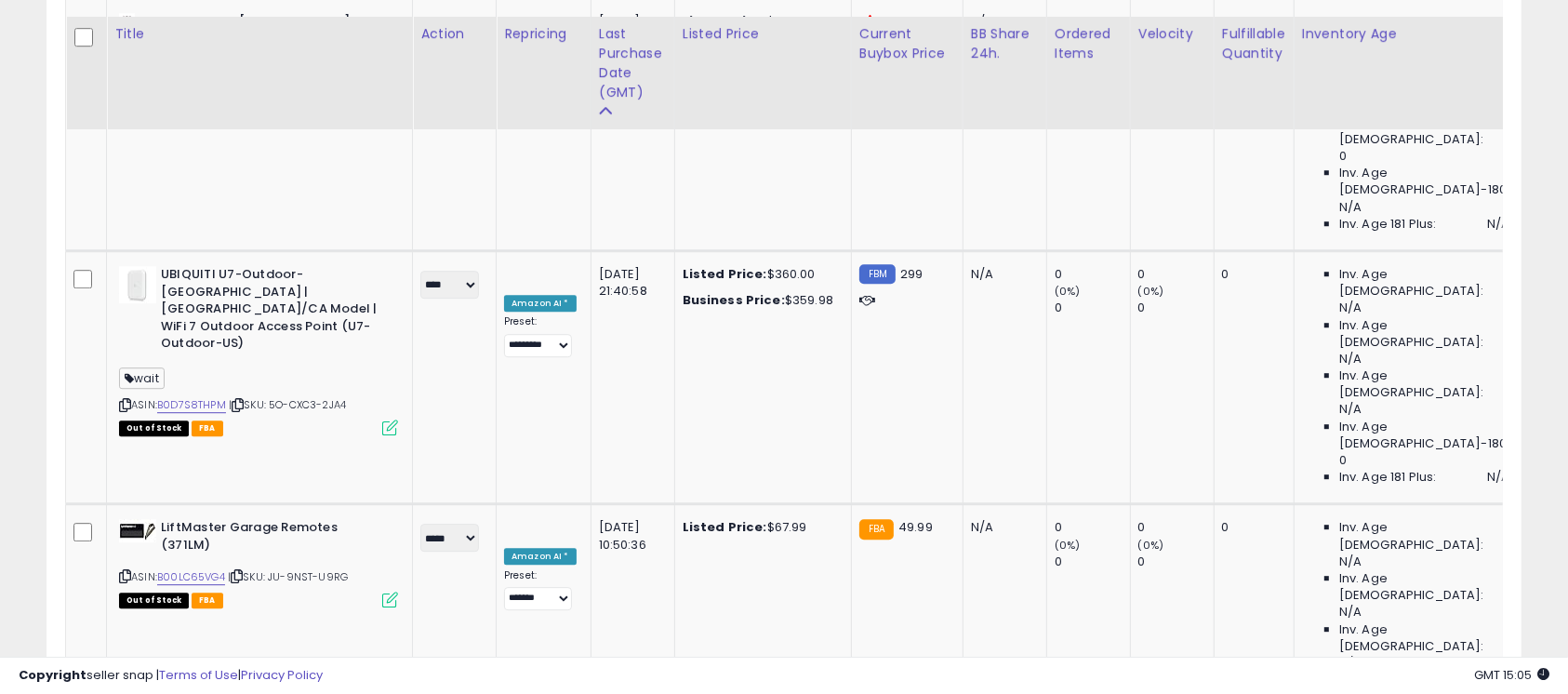
scroll to position [5362, 0]
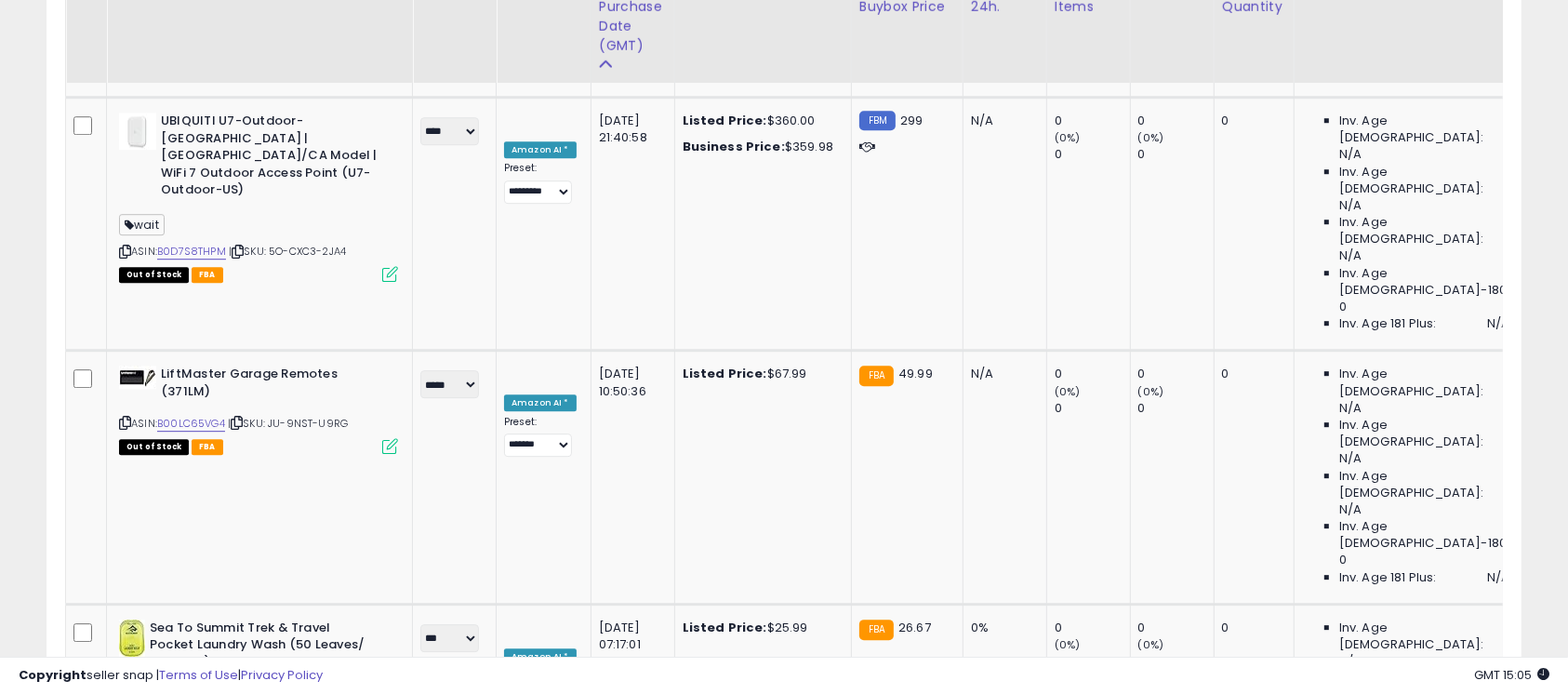
scroll to position [5527, 0]
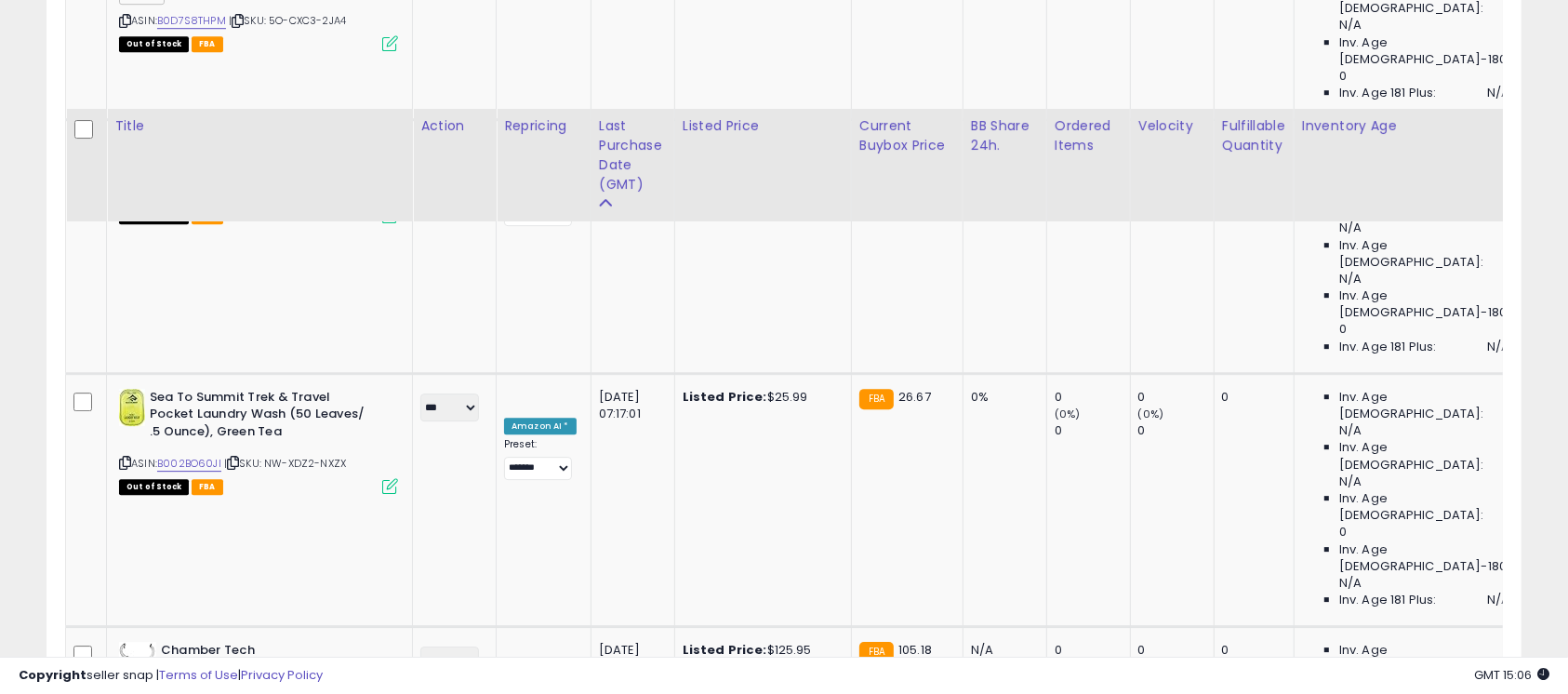
scroll to position [5776, 0]
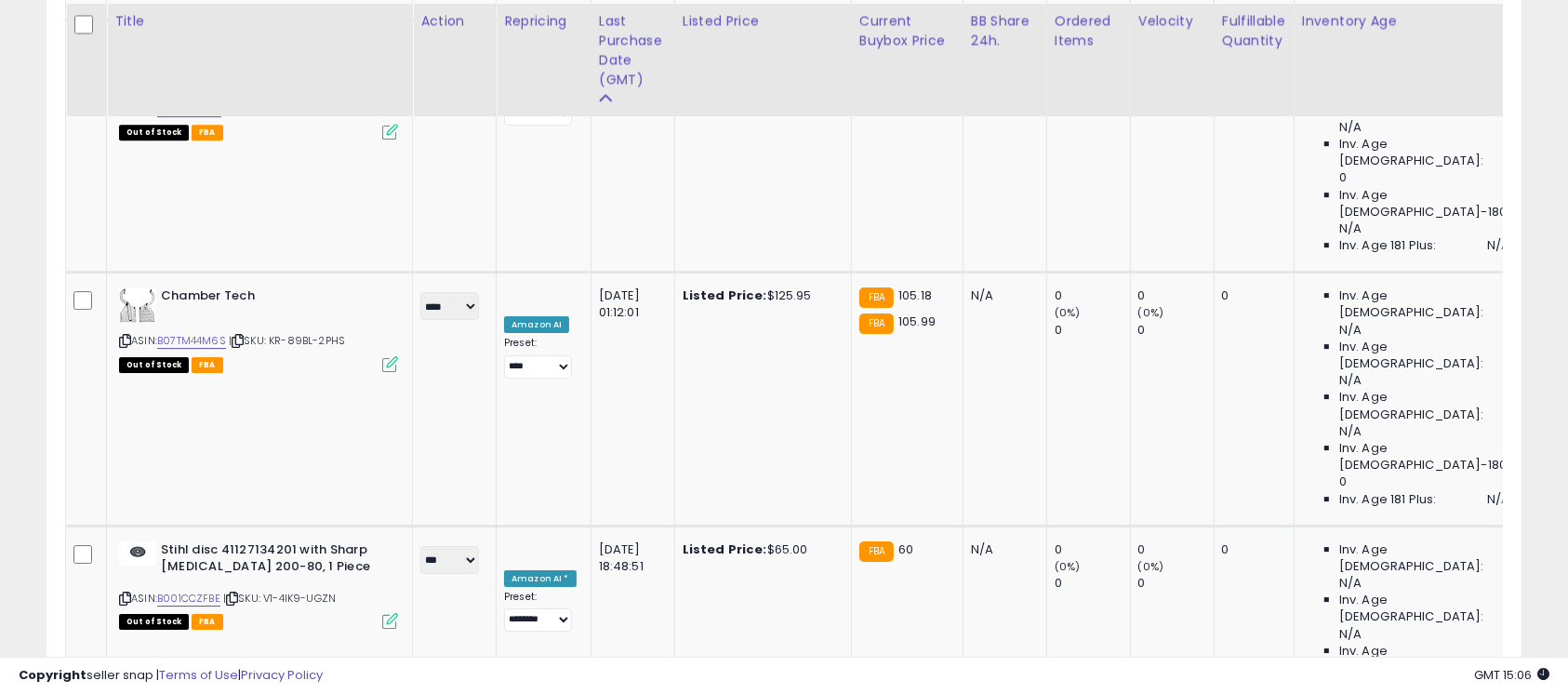
scroll to position [6024, 0]
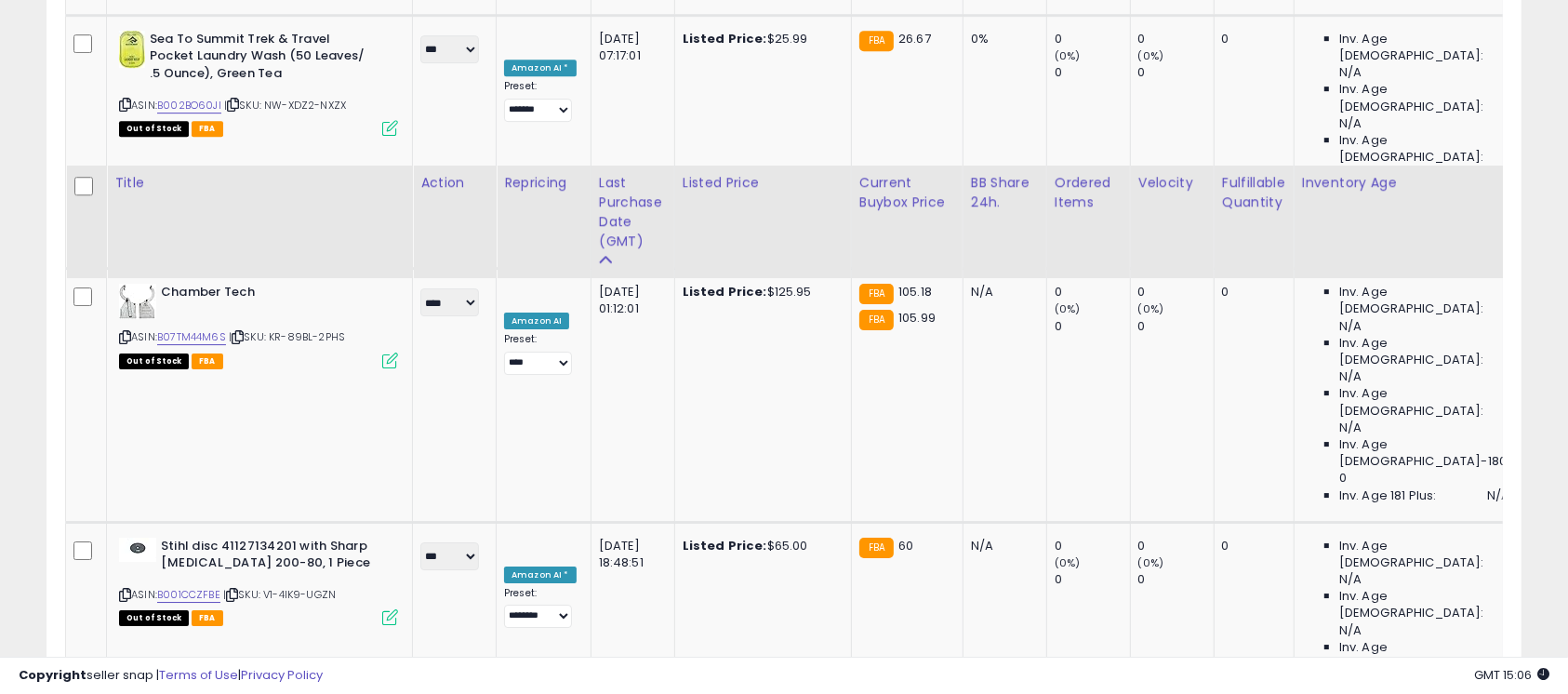
scroll to position [6272, 0]
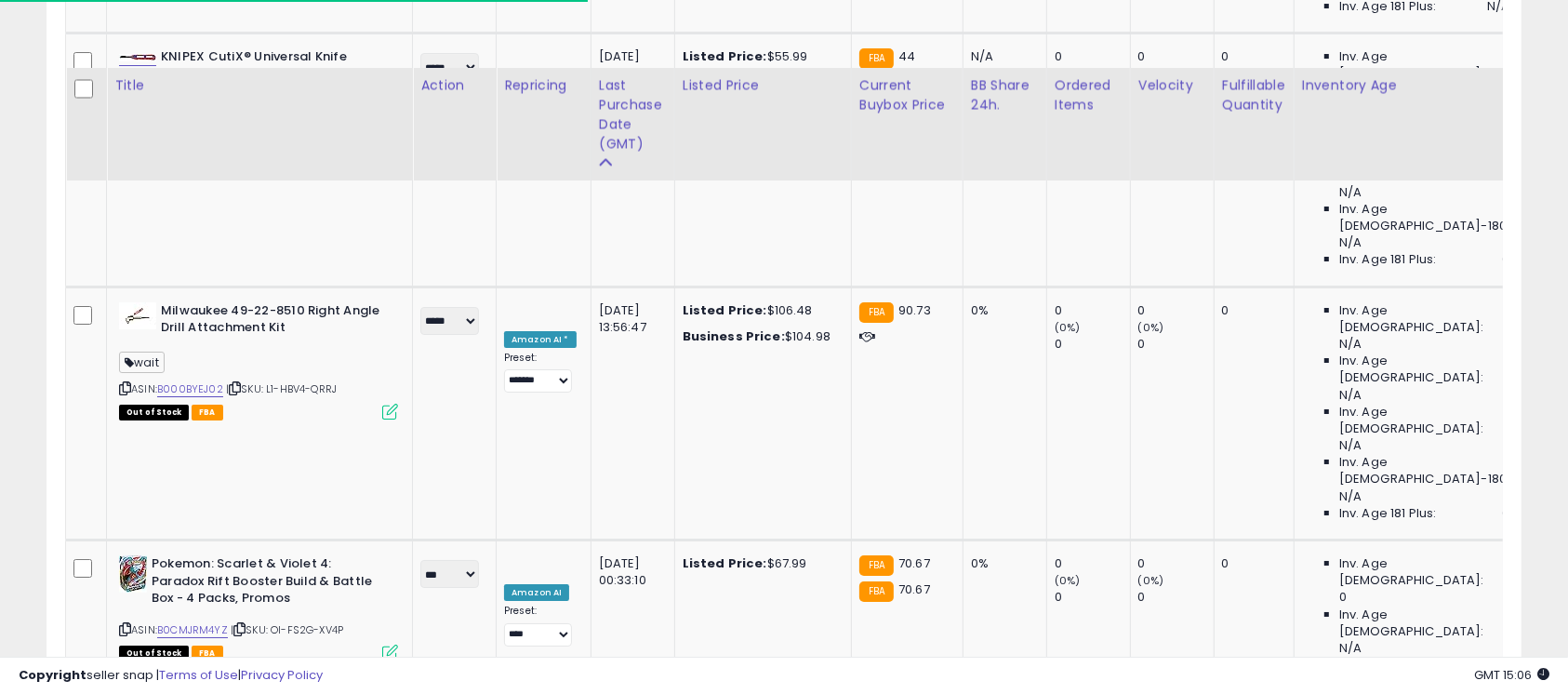
scroll to position [6834, 0]
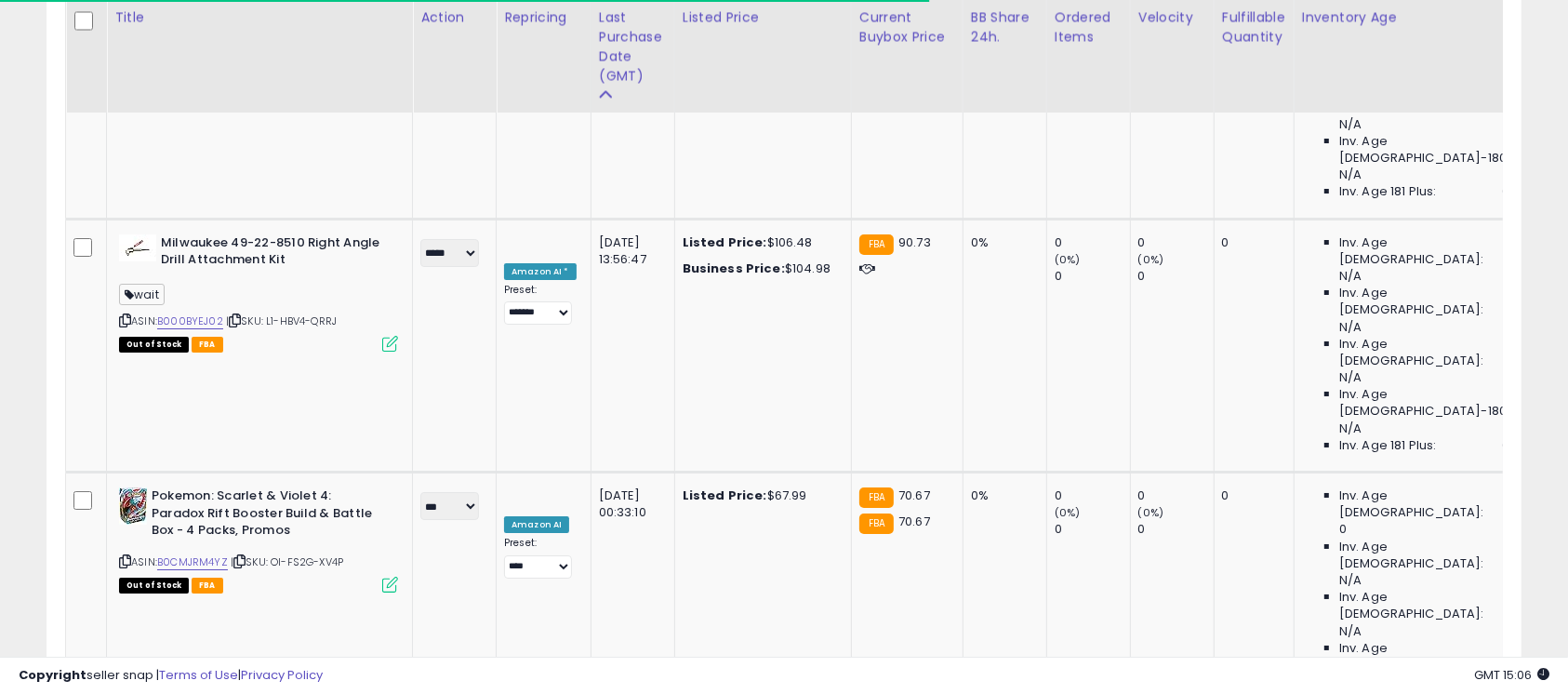
click at [21, 151] on div "**********" at bounding box center [784, 86] width 1549 height 13682
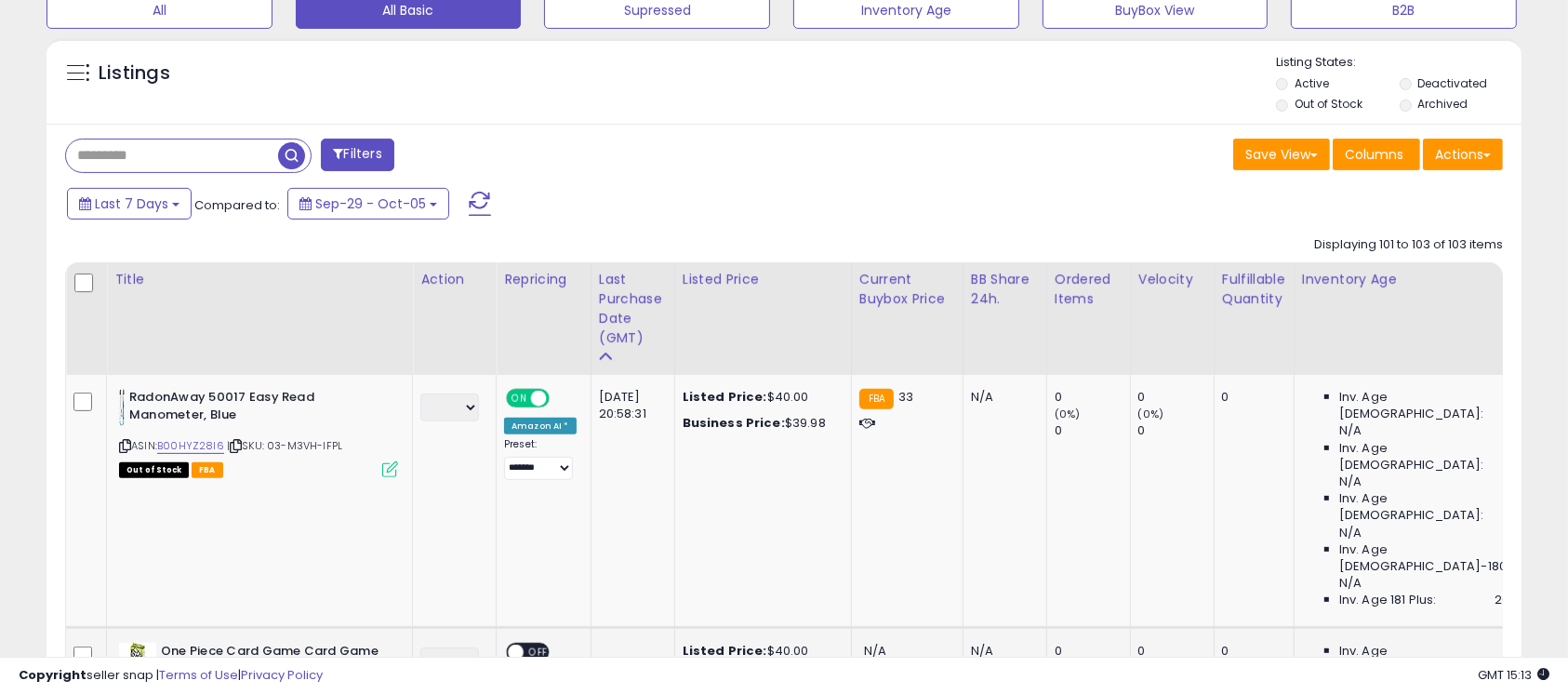
scroll to position [626, 0]
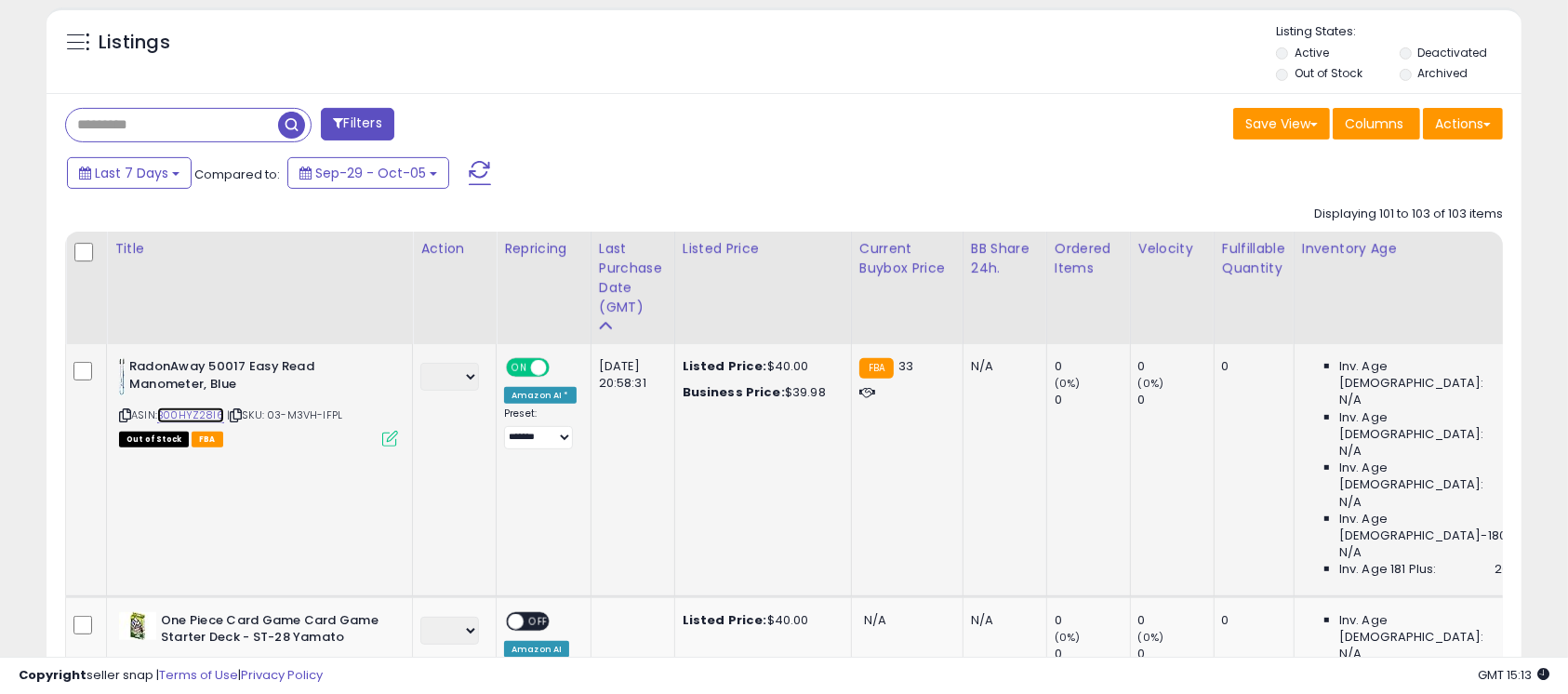
click at [209, 414] on link "B00HYZ28I6" at bounding box center [191, 415] width 67 height 16
click at [123, 415] on icon at bounding box center [124, 415] width 12 height 10
drag, startPoint x: 130, startPoint y: 367, endPoint x: 234, endPoint y: 384, distance: 105.4
click at [239, 386] on b "RadonAway 50017 Easy Read Manometer, Blue" at bounding box center [242, 378] width 226 height 40
click at [659, 71] on div "Listings" at bounding box center [784, 55] width 1475 height 63
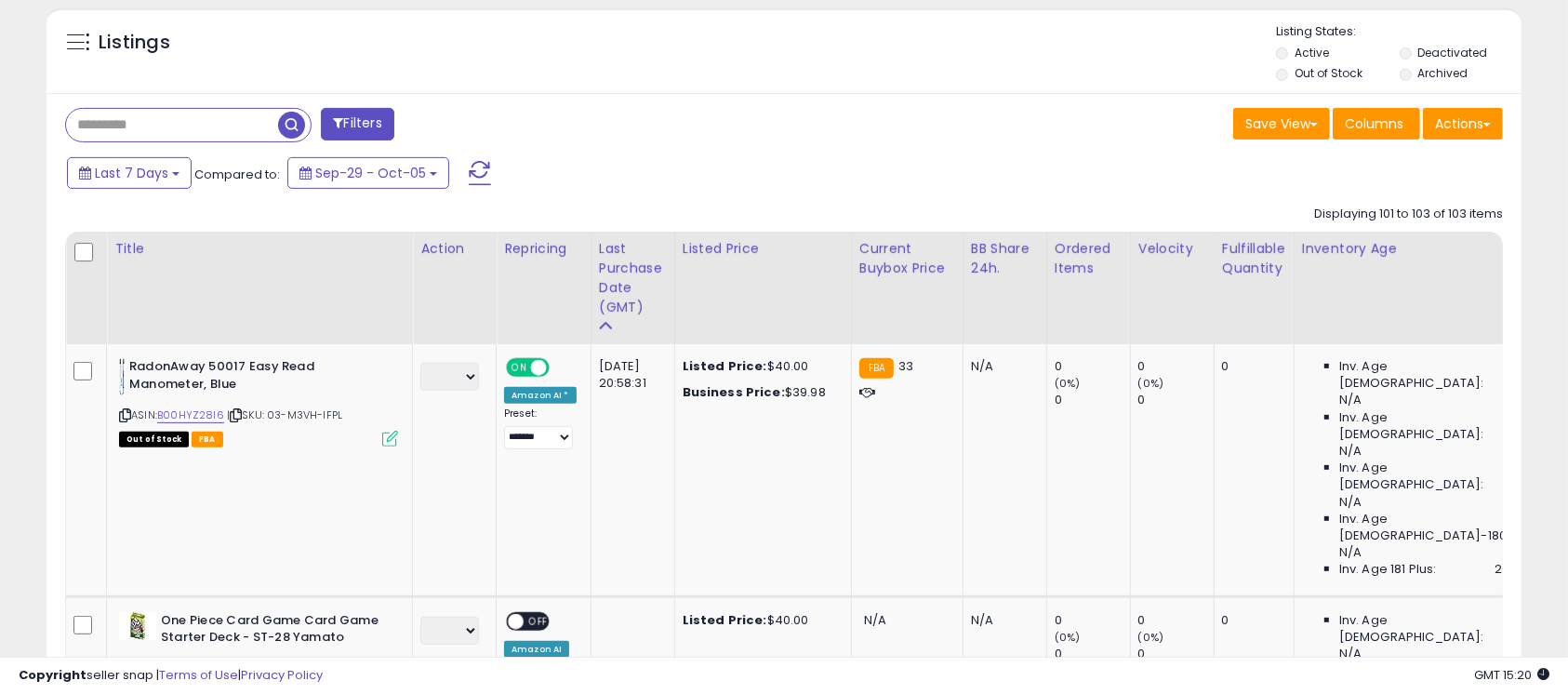
click at [458, 40] on div "Listings" at bounding box center [784, 55] width 1475 height 63
drag, startPoint x: 546, startPoint y: 2, endPoint x: 659, endPoint y: 158, distance: 192.6
click at [659, 158] on div "Last 7 Days Compared to: Sep-29 - Oct-05" at bounding box center [602, 175] width 1079 height 42
